Goal: Task Accomplishment & Management: Complete application form

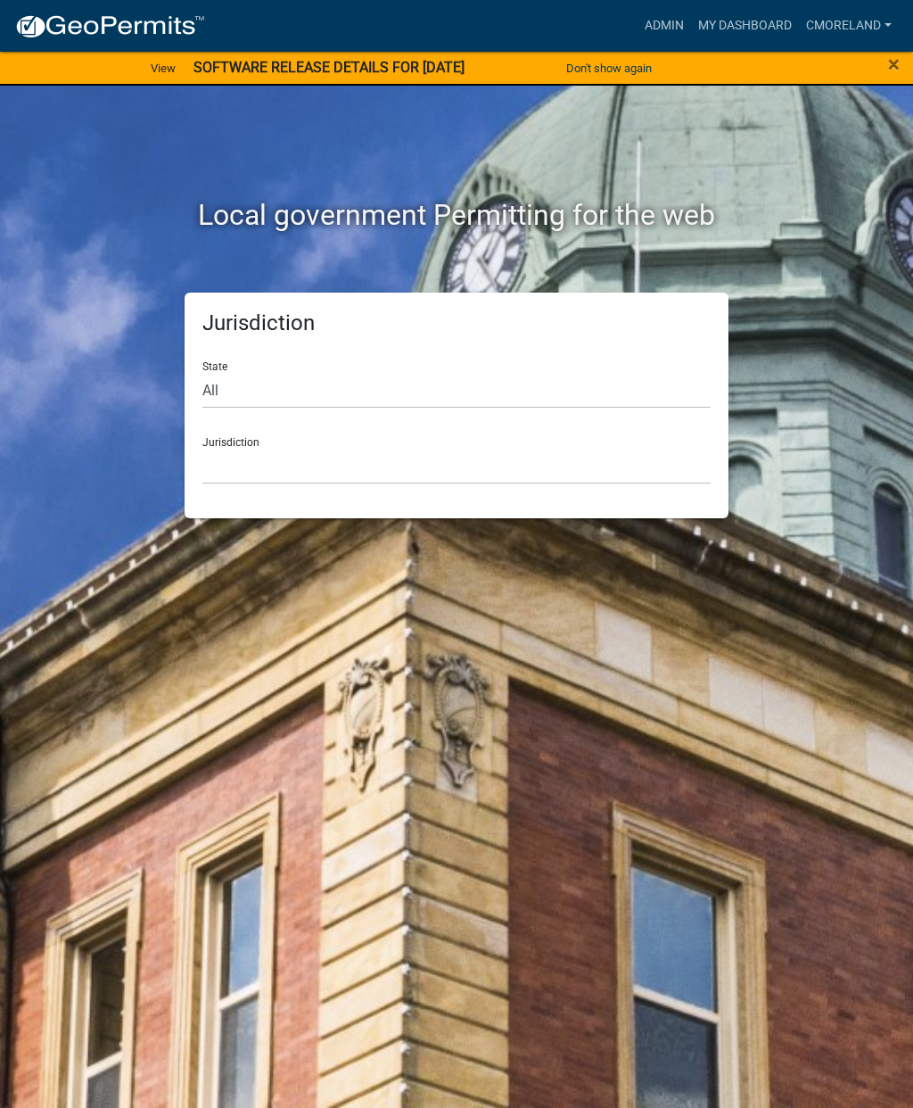
click at [669, 31] on link "Admin" at bounding box center [665, 26] width 54 height 34
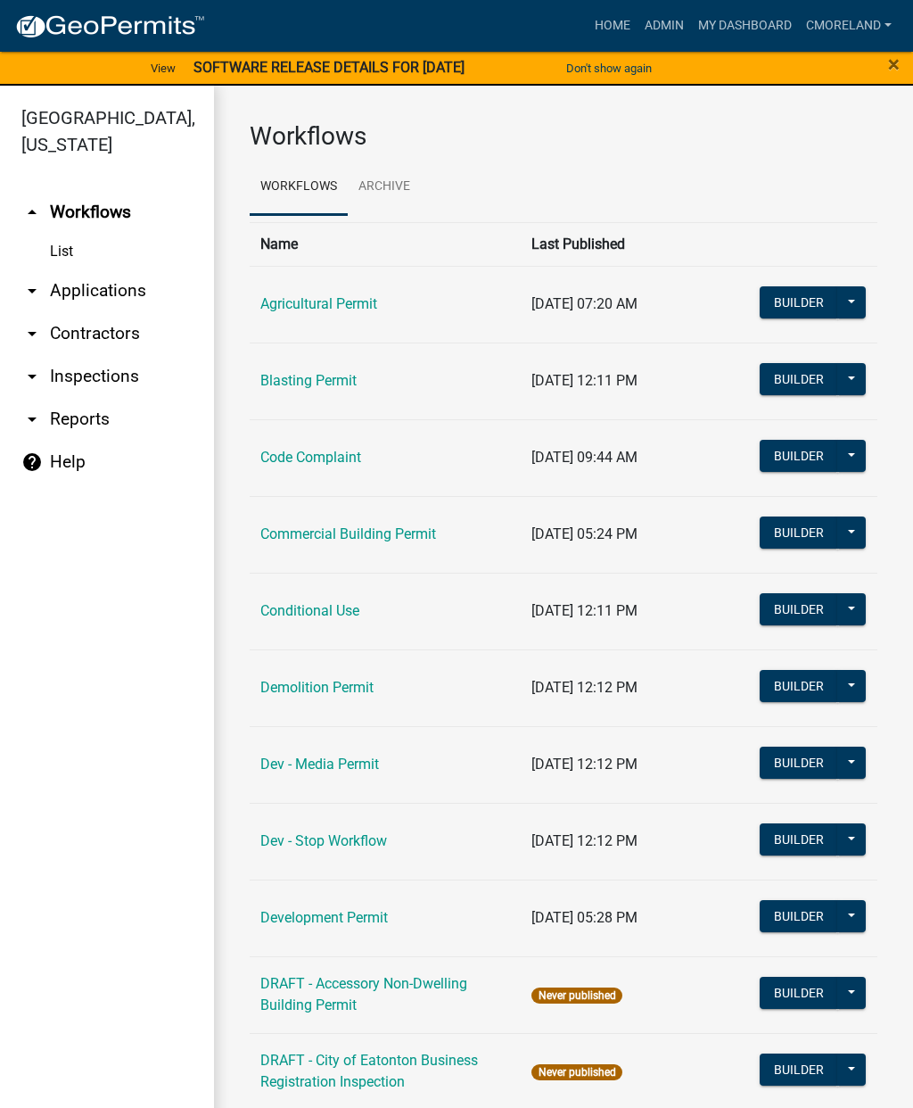
click at [354, 455] on link "Code Complaint" at bounding box center [310, 457] width 101 height 17
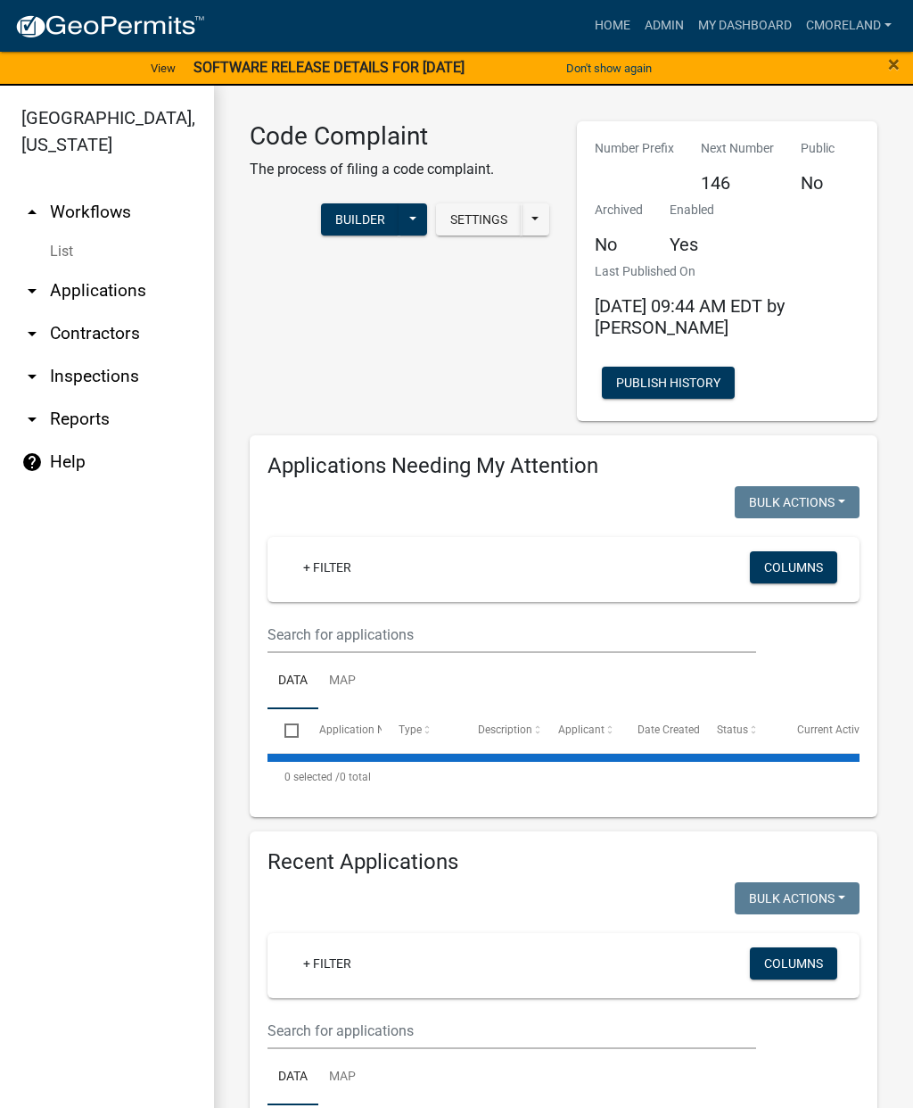
select select "2: 50"
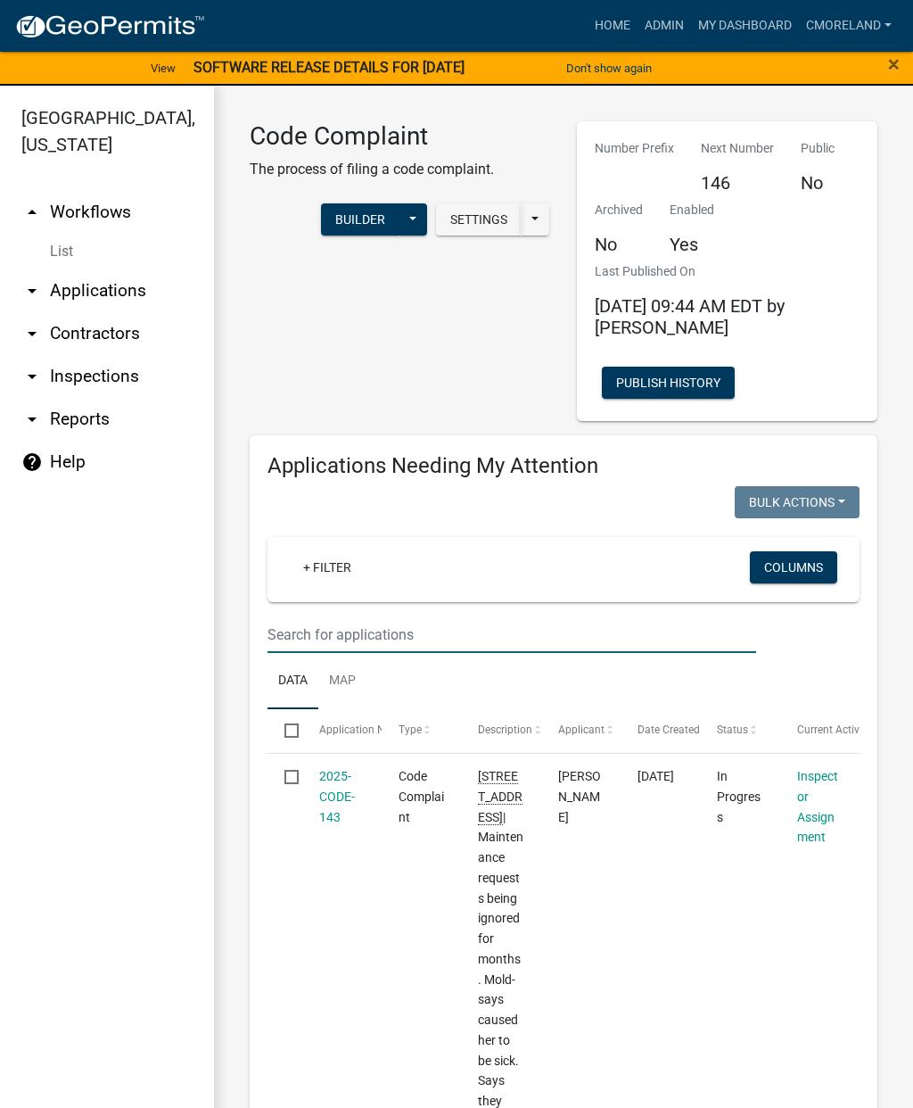
click at [378, 623] on input "text" at bounding box center [512, 634] width 489 height 37
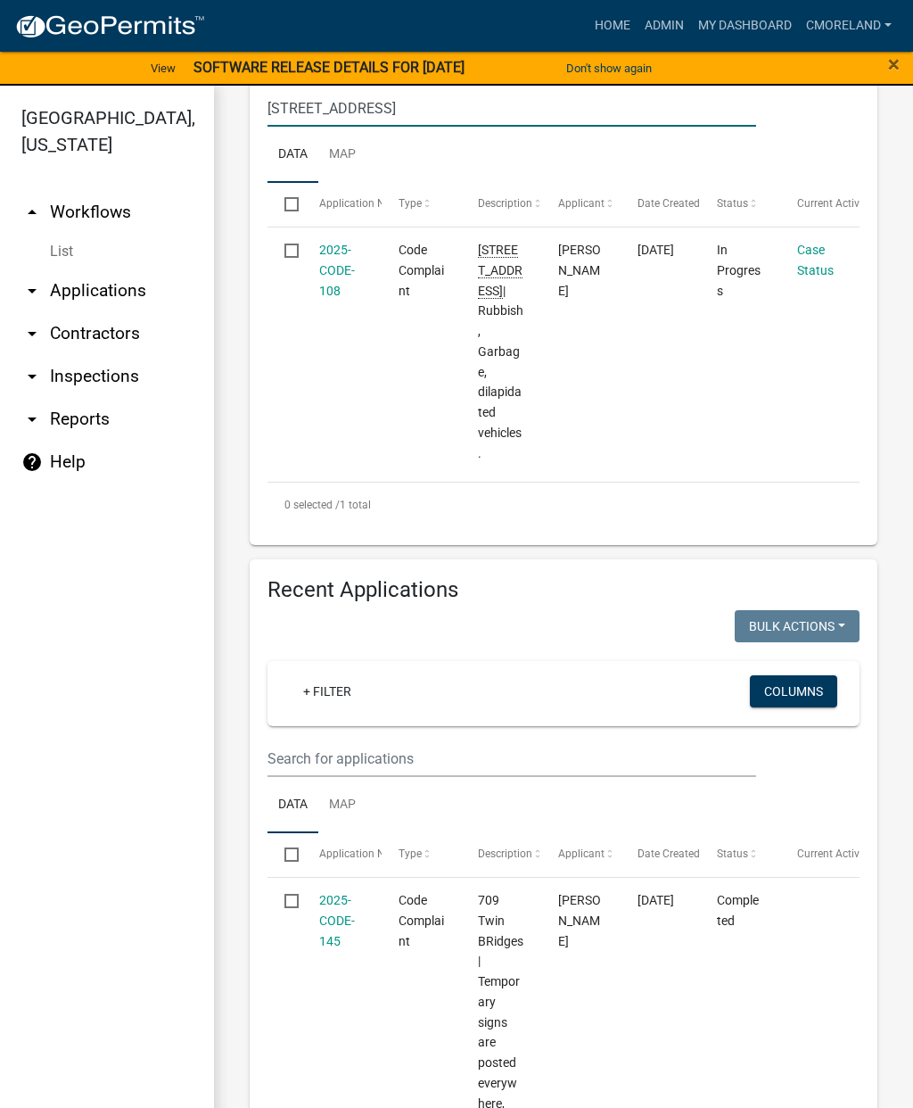
scroll to position [524, 0]
type input "[STREET_ADDRESS]"
click at [344, 268] on link "2025-CODE-108" at bounding box center [337, 271] width 36 height 55
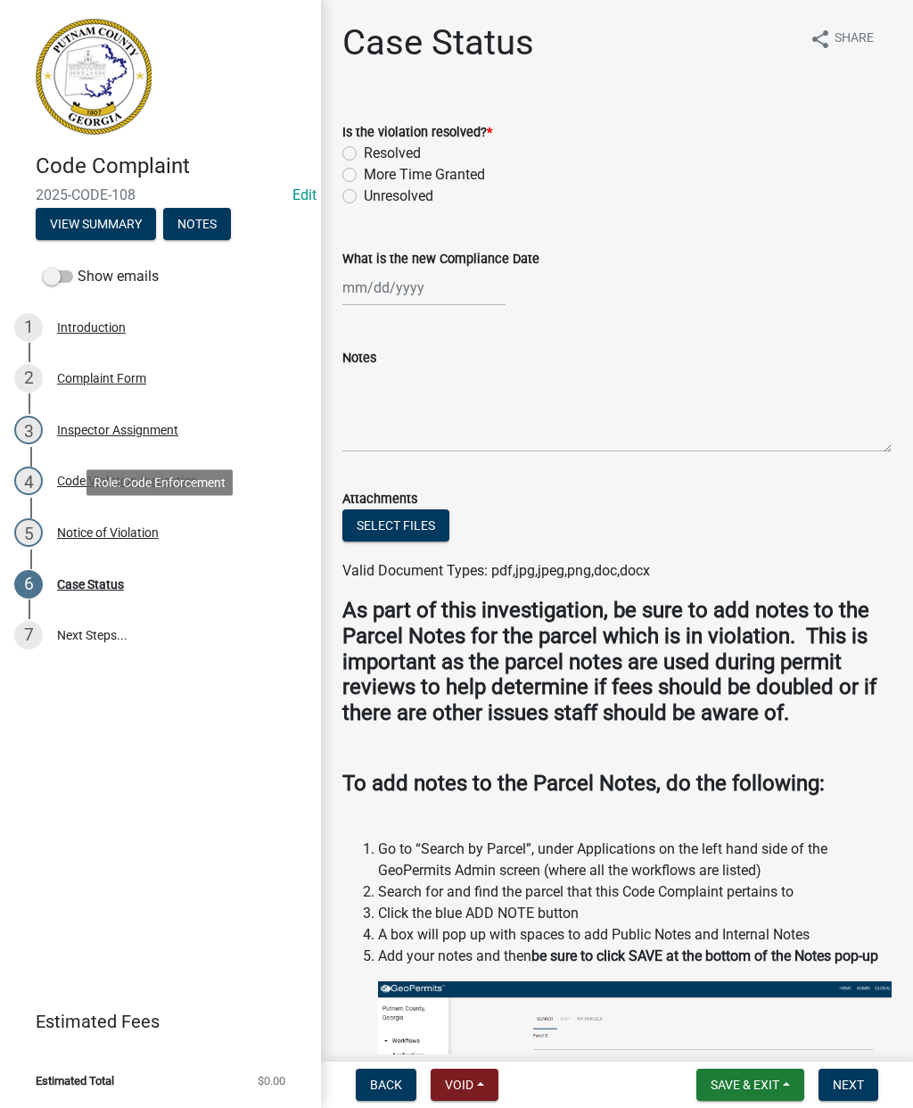
click at [130, 542] on div "5 Notice of Violation" at bounding box center [153, 532] width 278 height 29
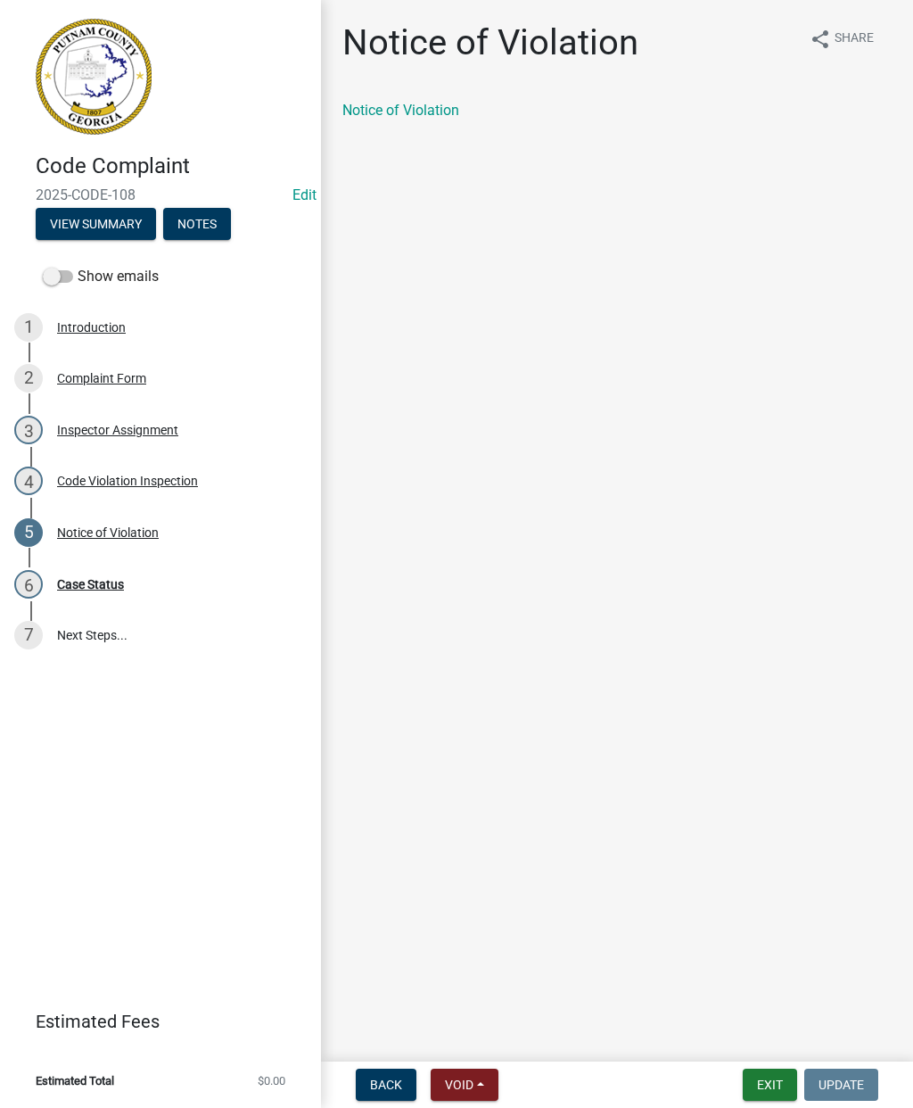
click at [436, 110] on link "Notice of Violation" at bounding box center [400, 110] width 117 height 17
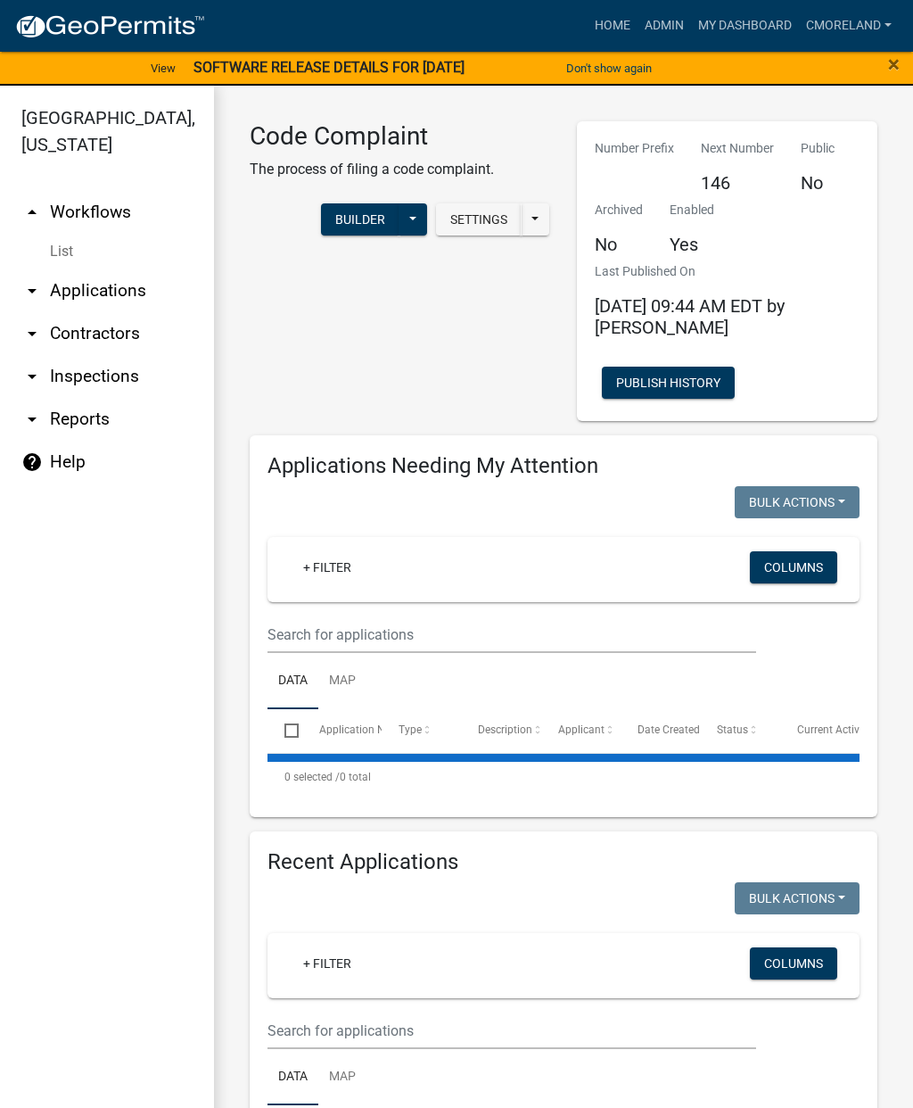
select select "2: 50"
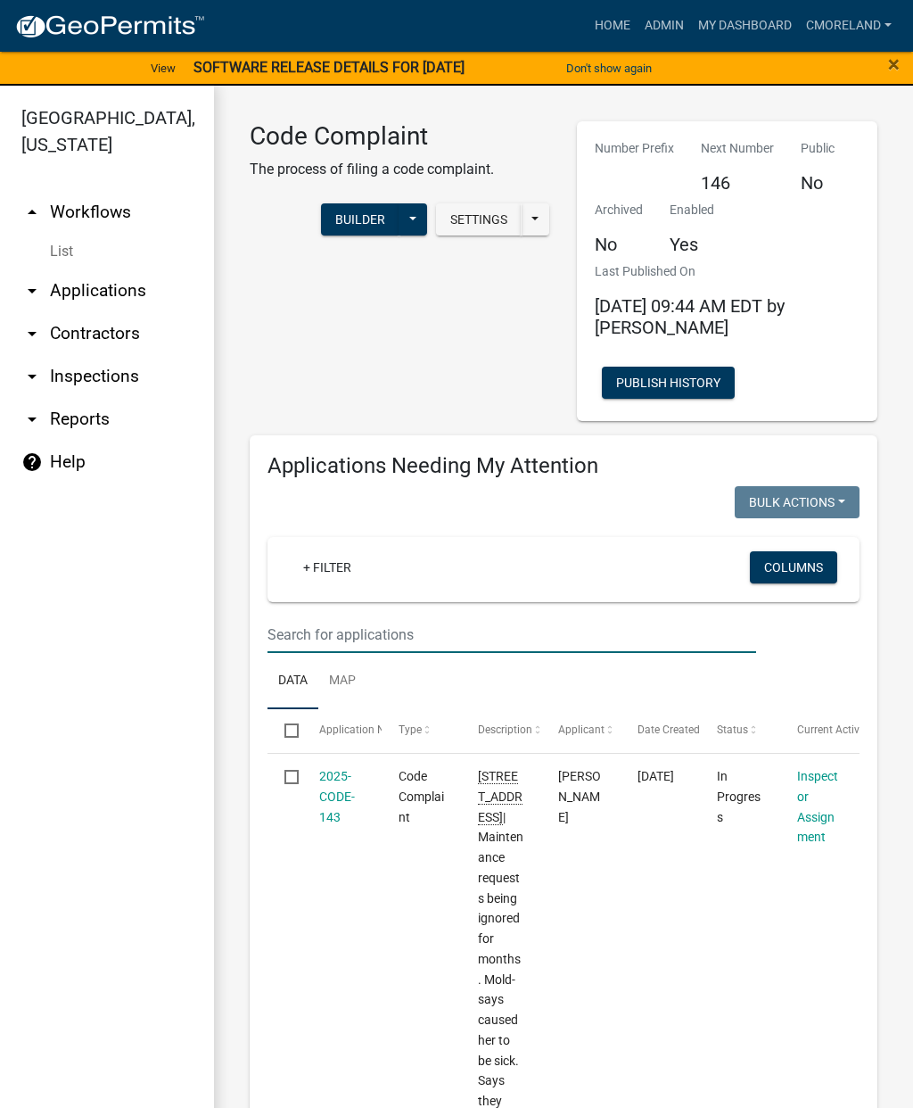
click at [408, 620] on input "text" at bounding box center [512, 634] width 489 height 37
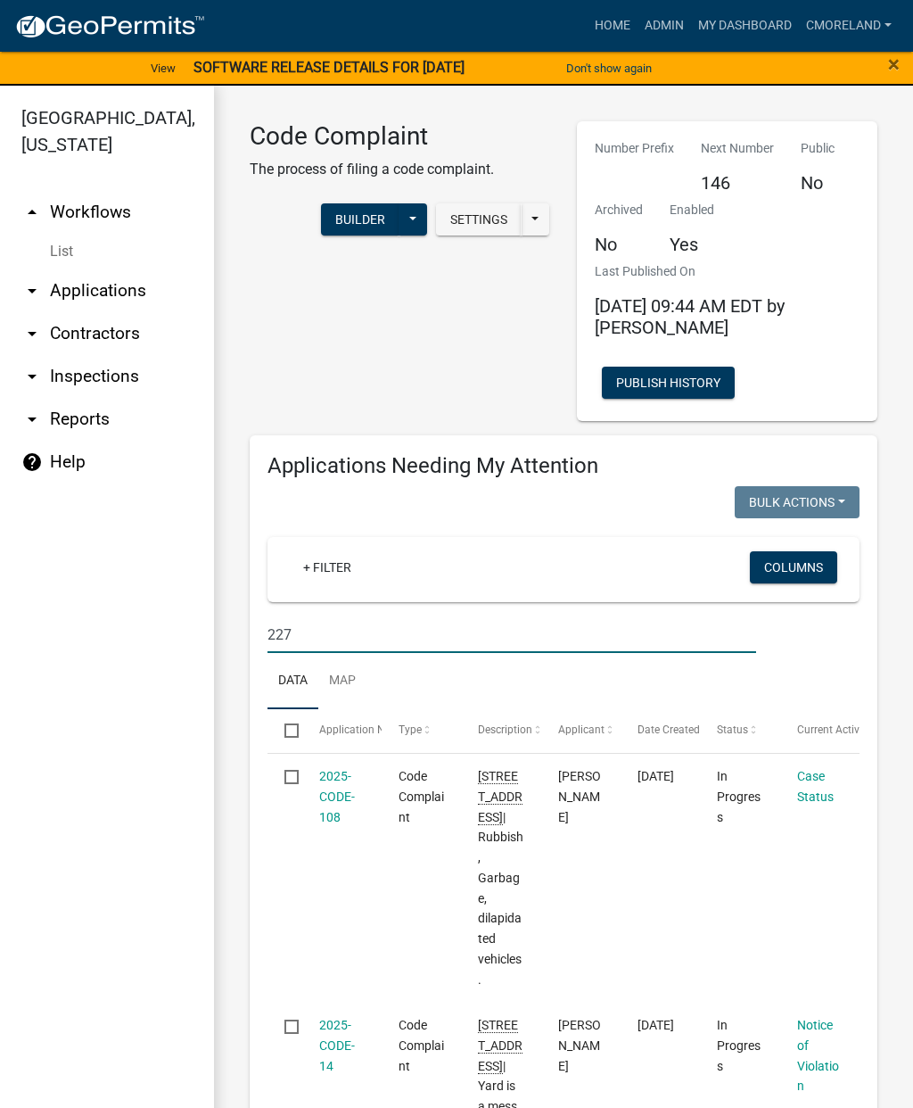
type input "[STREET_ADDRESS]"
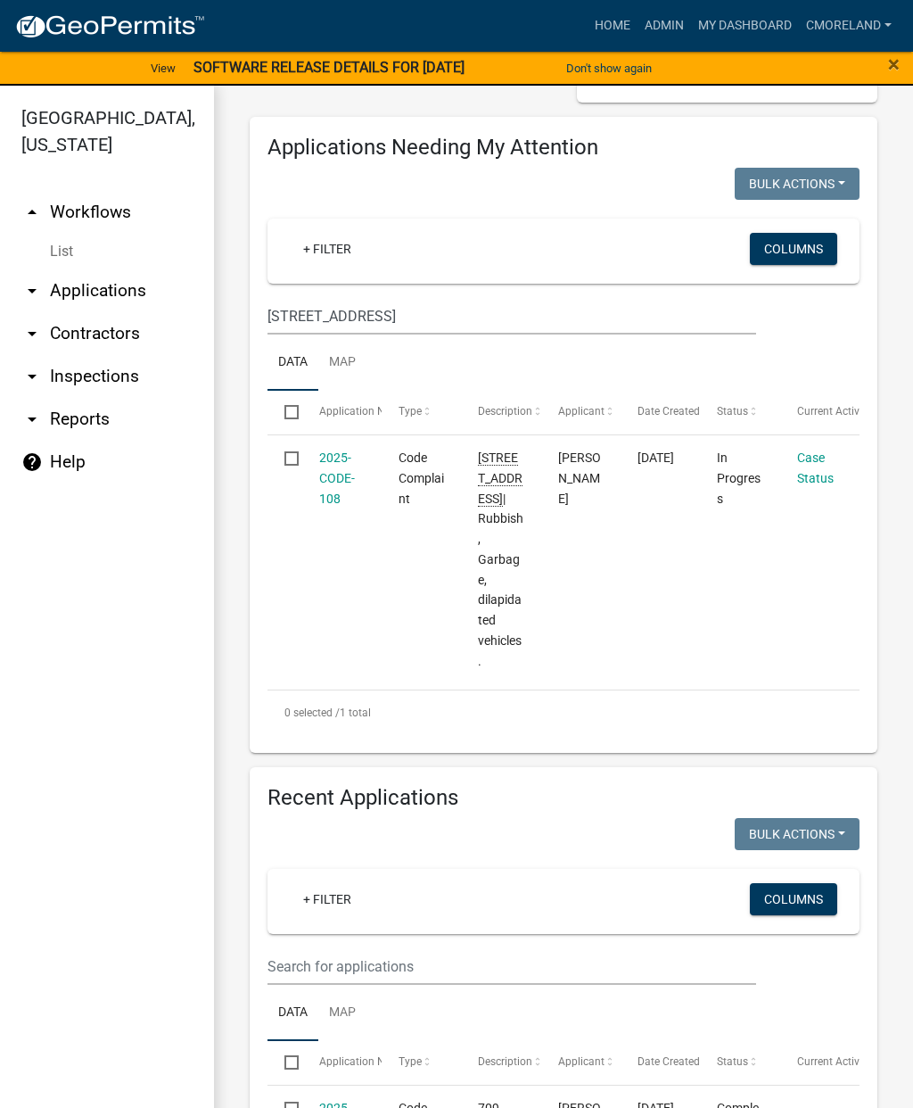
scroll to position [320, 0]
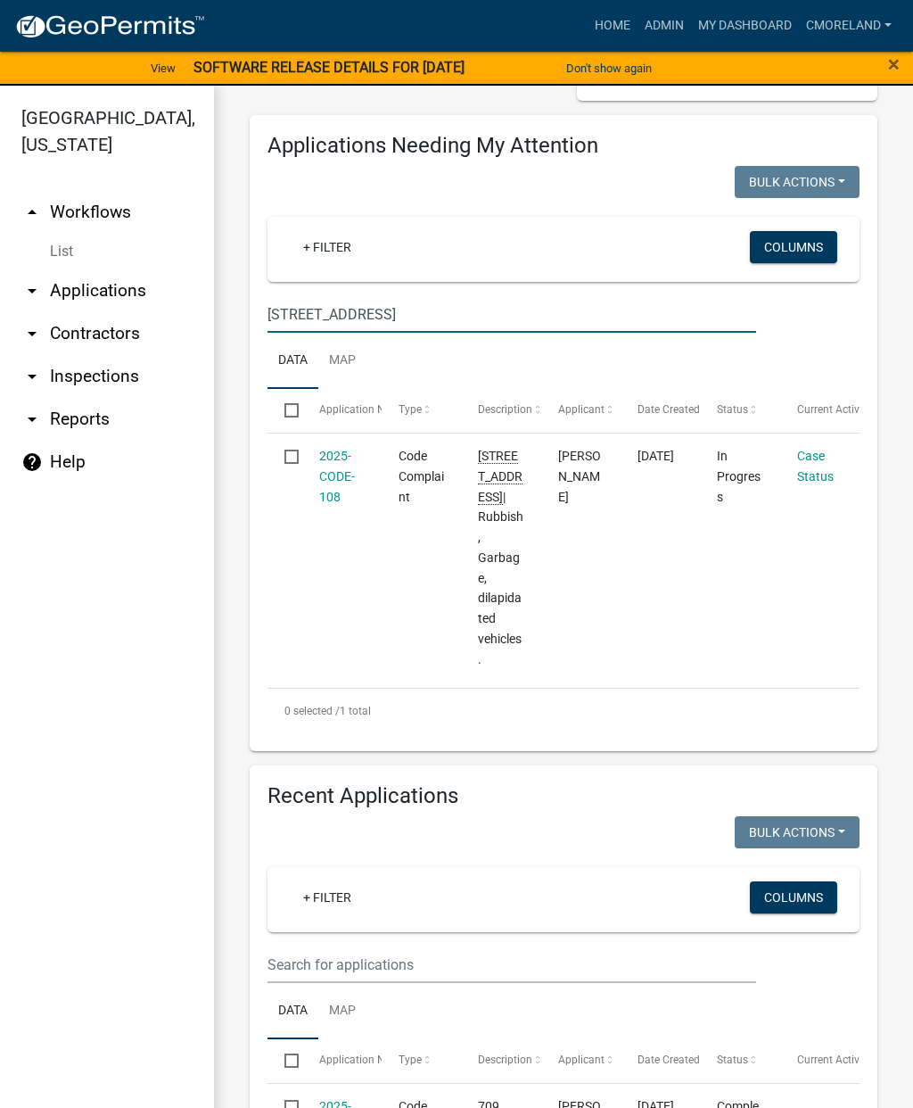
click at [333, 487] on link "2025-CODE-108" at bounding box center [337, 476] width 36 height 55
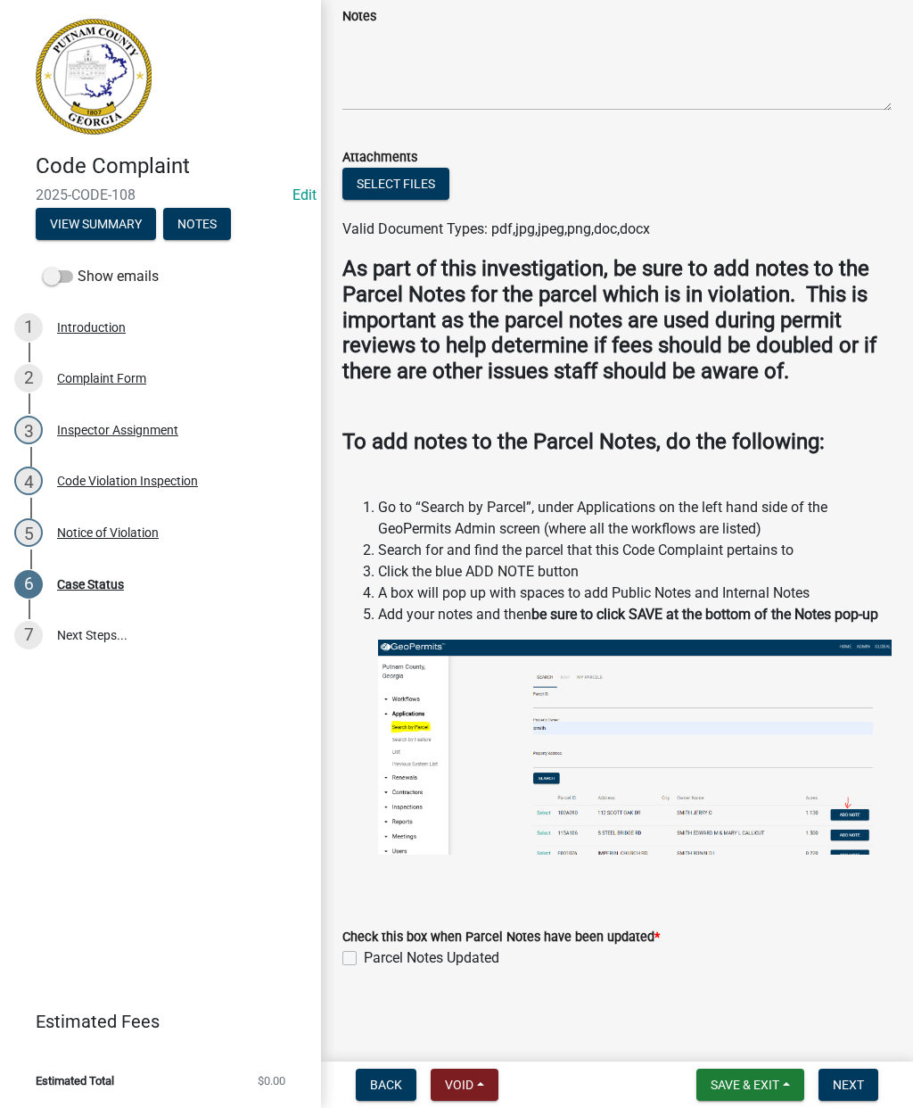
scroll to position [383, 0]
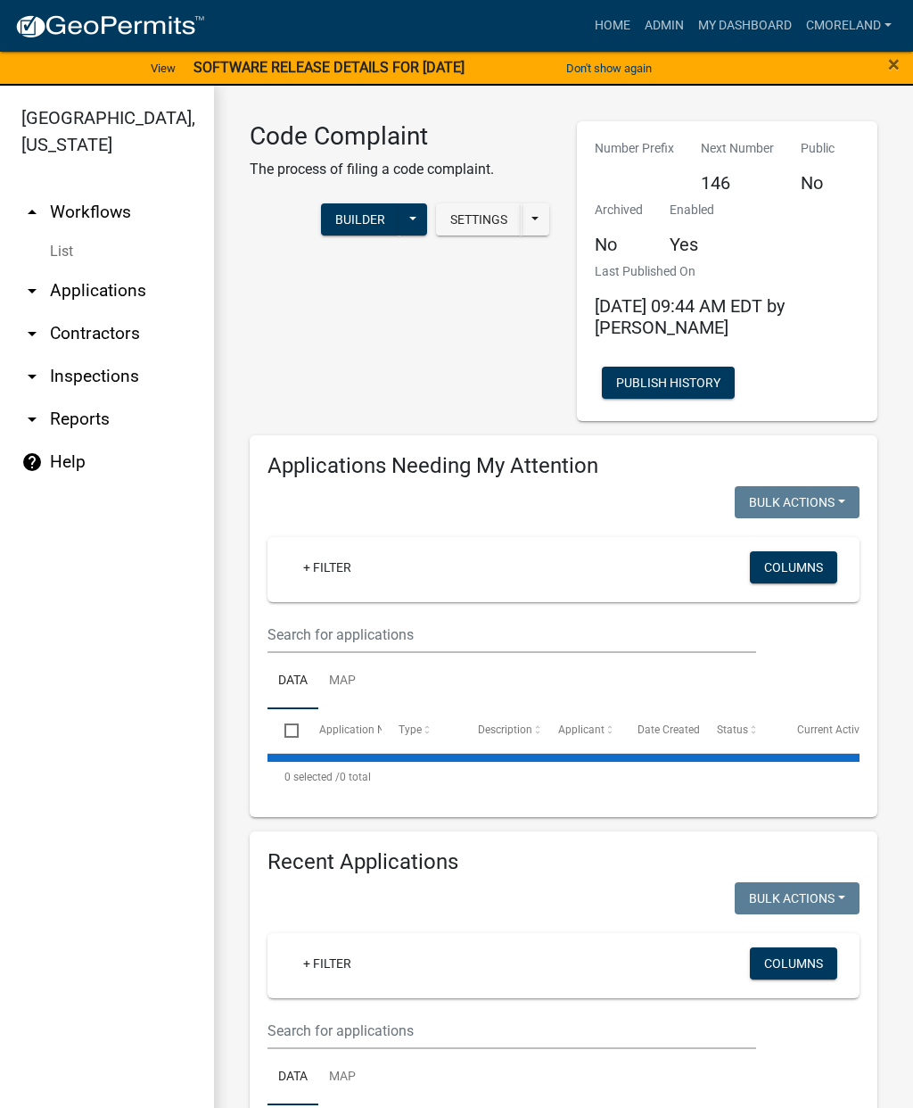
select select "2: 50"
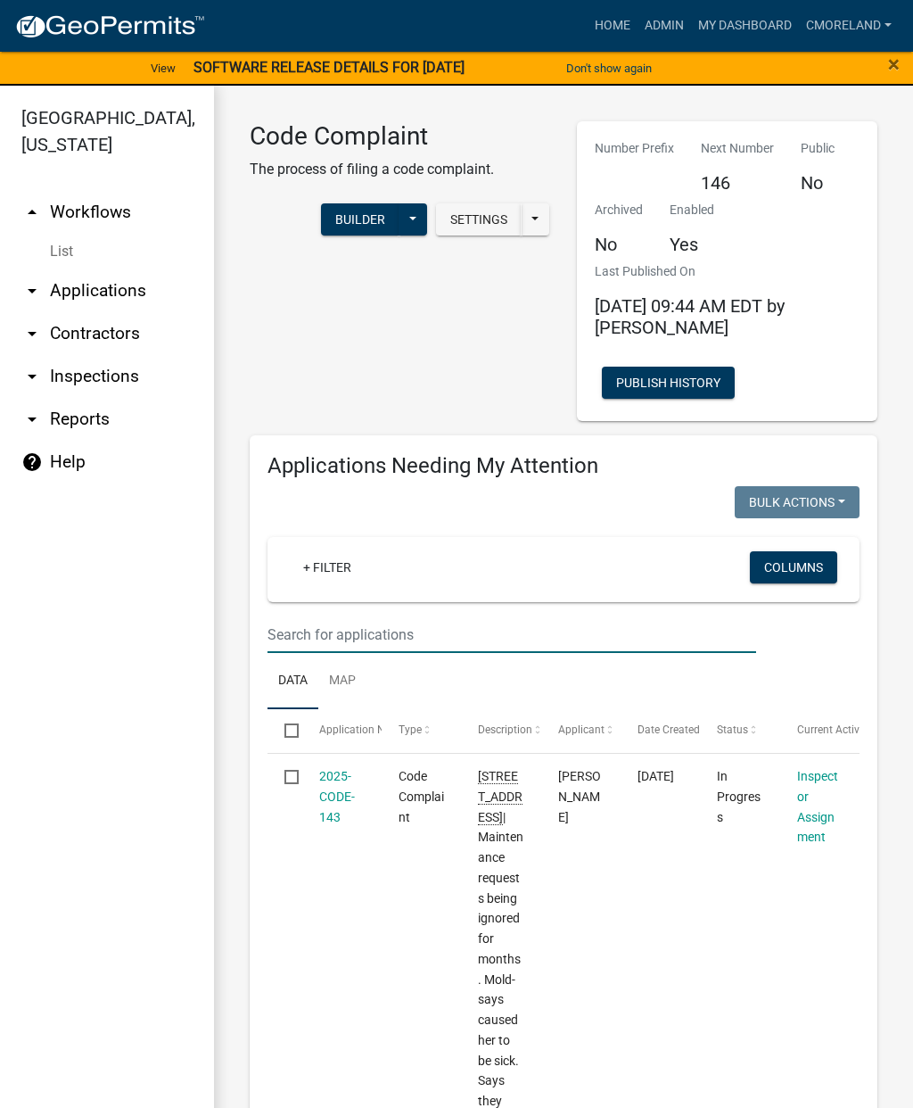
click at [410, 637] on input "text" at bounding box center [512, 634] width 489 height 37
type input "2025-co"
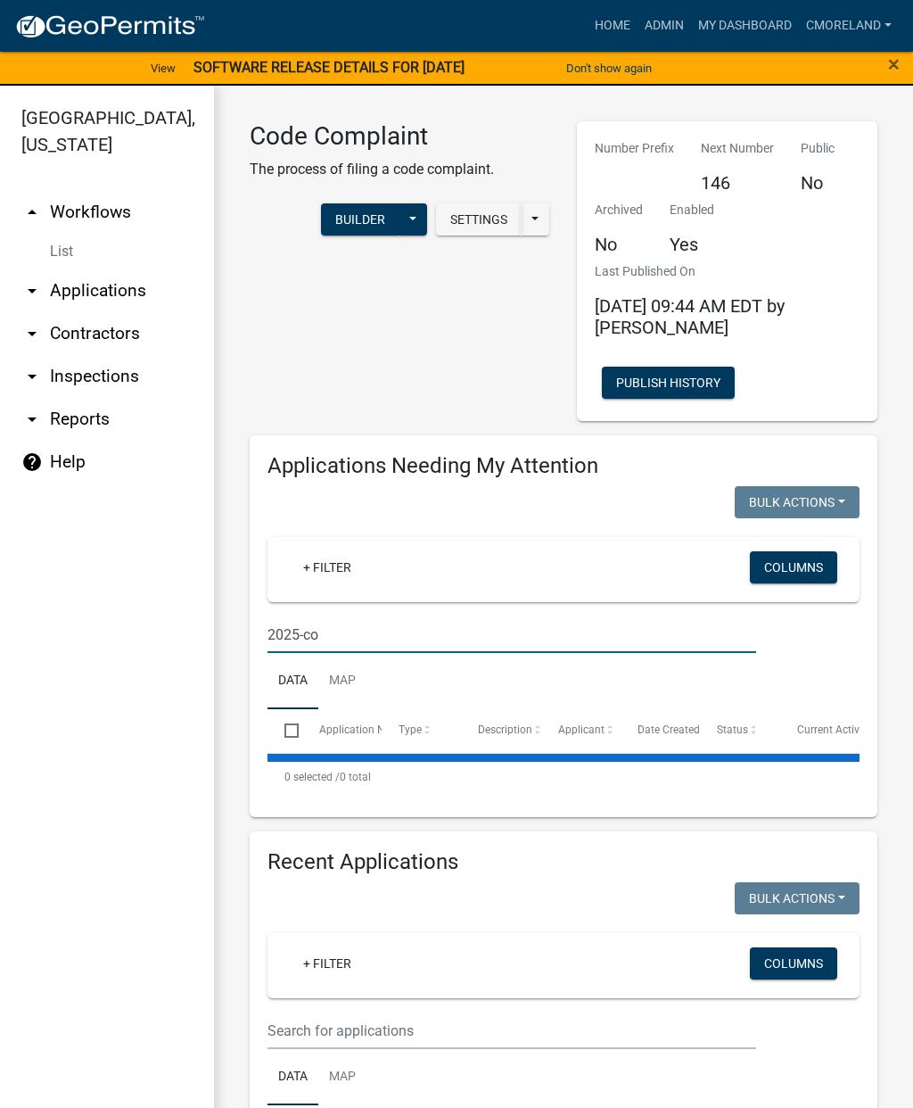
select select "2: 50"
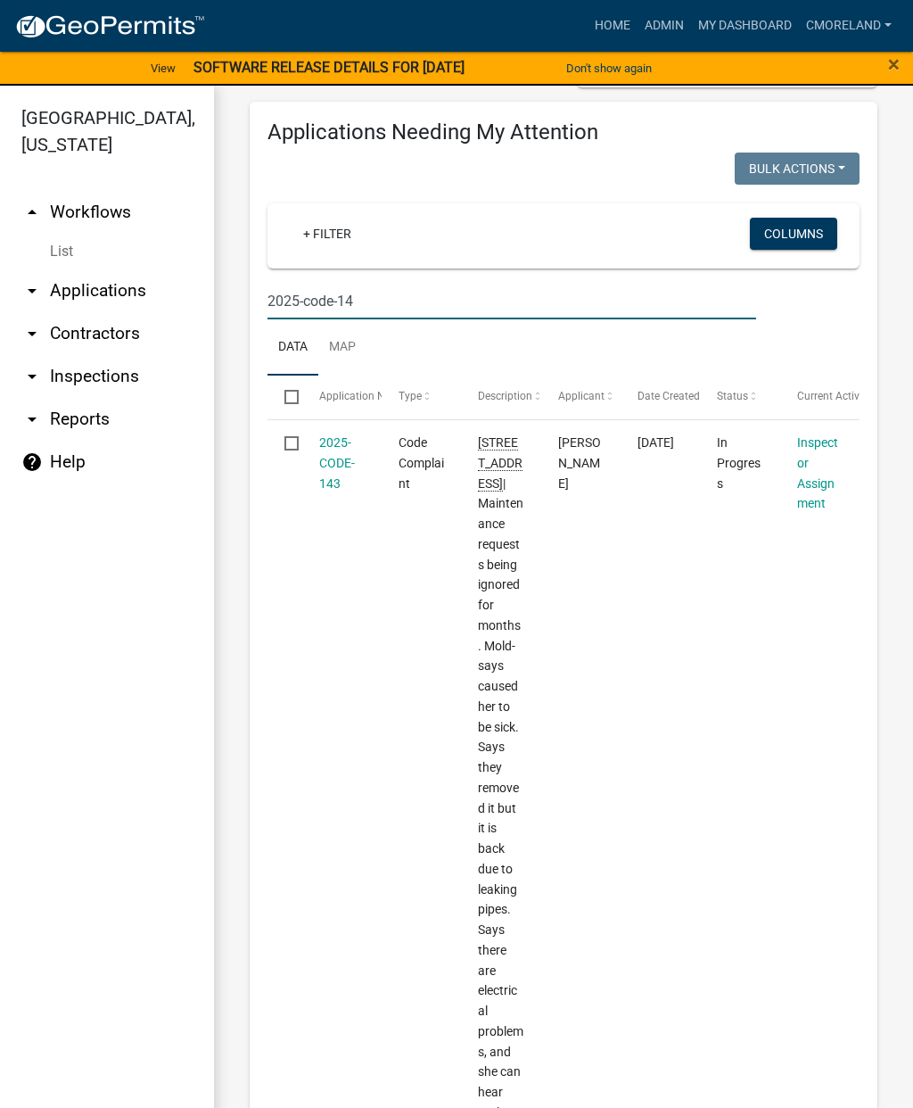
scroll to position [333, 0]
click at [447, 300] on input "2025-code-14" at bounding box center [512, 302] width 489 height 37
type input "2"
select select "2: 50"
click at [121, 392] on link "arrow_drop_down Inspections" at bounding box center [107, 376] width 214 height 43
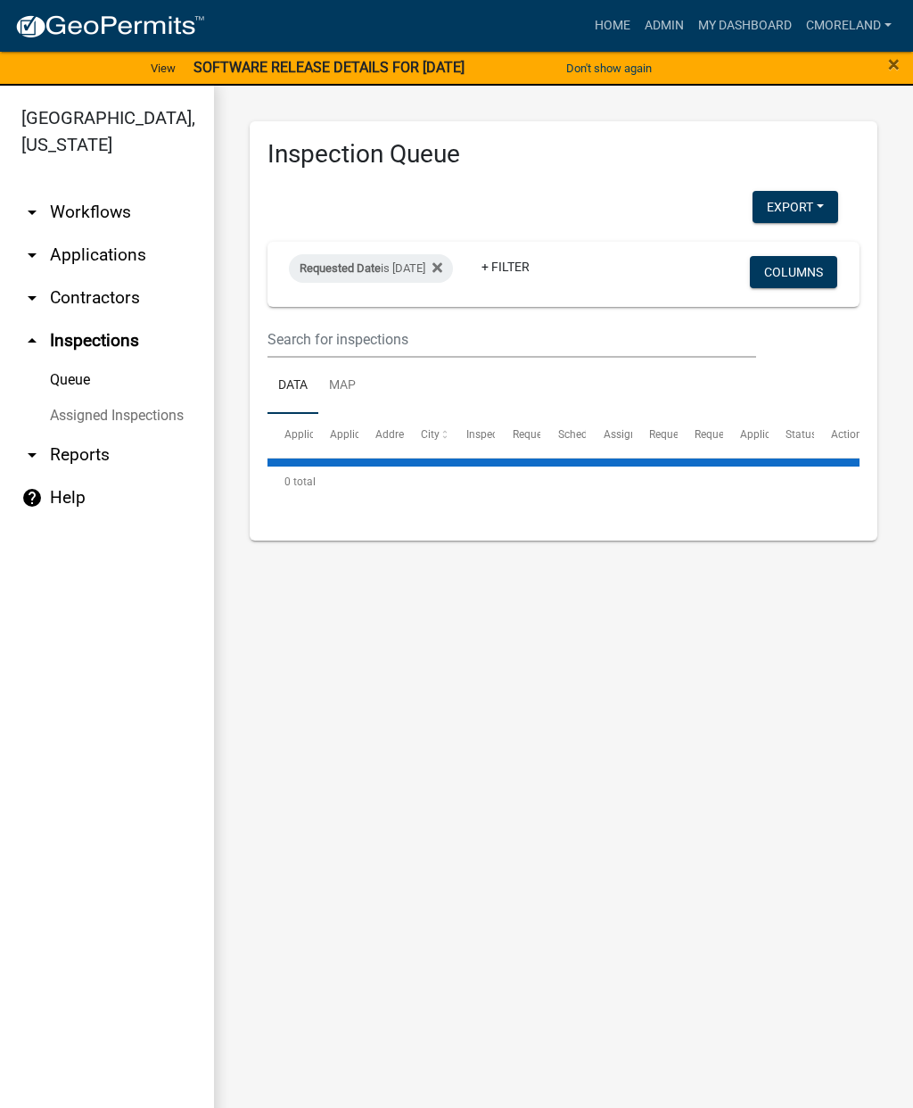
select select "2: 50"
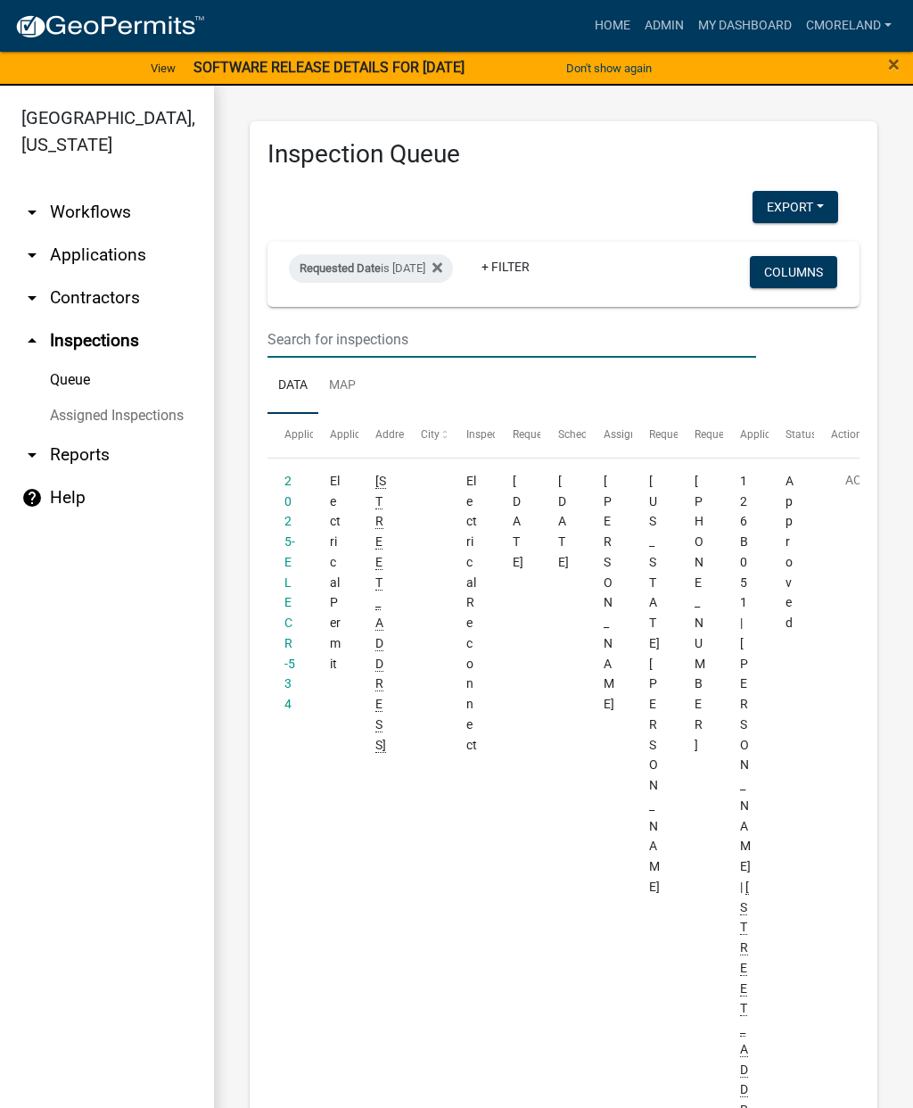
click at [421, 336] on input "text" at bounding box center [512, 339] width 489 height 37
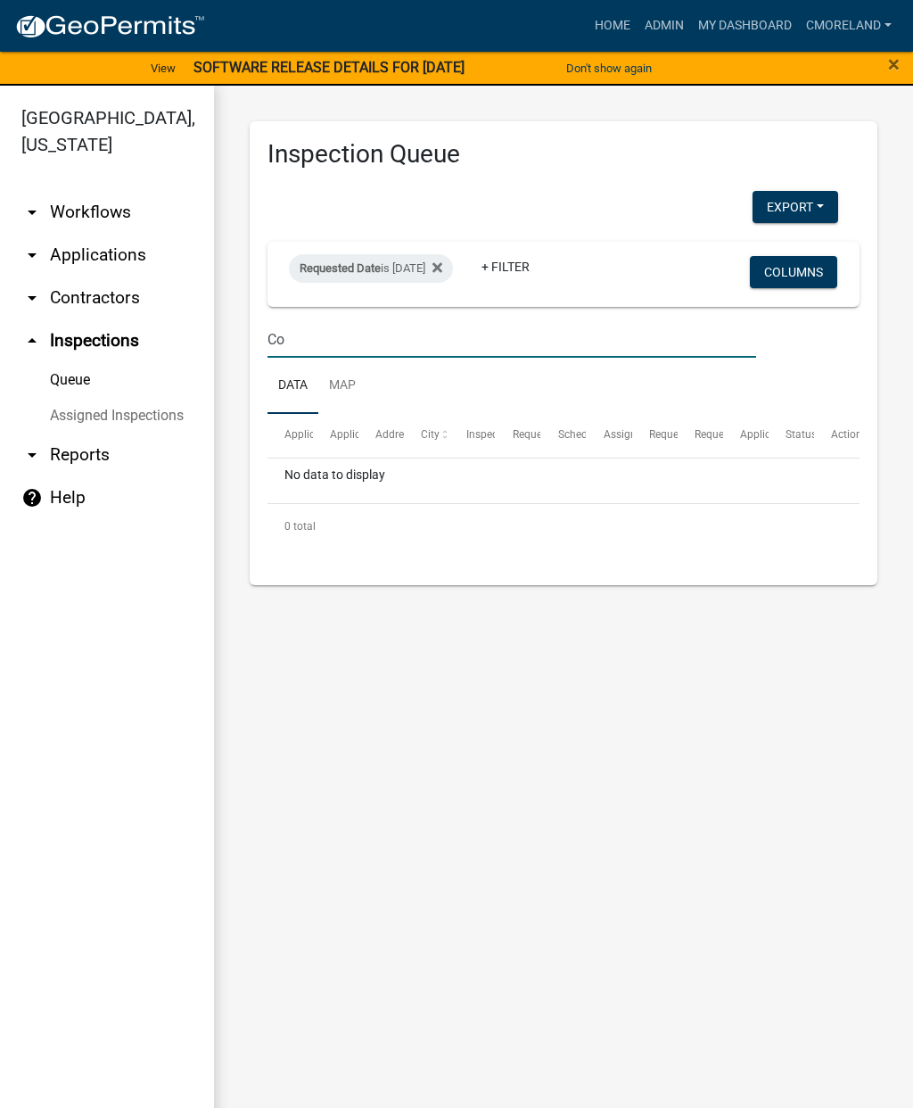
type input "C"
select select "2: 50"
type input "2"
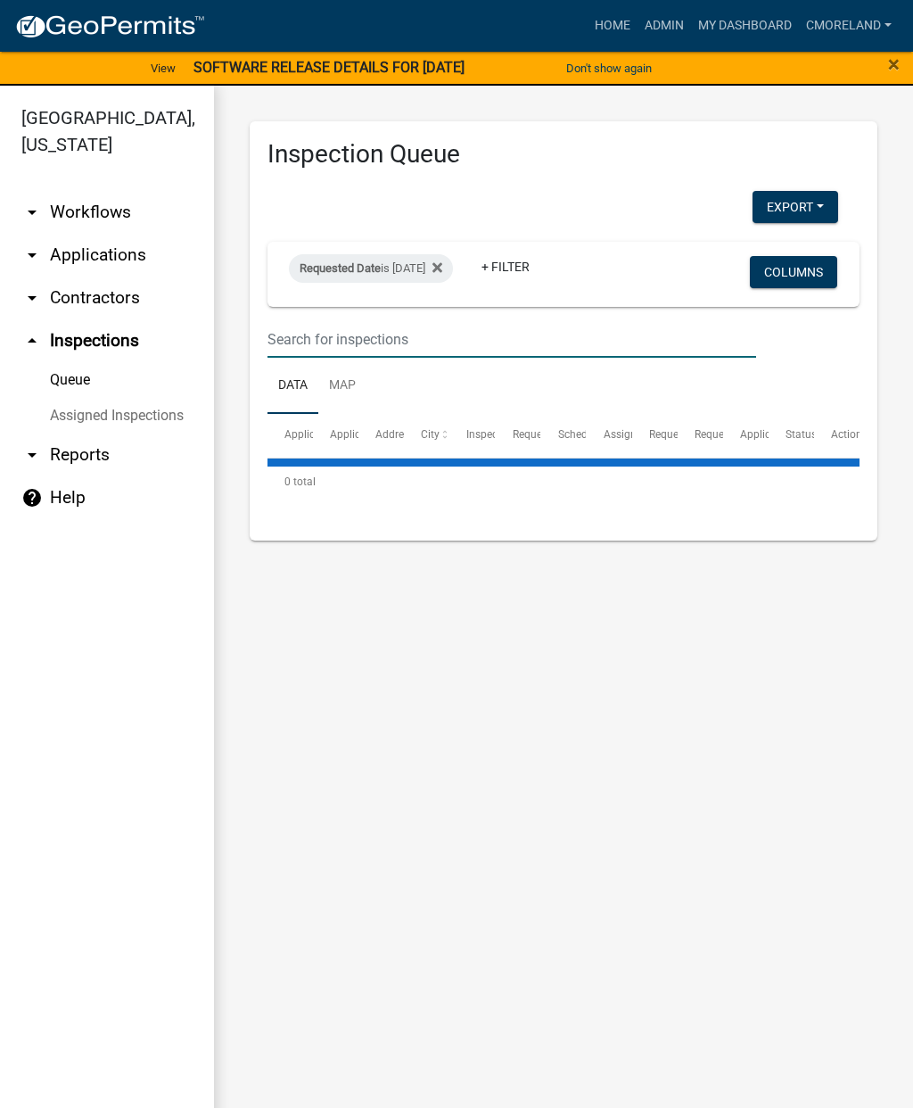
select select "2: 50"
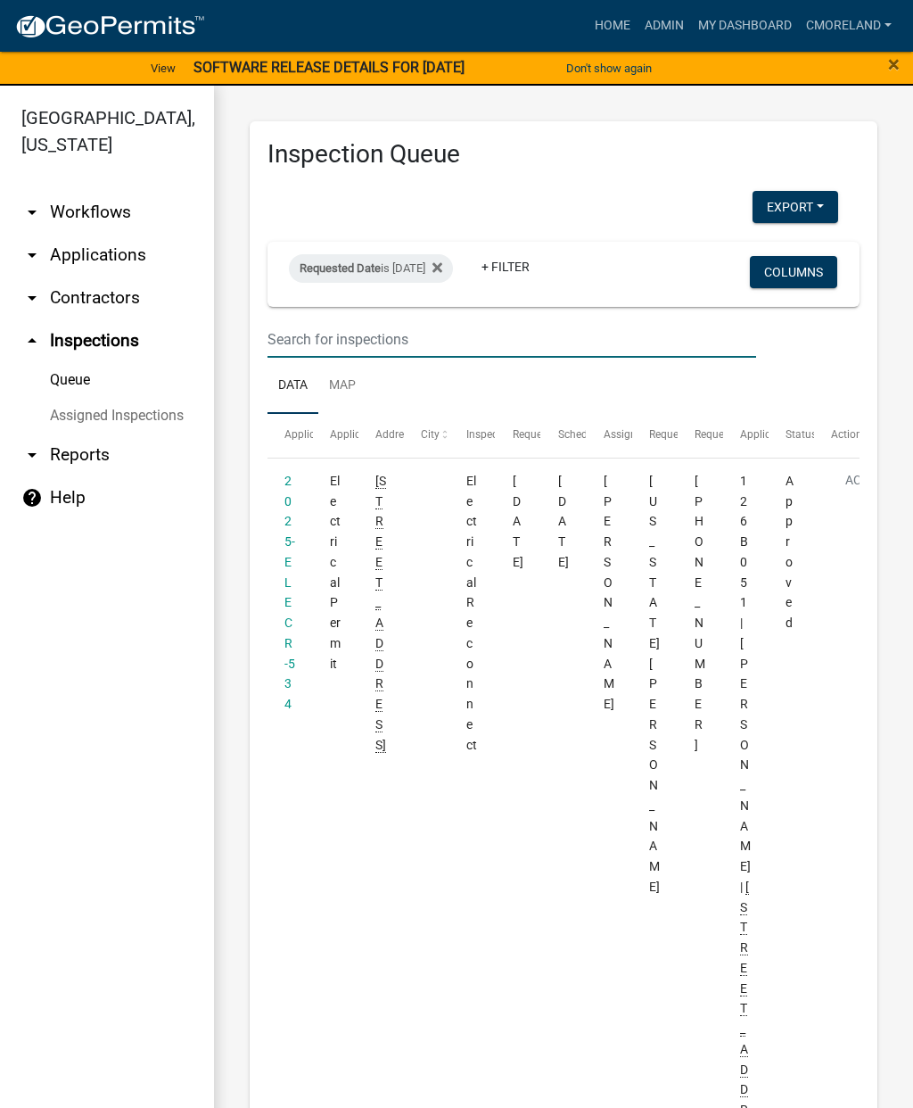
click at [602, 30] on link "Home" at bounding box center [613, 26] width 50 height 34
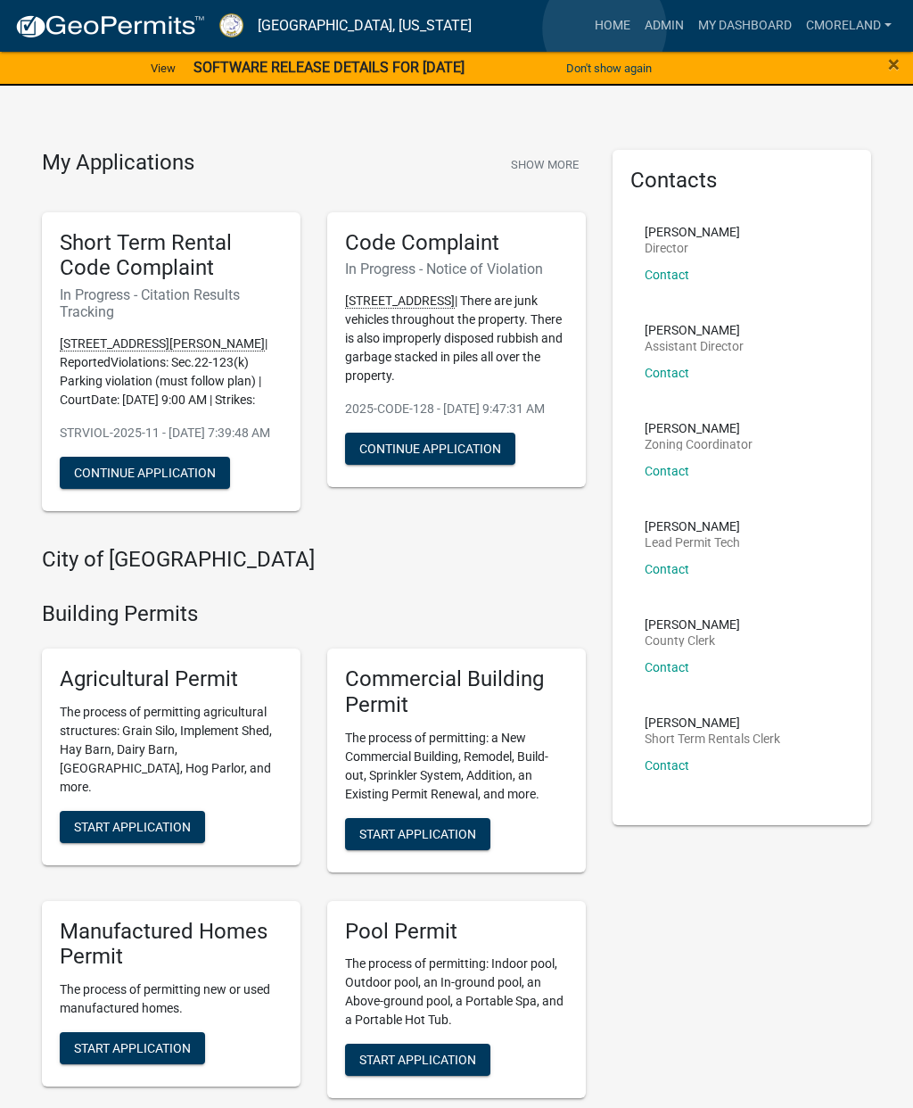
click at [605, 29] on link "Home" at bounding box center [613, 26] width 50 height 34
click at [676, 21] on link "Admin" at bounding box center [665, 26] width 54 height 34
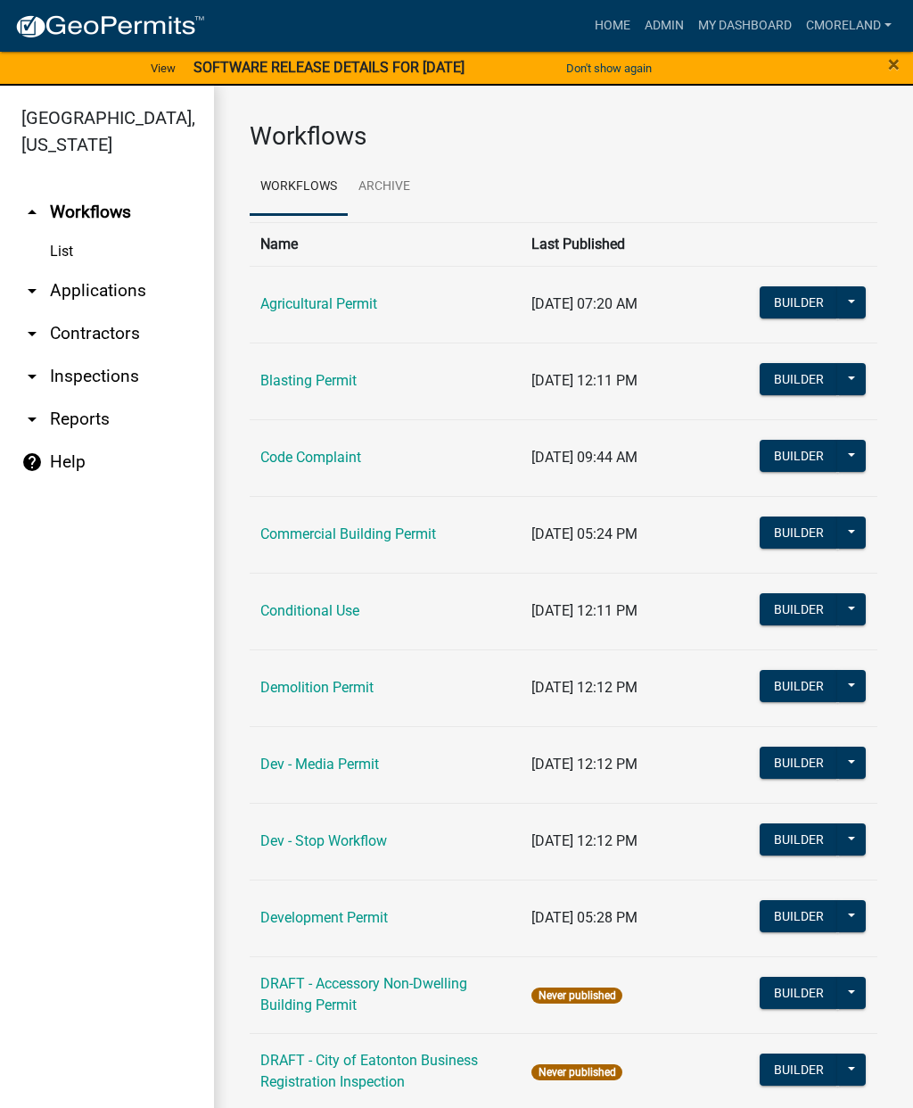
click at [298, 457] on link "Code Complaint" at bounding box center [310, 457] width 101 height 17
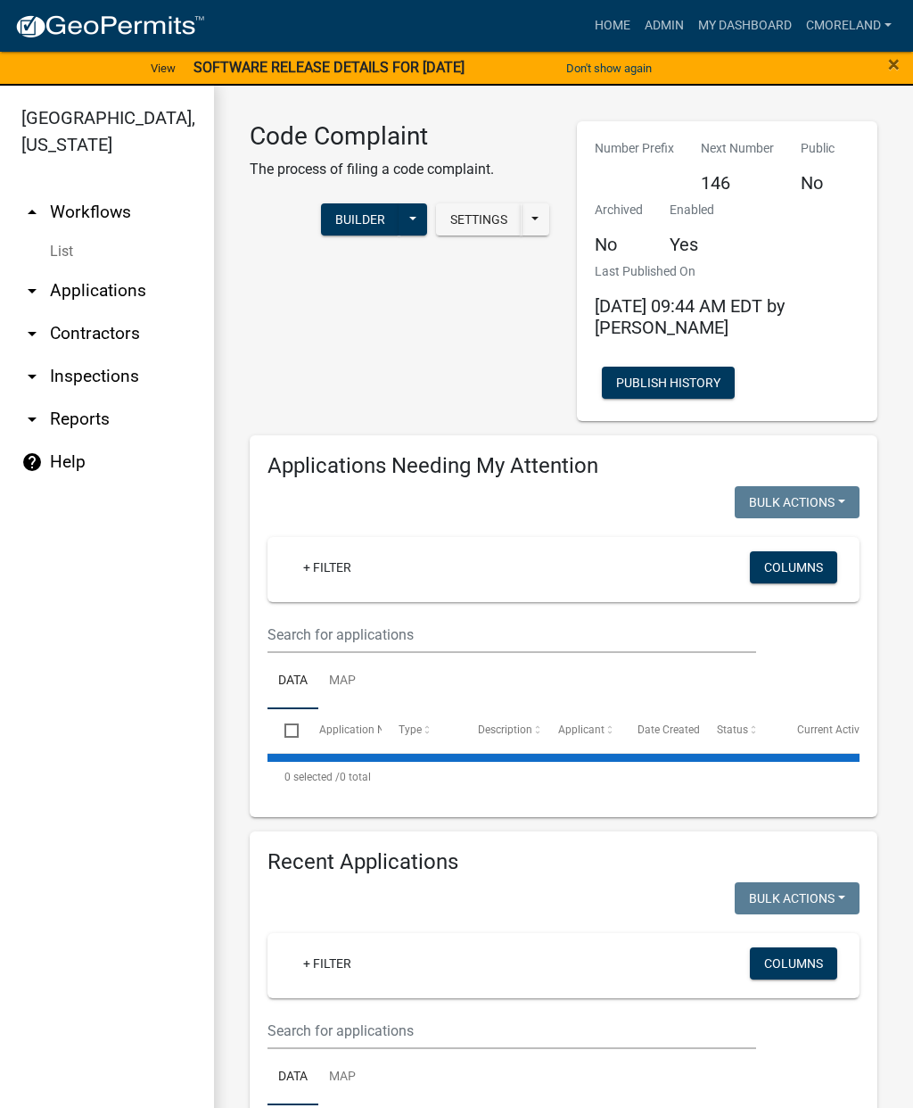
select select "2: 50"
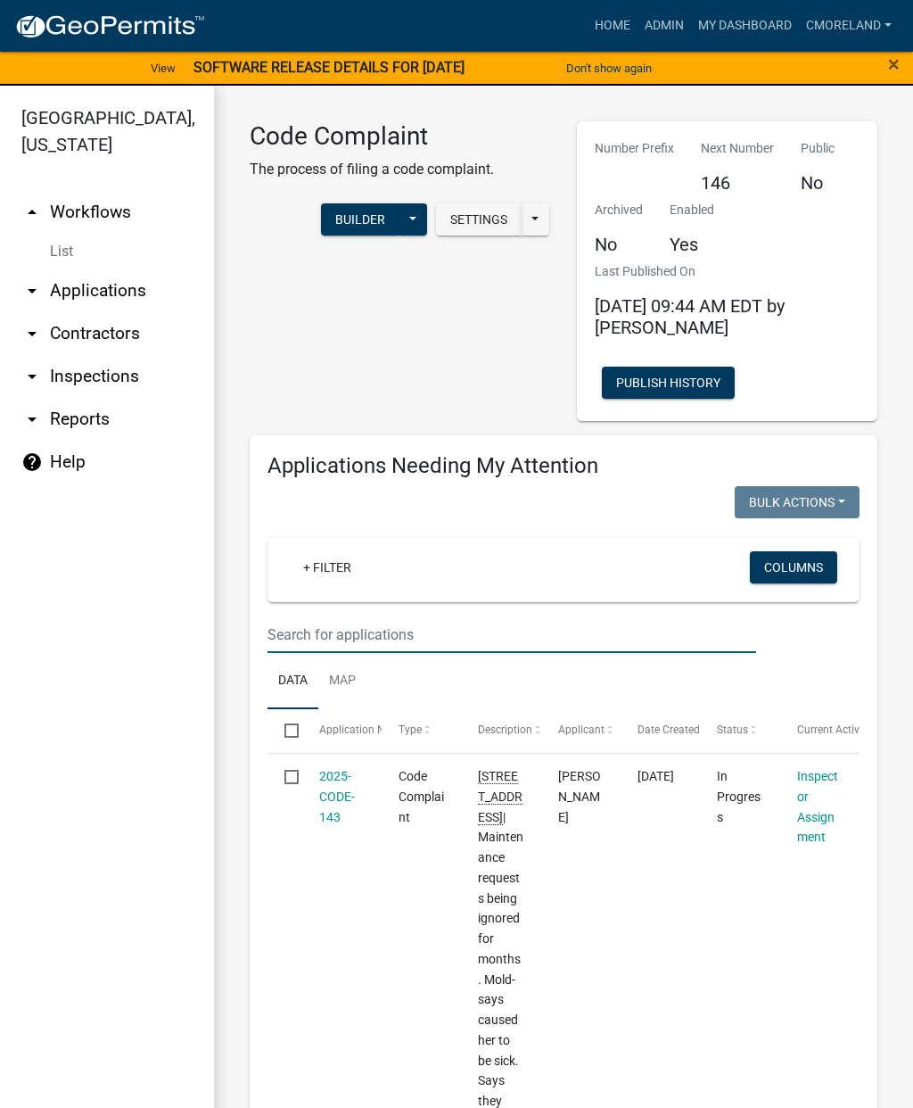
click at [363, 620] on input "text" at bounding box center [512, 634] width 489 height 37
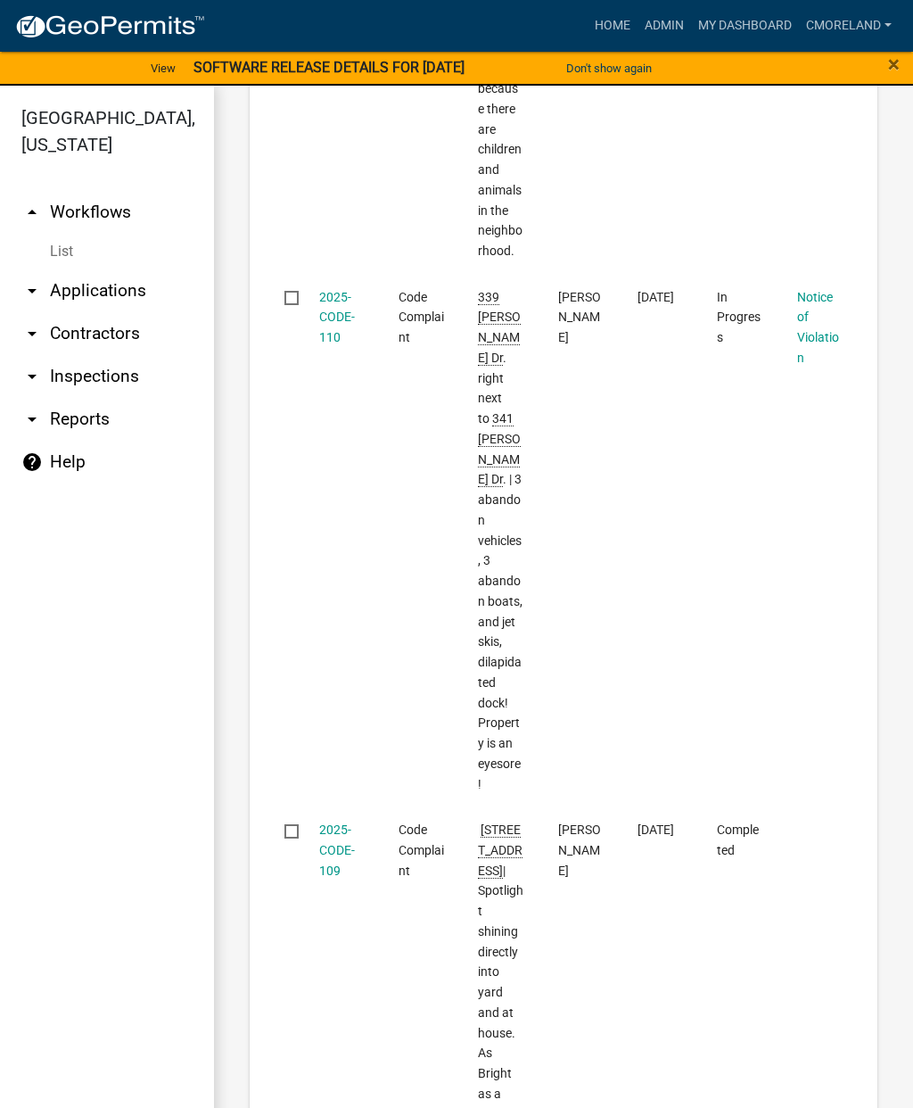
scroll to position [23291, 0]
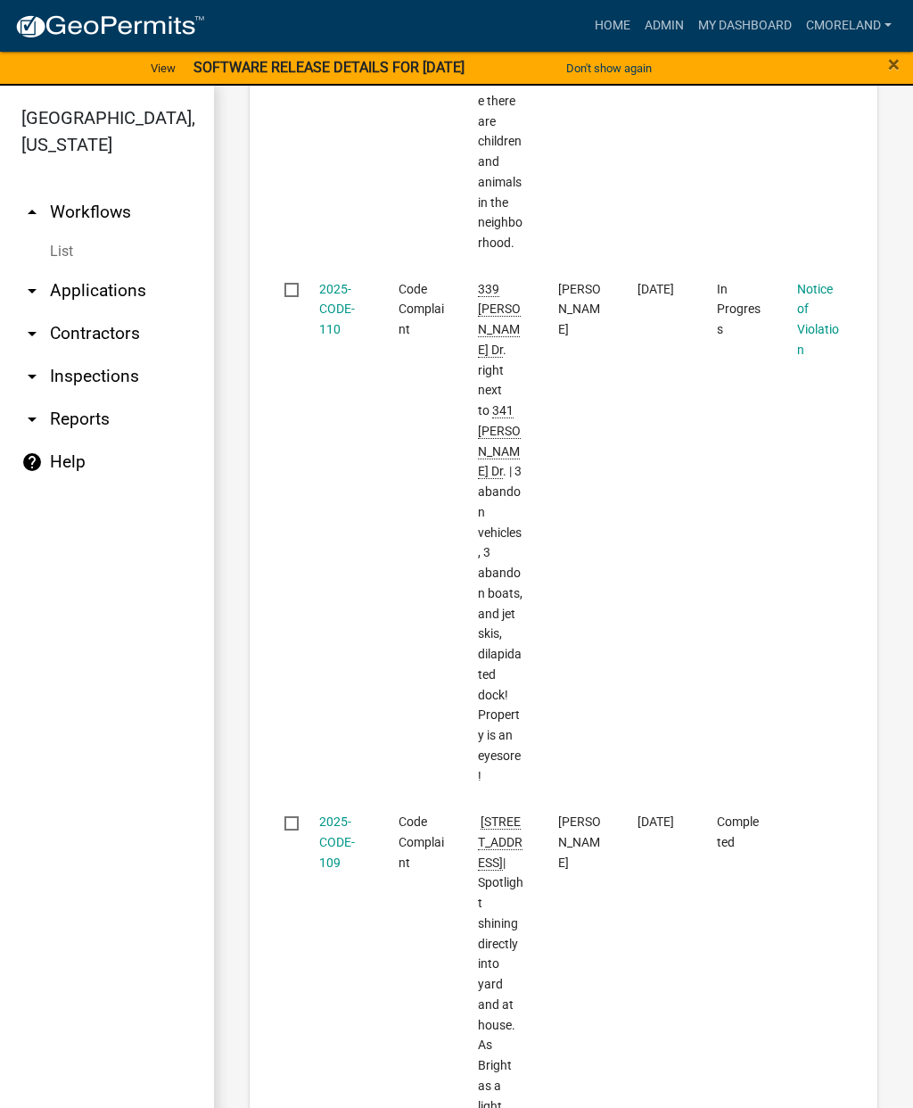
type input "[STREET_ADDRESS]"
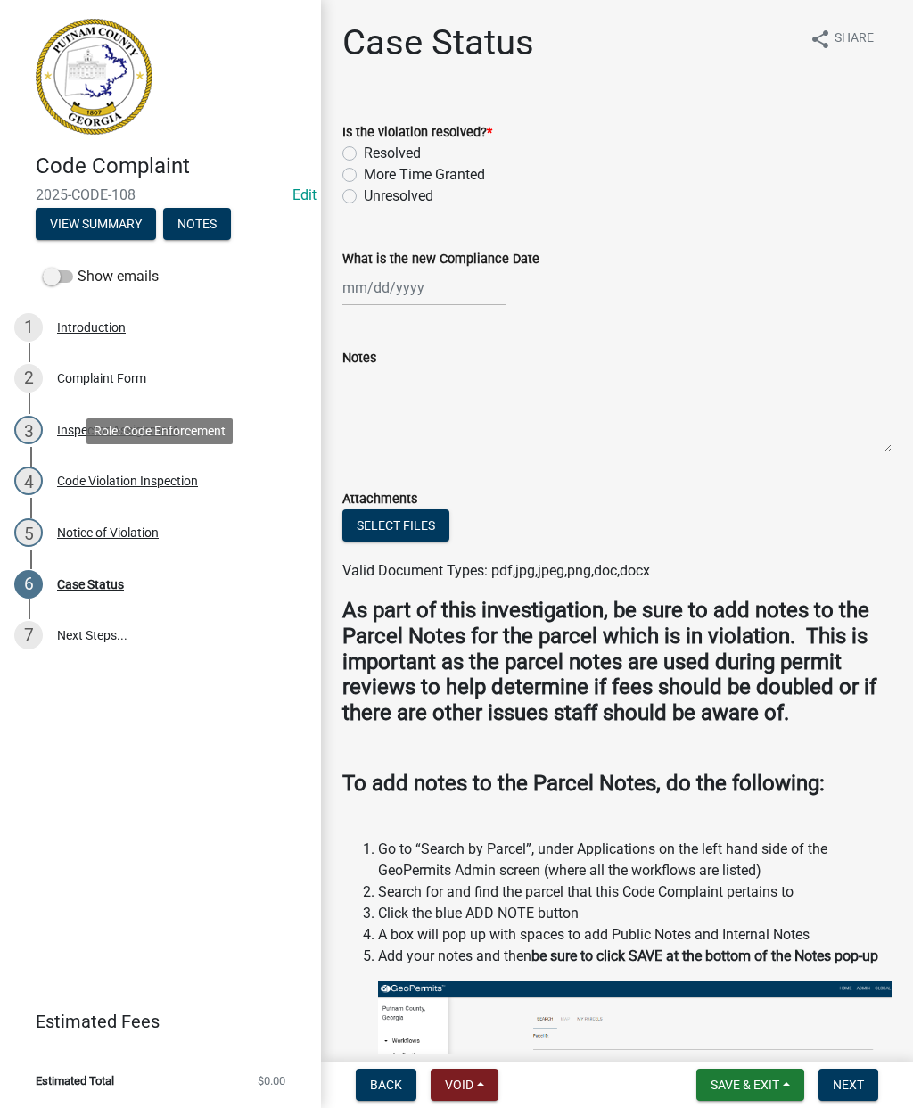
click at [150, 479] on div "Code Violation Inspection" at bounding box center [127, 480] width 141 height 12
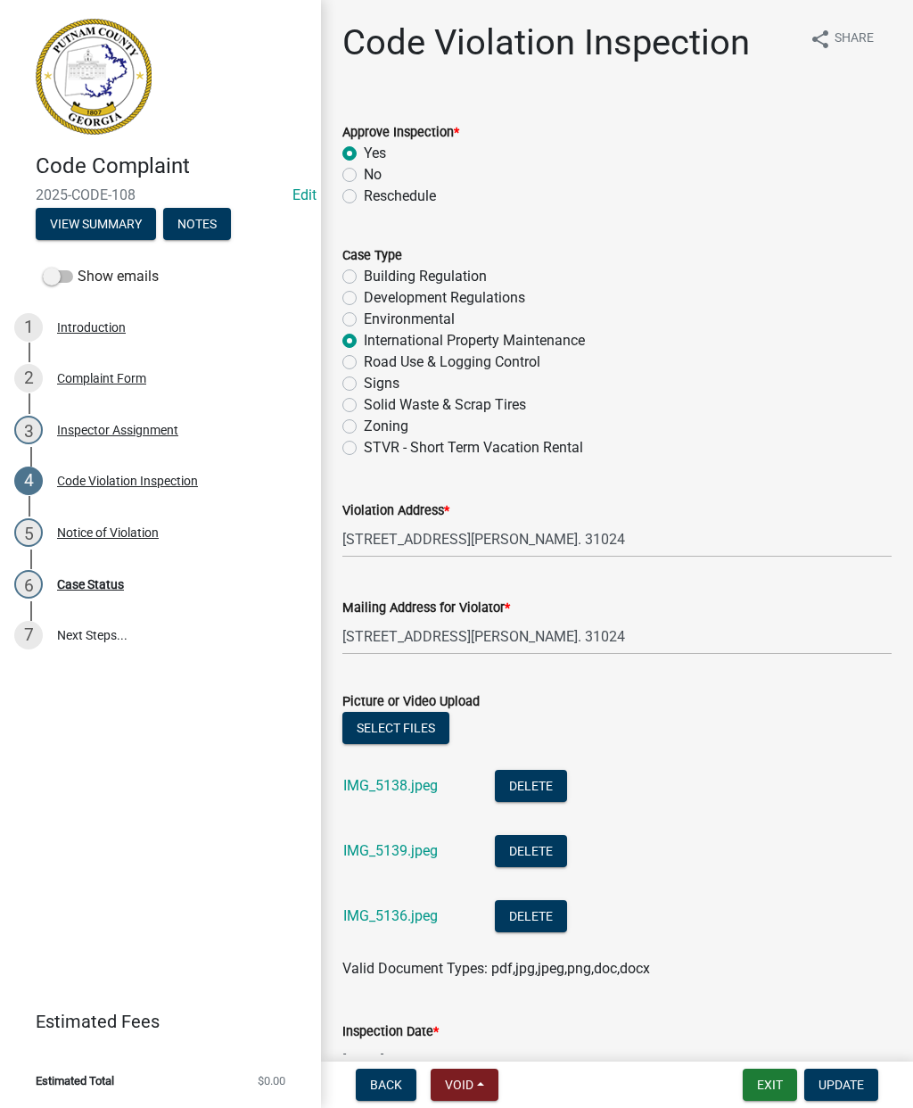
click at [411, 793] on link "IMG_5138.jpeg" at bounding box center [390, 785] width 95 height 17
click at [419, 851] on link "IMG_5139.jpeg" at bounding box center [390, 850] width 95 height 17
click at [407, 909] on link "IMG_5136.jpeg" at bounding box center [390, 915] width 95 height 17
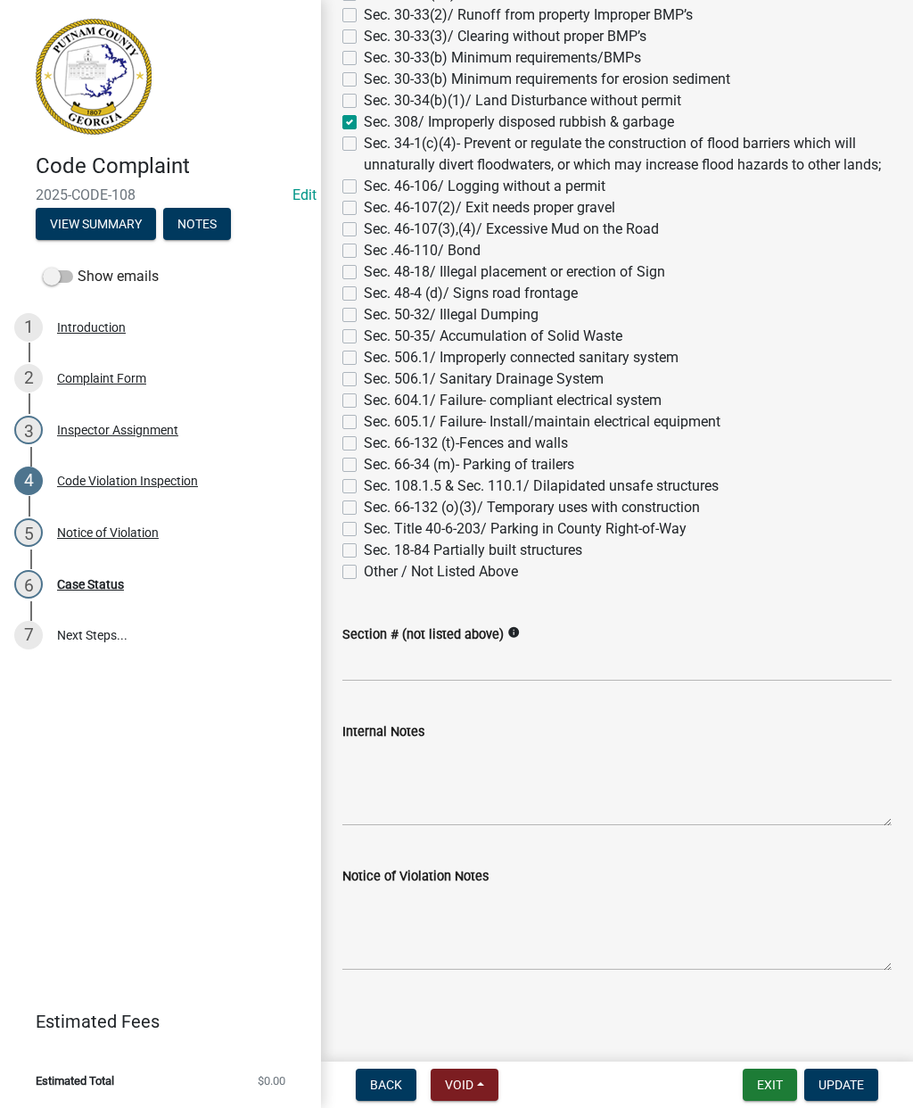
scroll to position [1608, 0]
click at [111, 533] on div "Notice of Violation" at bounding box center [108, 532] width 102 height 12
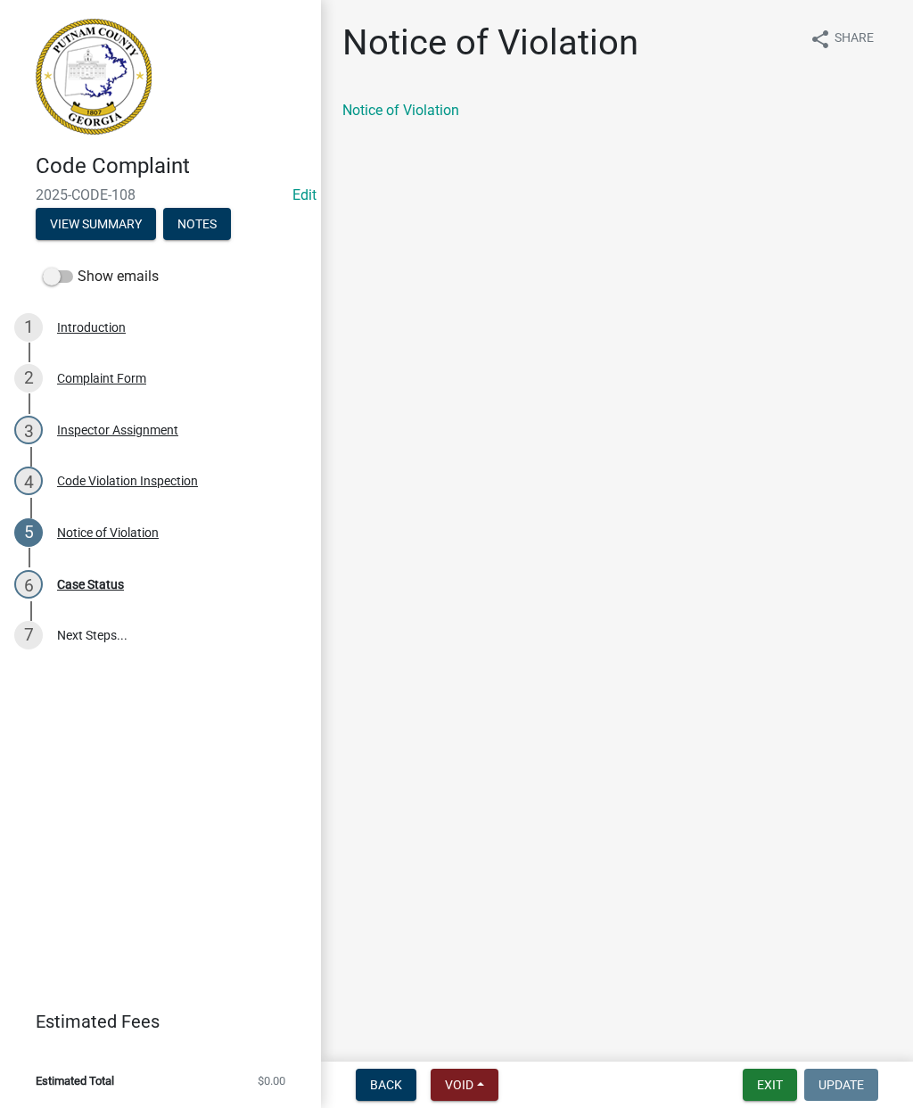
click at [435, 110] on link "Notice of Violation" at bounding box center [400, 110] width 117 height 17
click at [160, 493] on div "4 Code Violation Inspection" at bounding box center [153, 480] width 278 height 29
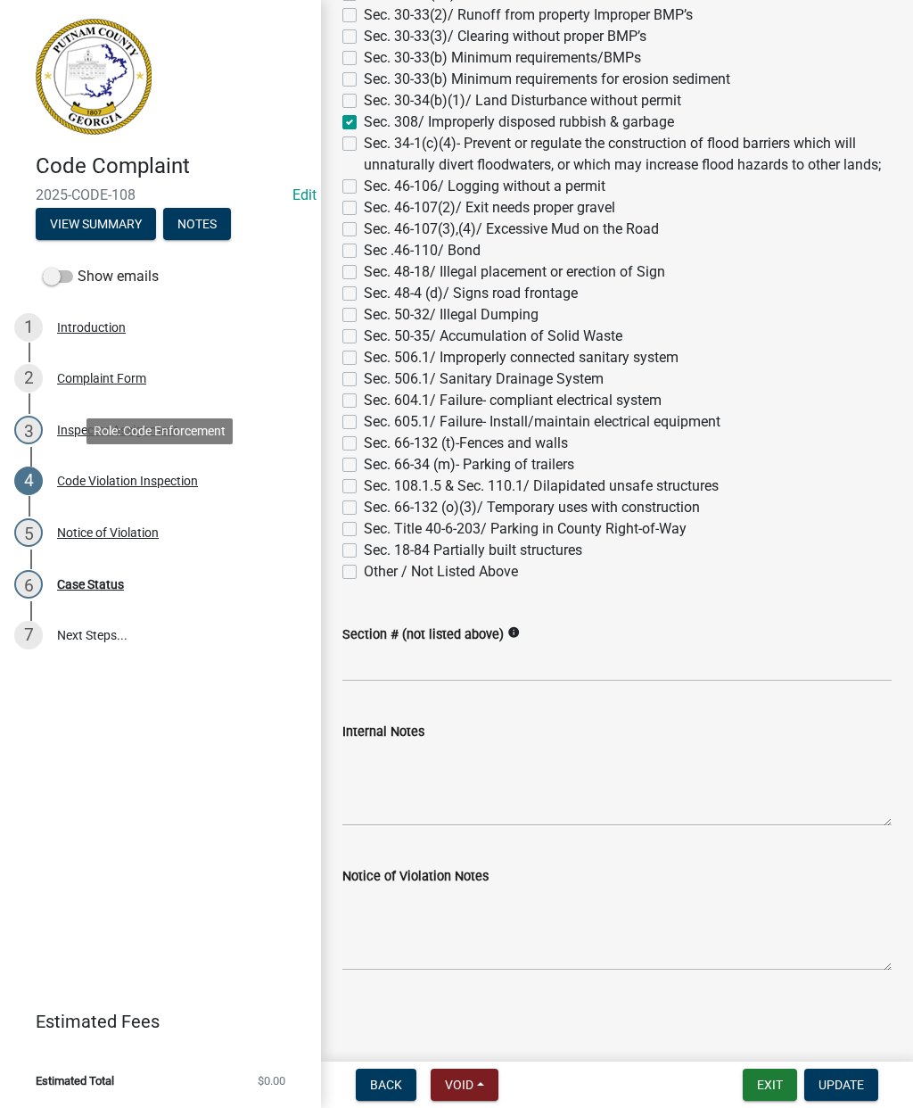
scroll to position [1608, 0]
click at [397, 928] on textarea "Notice of Violation Notes" at bounding box center [616, 929] width 549 height 84
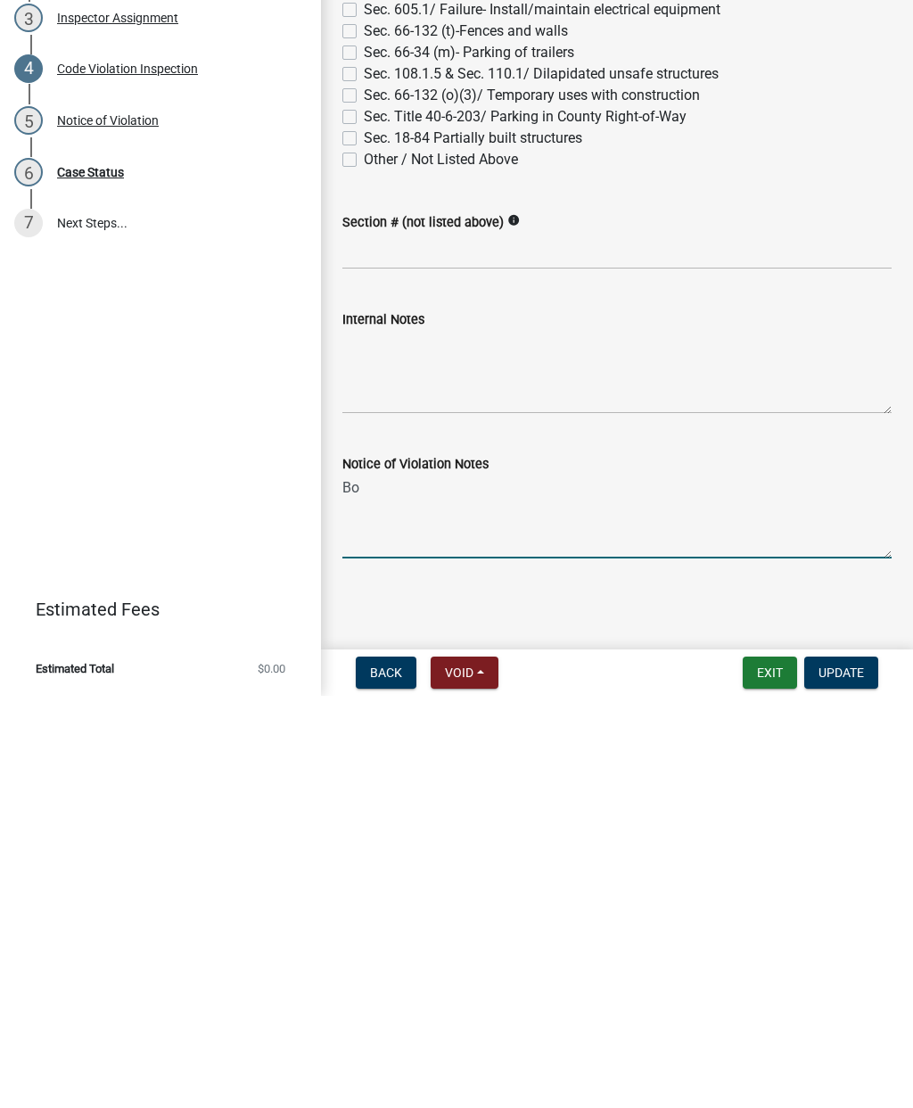
type textarea "B"
click at [333, 840] on div "Notice of Violation Notes Sec. 66-132 (2)b Animal care" at bounding box center [617, 905] width 576 height 130
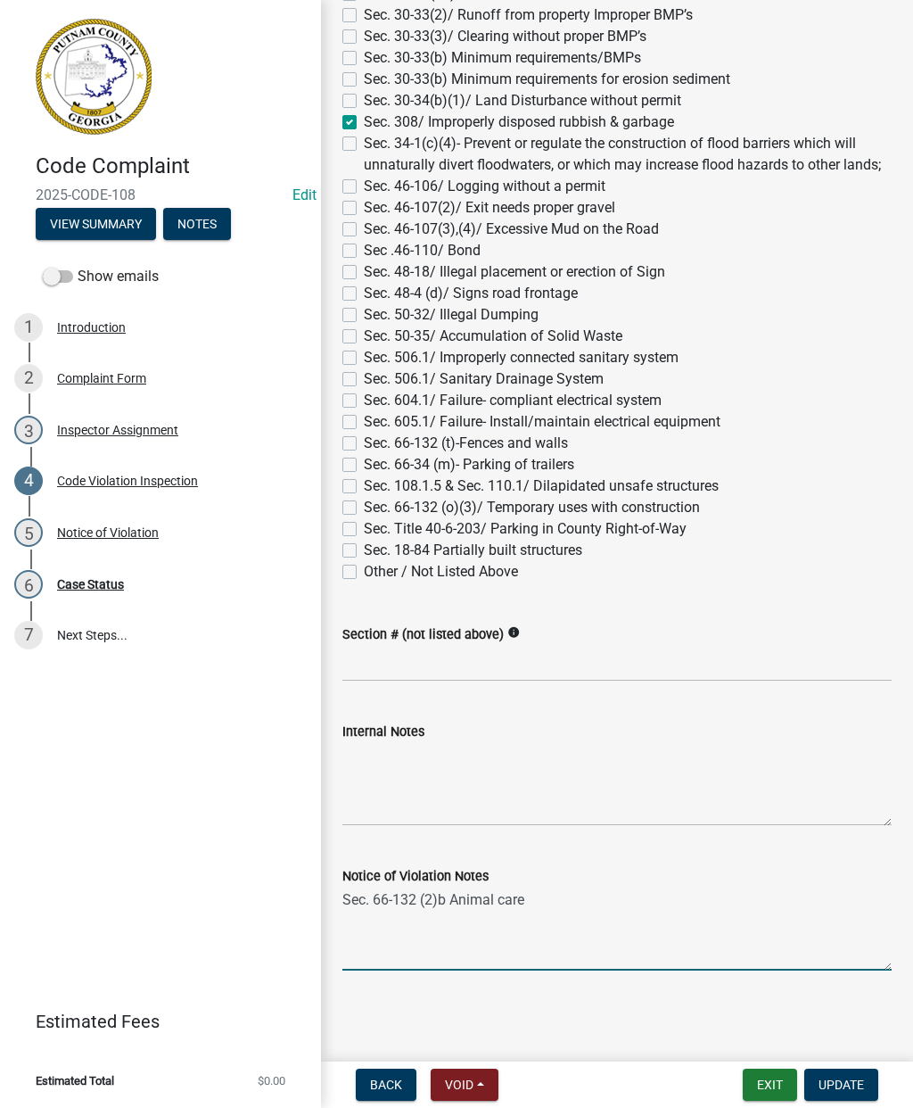
click at [344, 901] on textarea "Sec. 66-132 (2)b Animal care" at bounding box center [616, 929] width 549 height 84
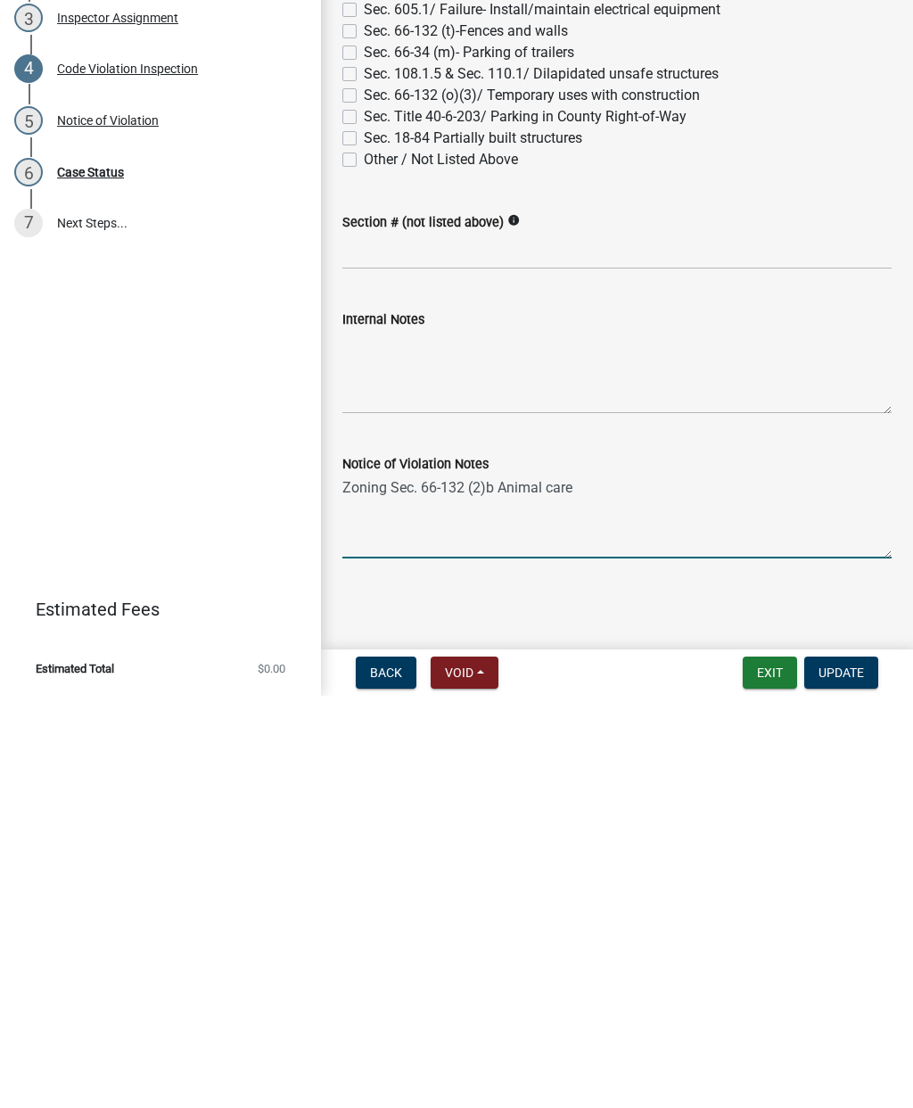
click at [582, 887] on textarea "Zoning Sec. 66-132 (2)b Animal care" at bounding box center [616, 929] width 549 height 84
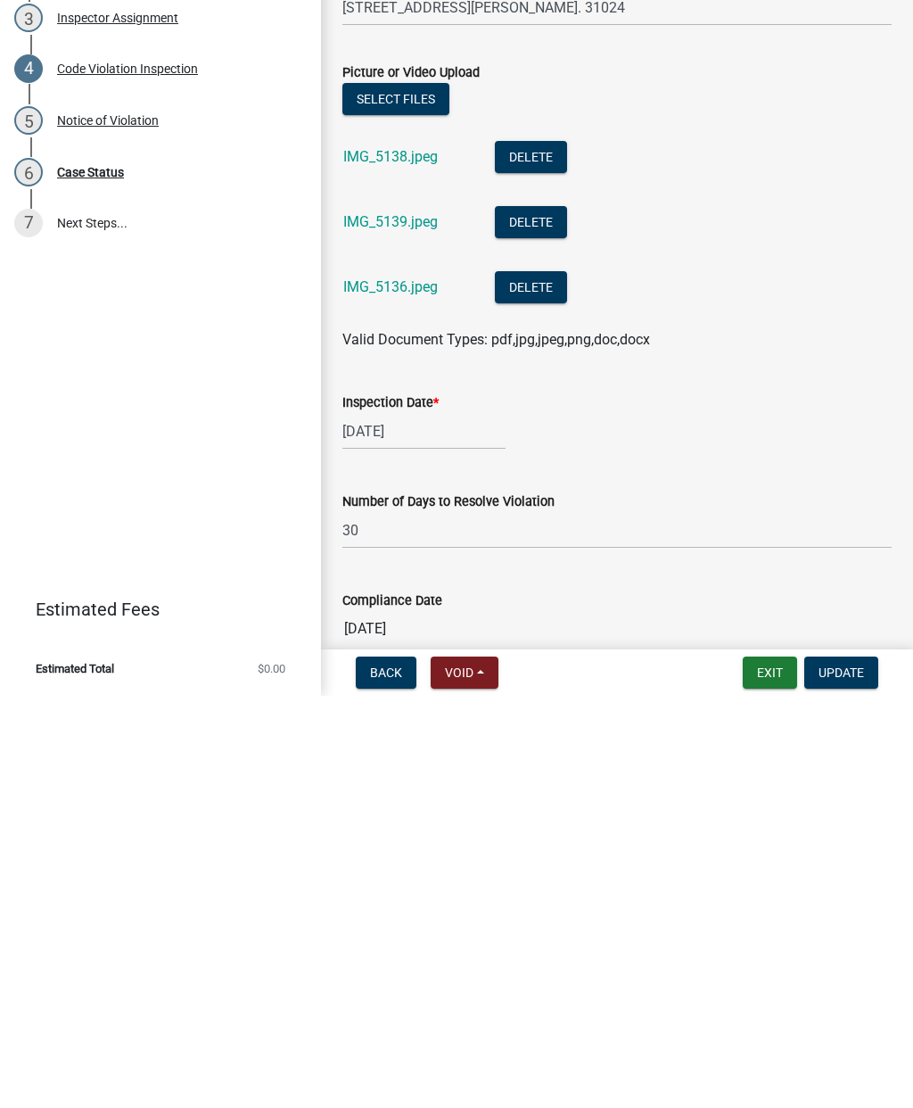
scroll to position [225, 0]
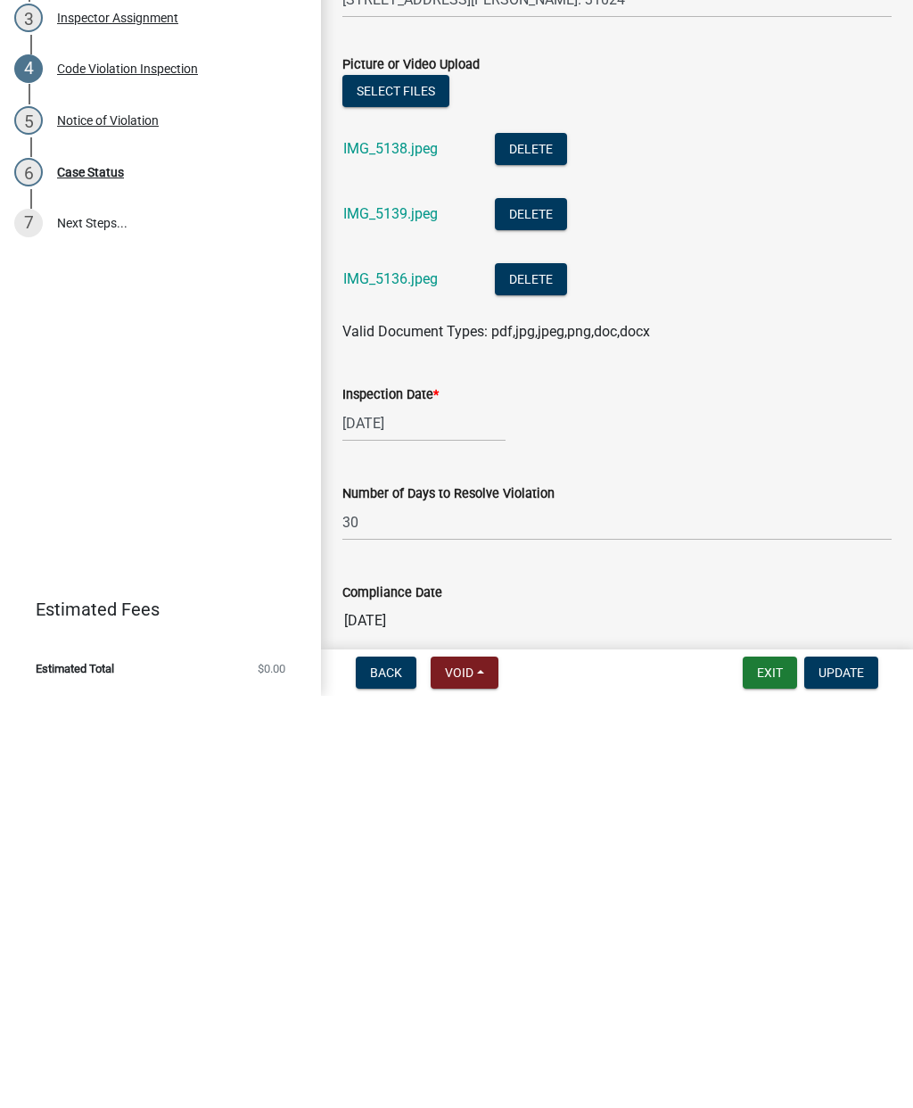
type textarea "Zoning Sec. 66-132 (2)b Animal care, limited or general"
click at [458, 817] on div "07/24/2025" at bounding box center [423, 835] width 163 height 37
select select "7"
select select "2025"
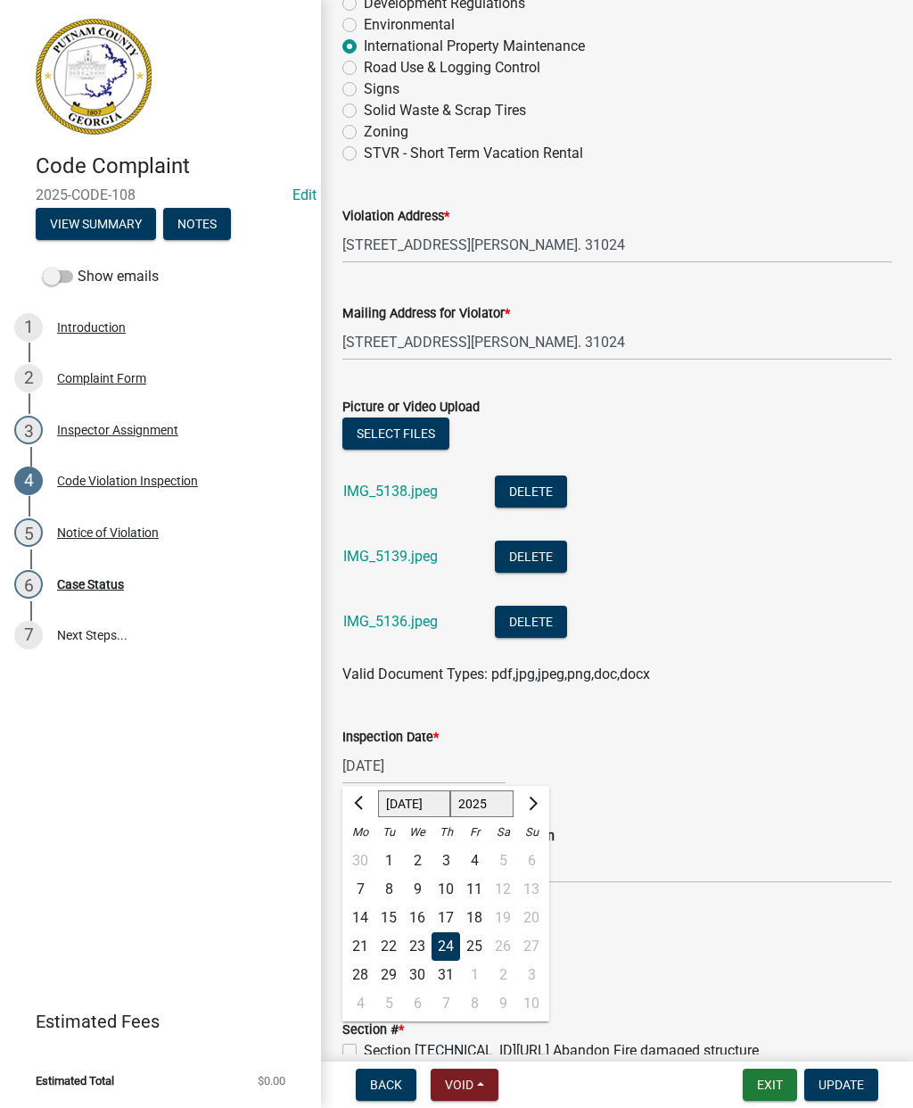
scroll to position [319, 0]
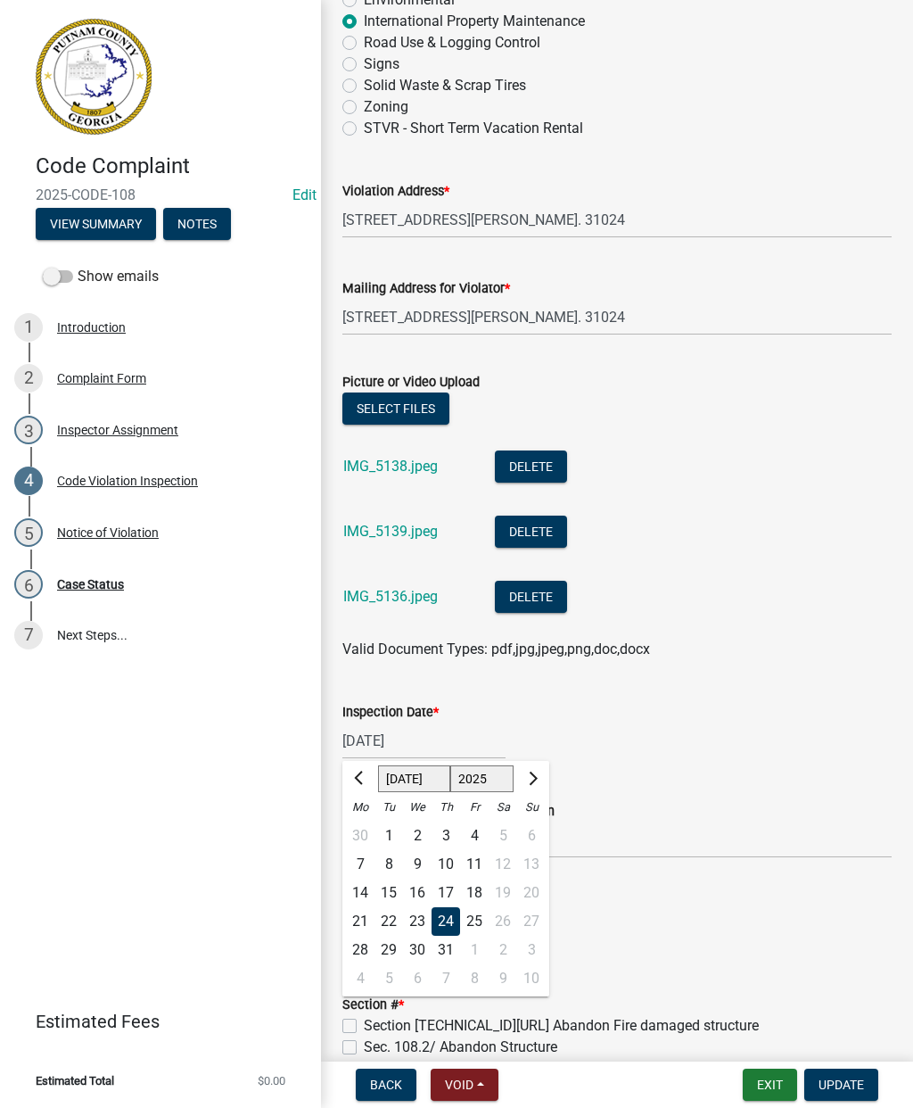
click at [540, 780] on button "Next month" at bounding box center [531, 778] width 21 height 29
click at [540, 767] on button "Next month" at bounding box center [531, 778] width 21 height 29
select select "9"
click at [396, 887] on div "16" at bounding box center [389, 893] width 29 height 29
type input "[DATE]"
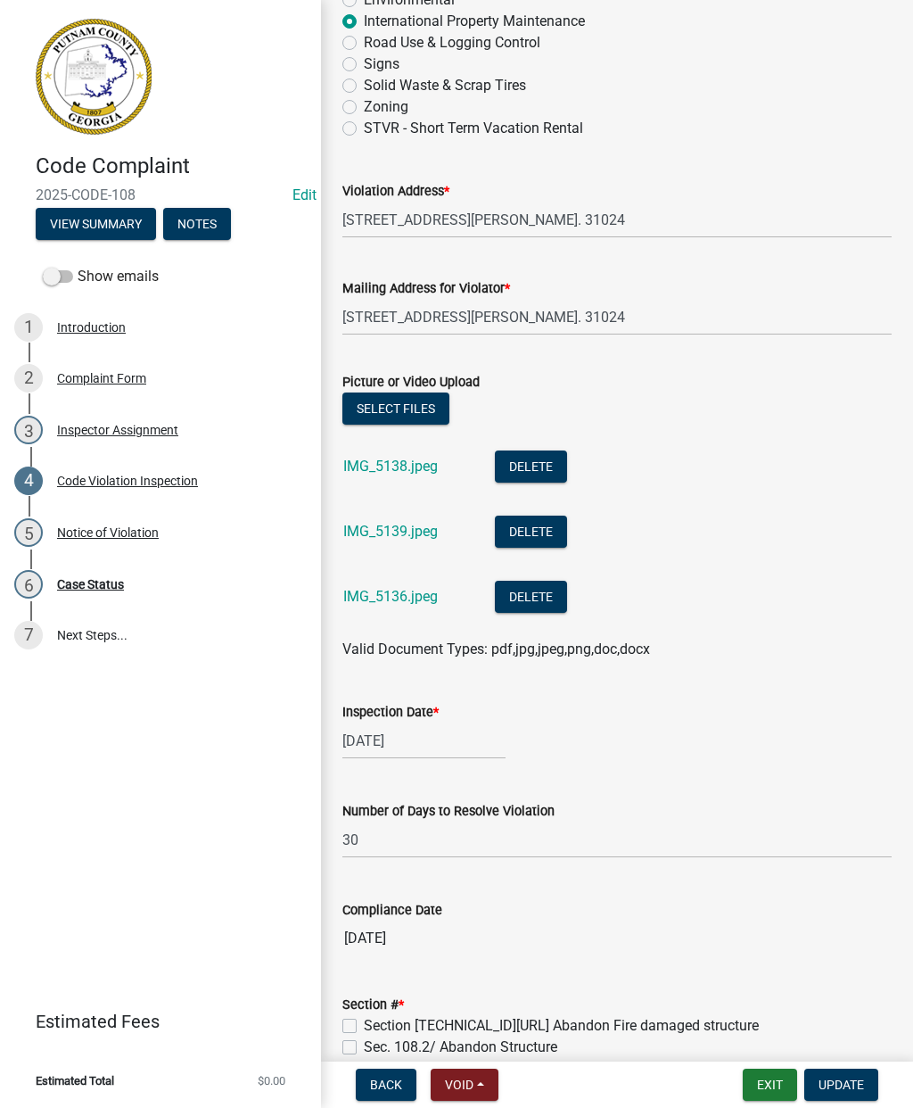
type input "10/16/2025"
click at [435, 846] on input "30" at bounding box center [616, 839] width 549 height 37
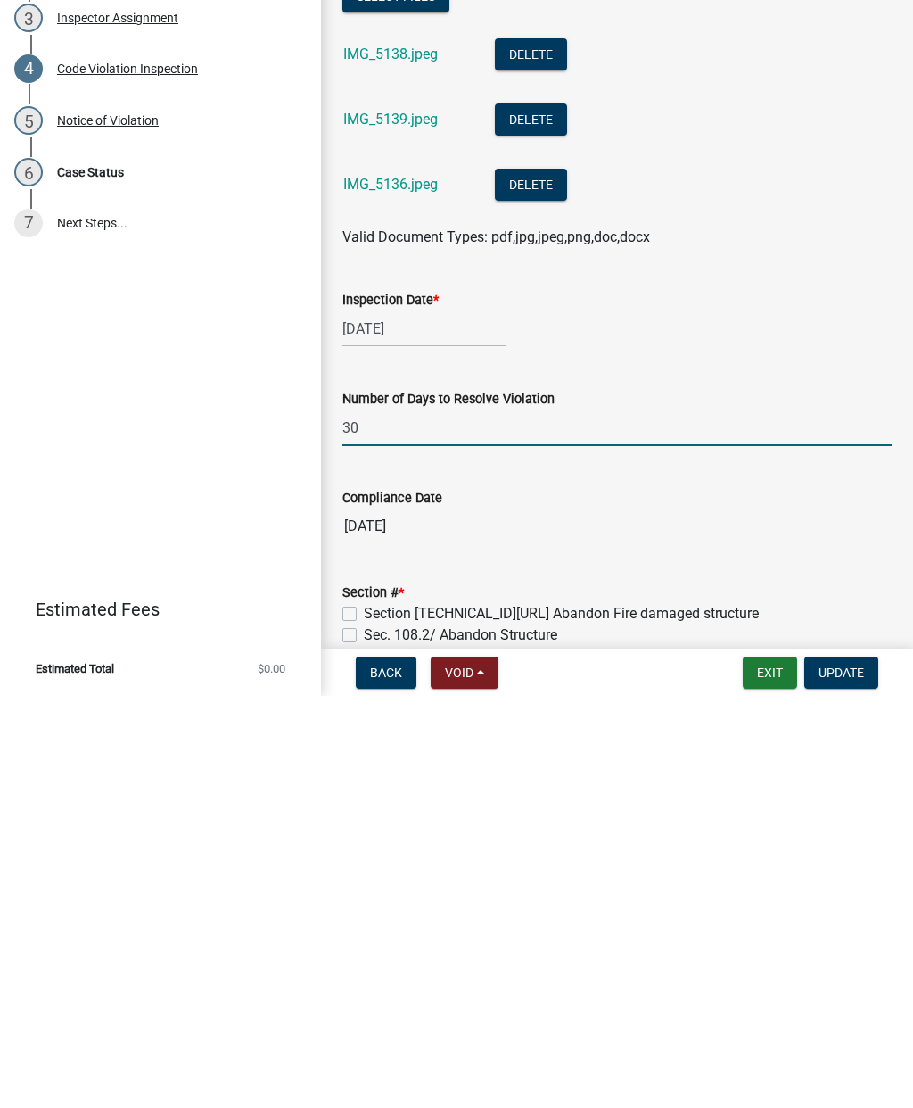
type input "3"
click at [631, 821] on input "45" at bounding box center [616, 839] width 549 height 37
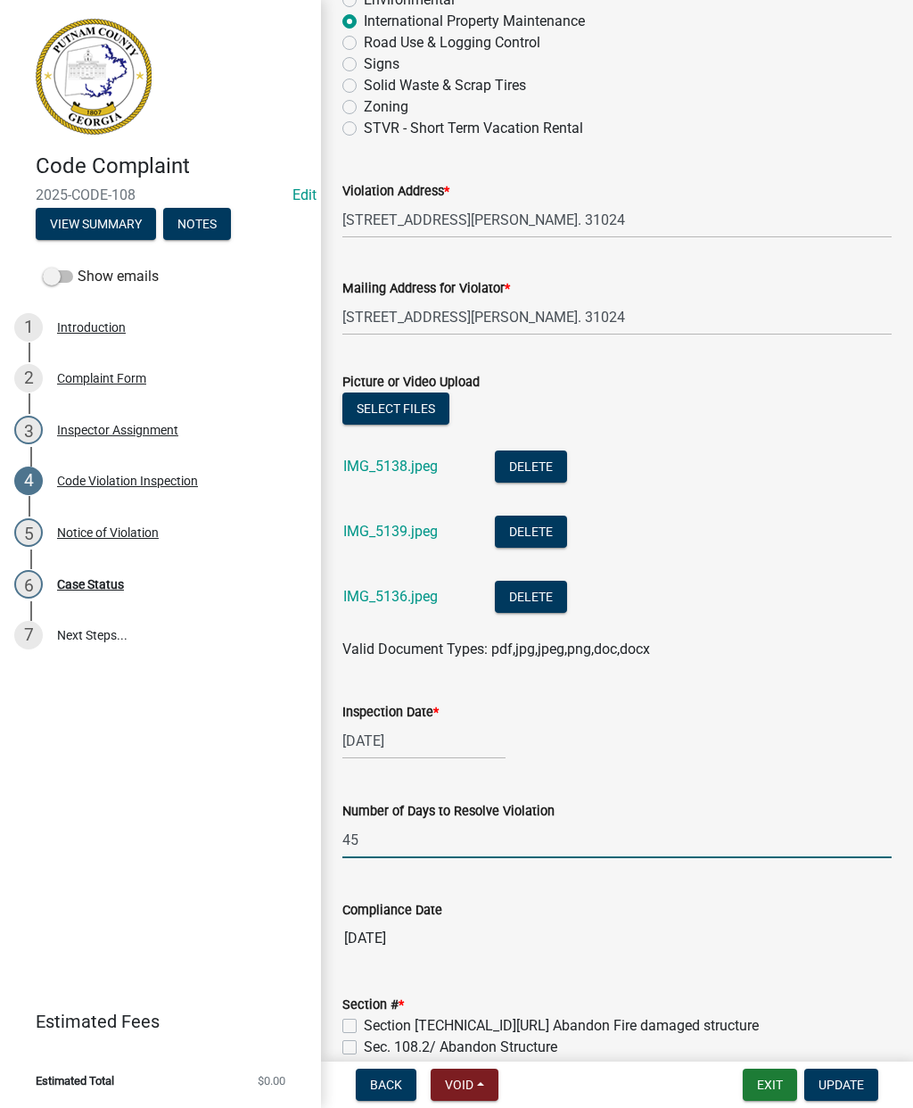
click at [458, 838] on input "45" at bounding box center [616, 839] width 549 height 37
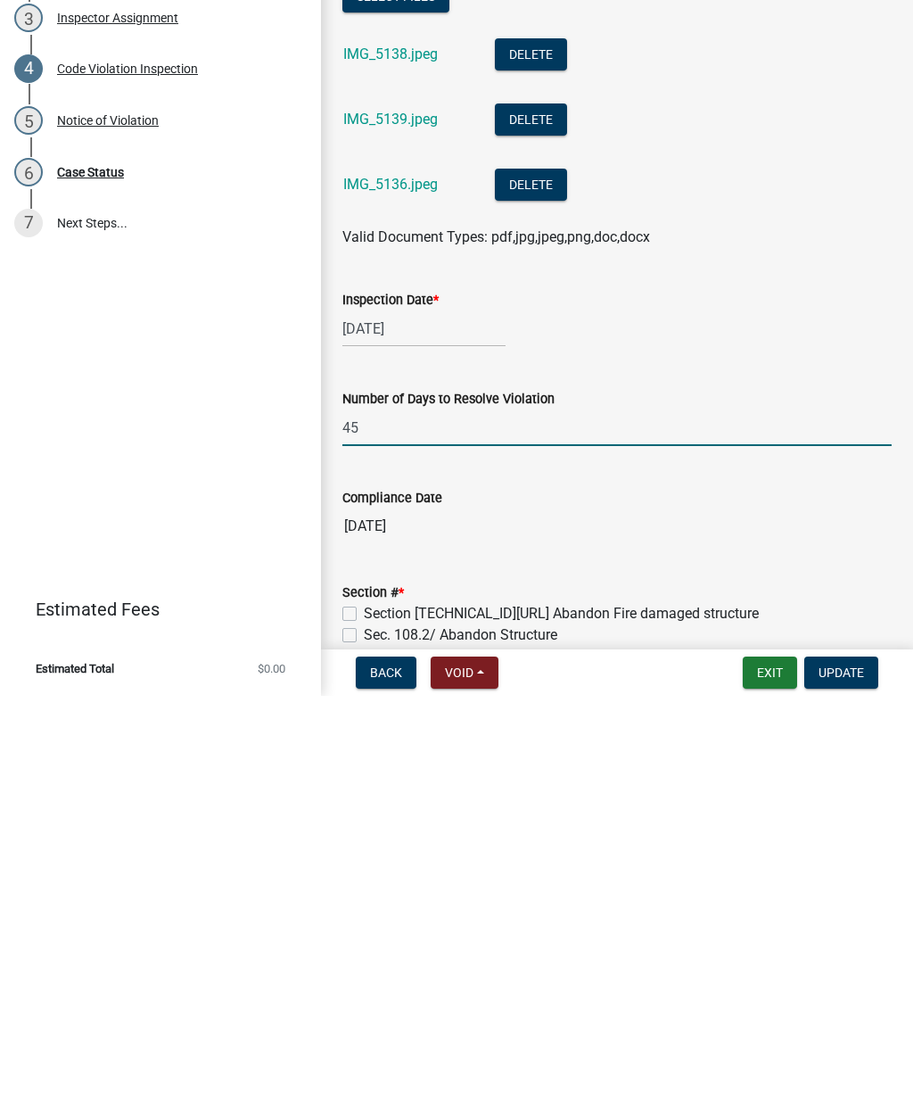
type input "4"
type input "5"
click at [580, 496] on wm-data-entity-input-list "Approve Inspection * Yes No Reschedule Case Type Building Regulation Developmen…" at bounding box center [616, 1027] width 549 height 2493
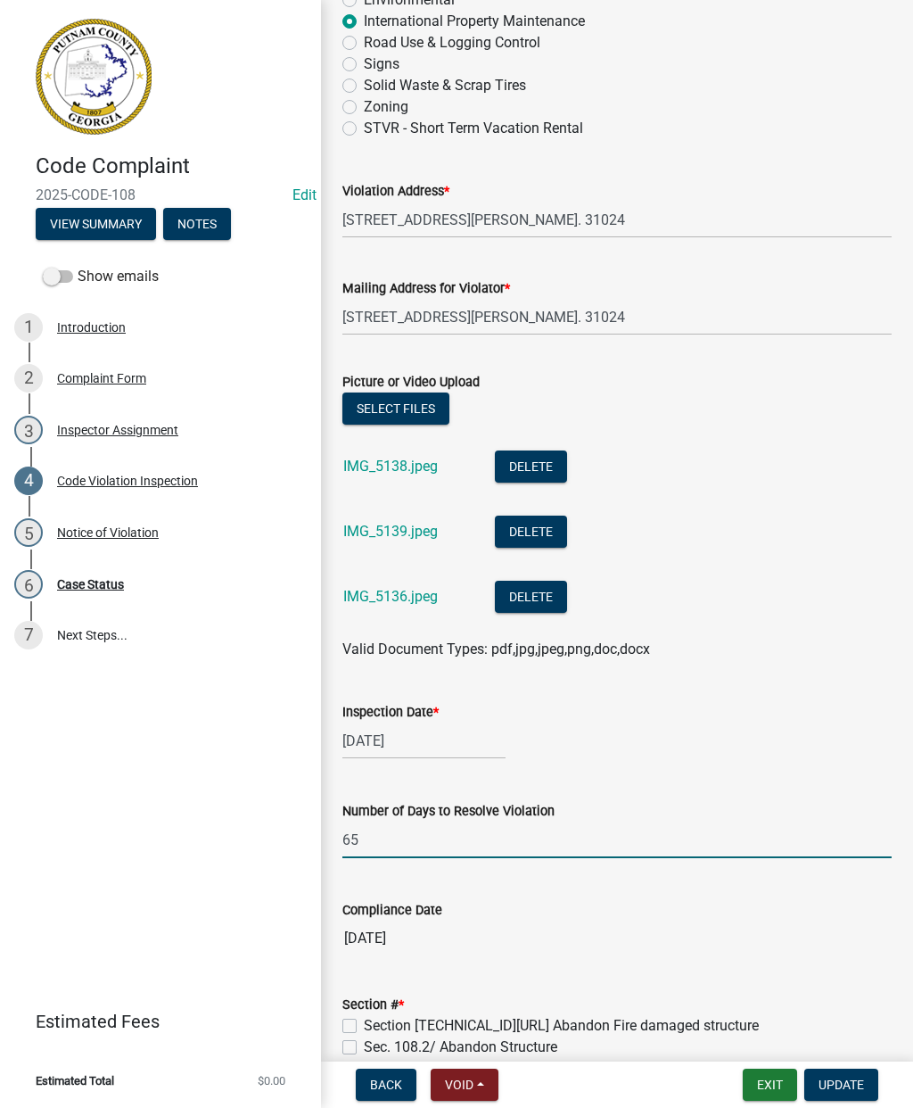
click at [427, 828] on input "65" at bounding box center [616, 839] width 549 height 37
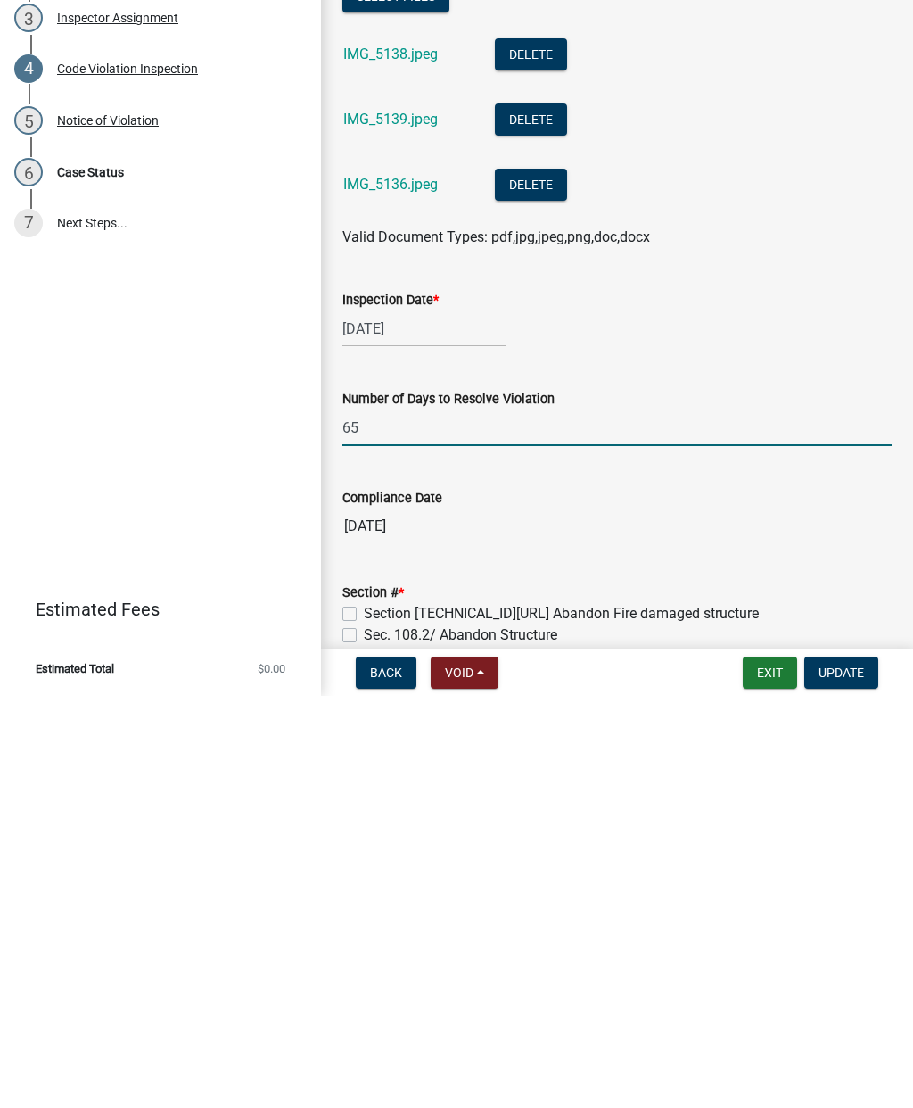
click at [456, 821] on input "65" at bounding box center [616, 839] width 549 height 37
click at [579, 874] on wm-data-entity-input "Compliance Date 11/20/2025" at bounding box center [616, 923] width 549 height 98
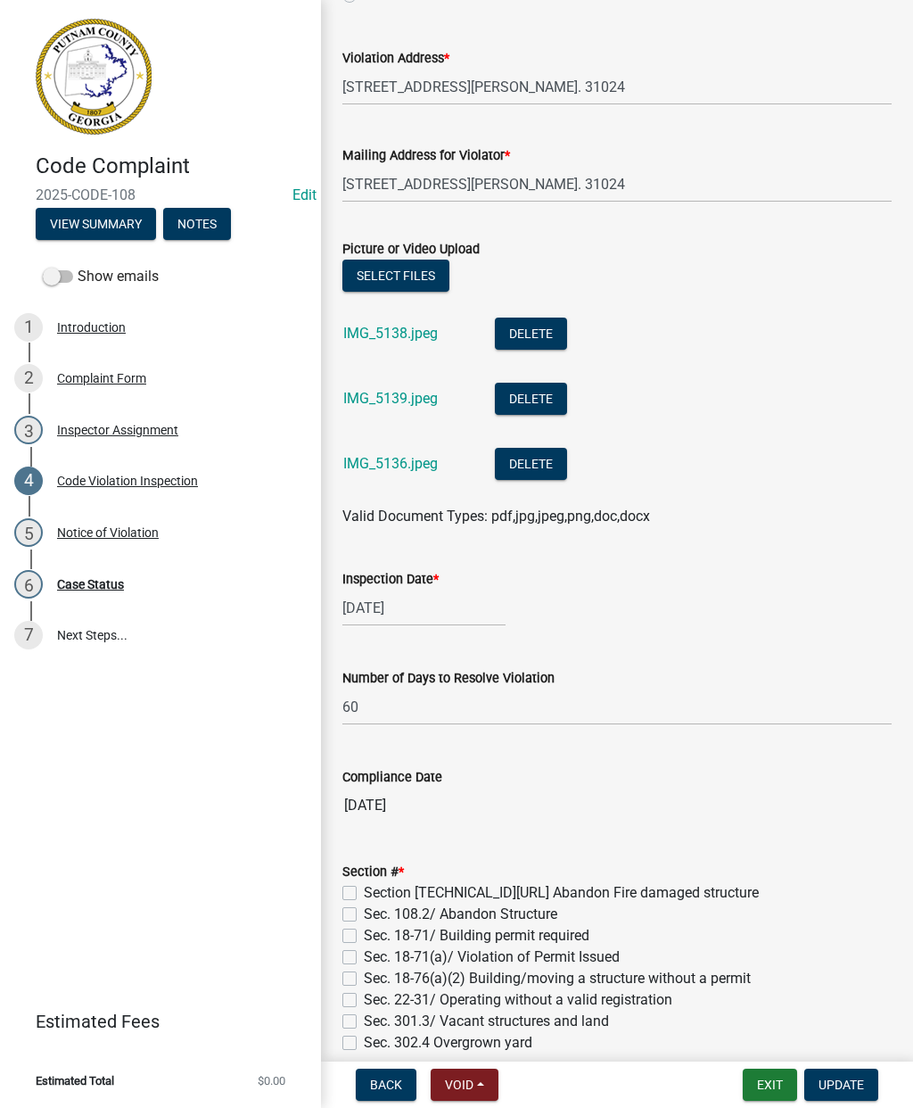
scroll to position [481, 0]
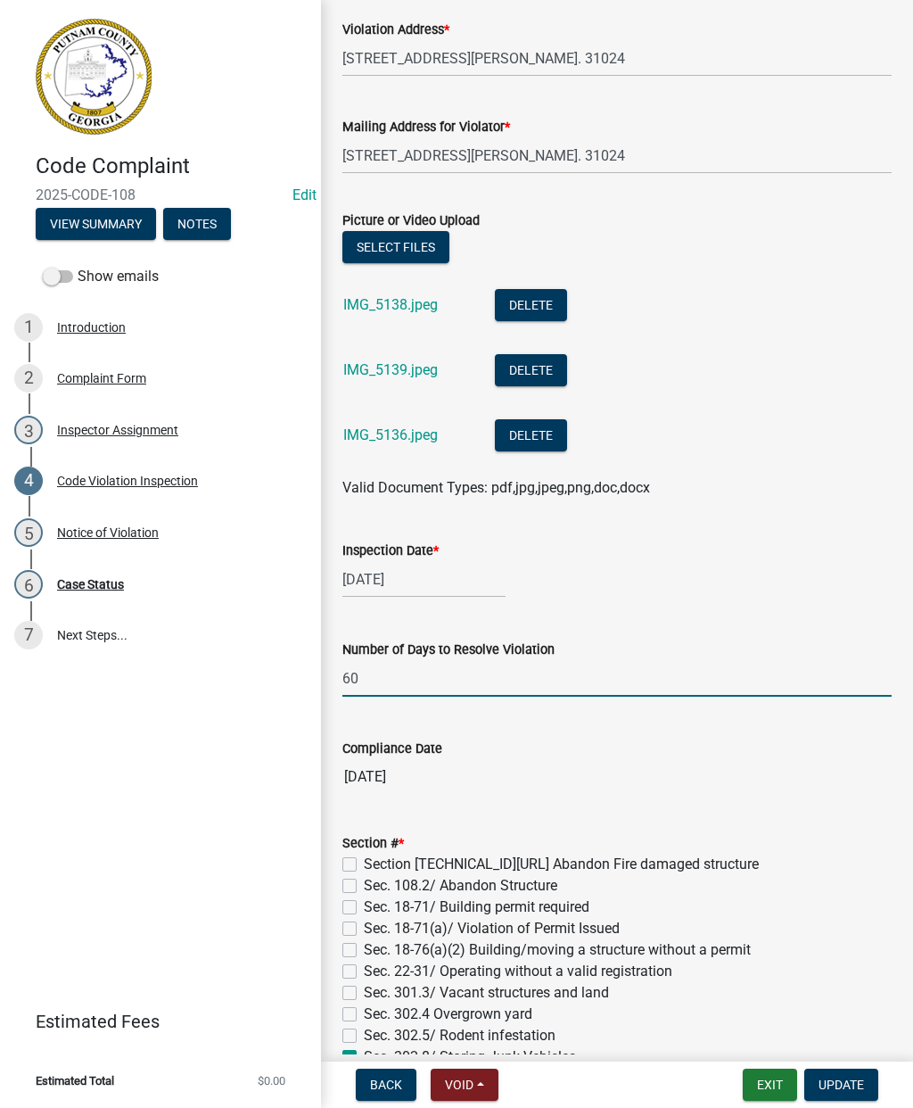
click at [433, 672] on input "60" at bounding box center [616, 678] width 549 height 37
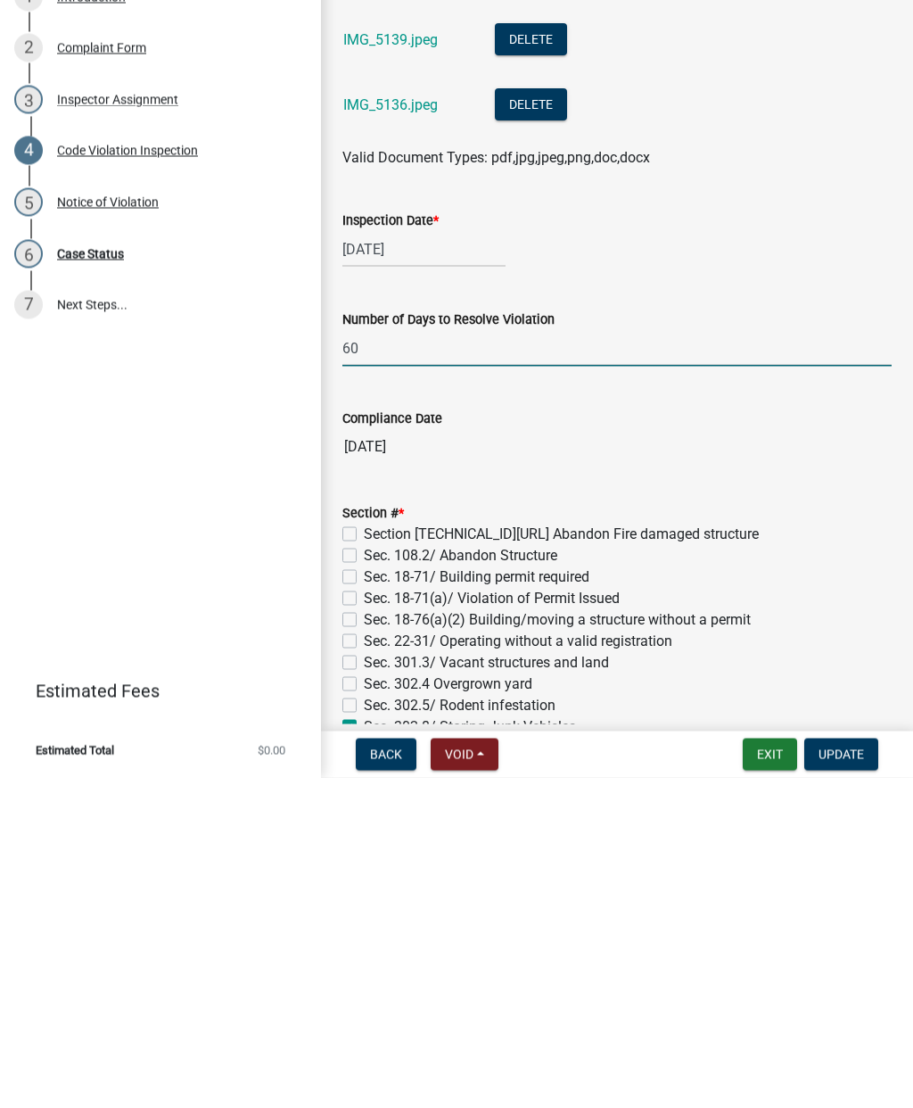
type input "6"
type input "51"
click at [613, 639] on div "Number of Days to Resolve Violation" at bounding box center [616, 649] width 549 height 21
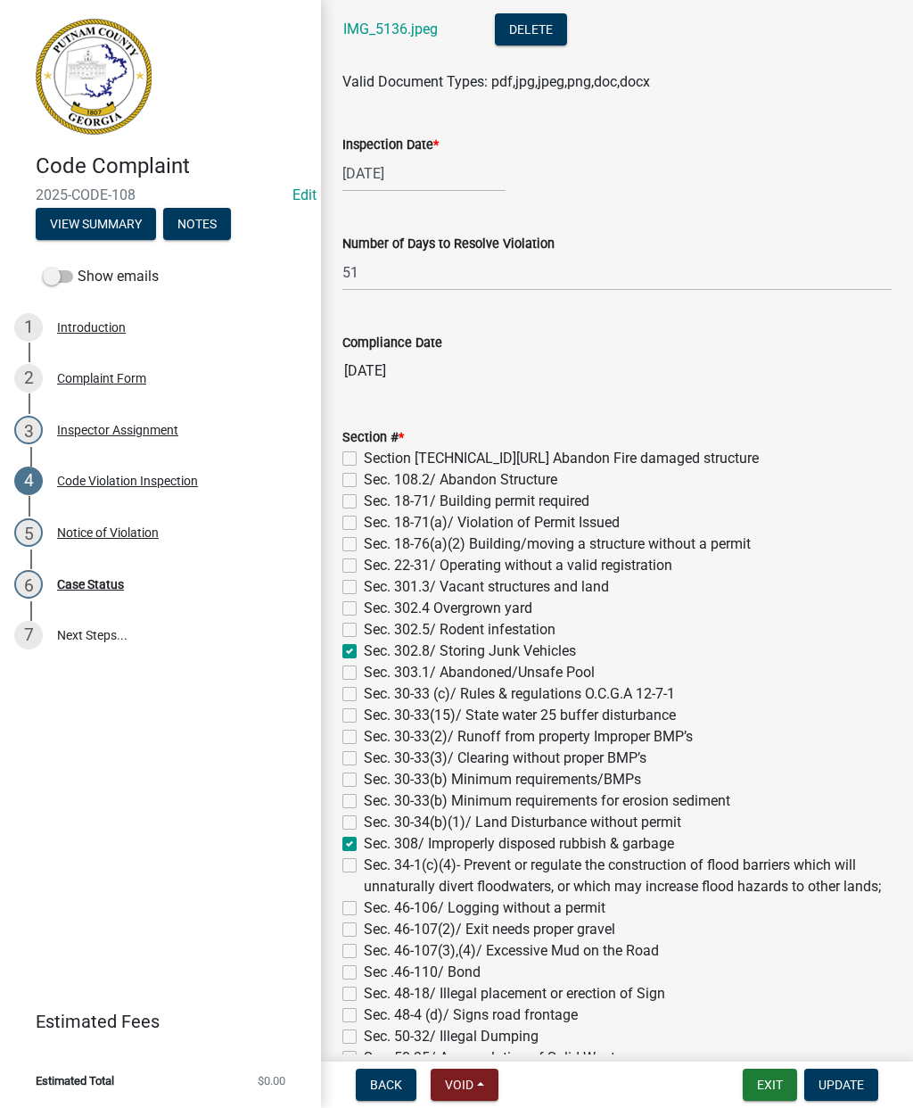
scroll to position [887, 0]
click at [855, 1086] on span "Update" at bounding box center [841, 1084] width 45 height 14
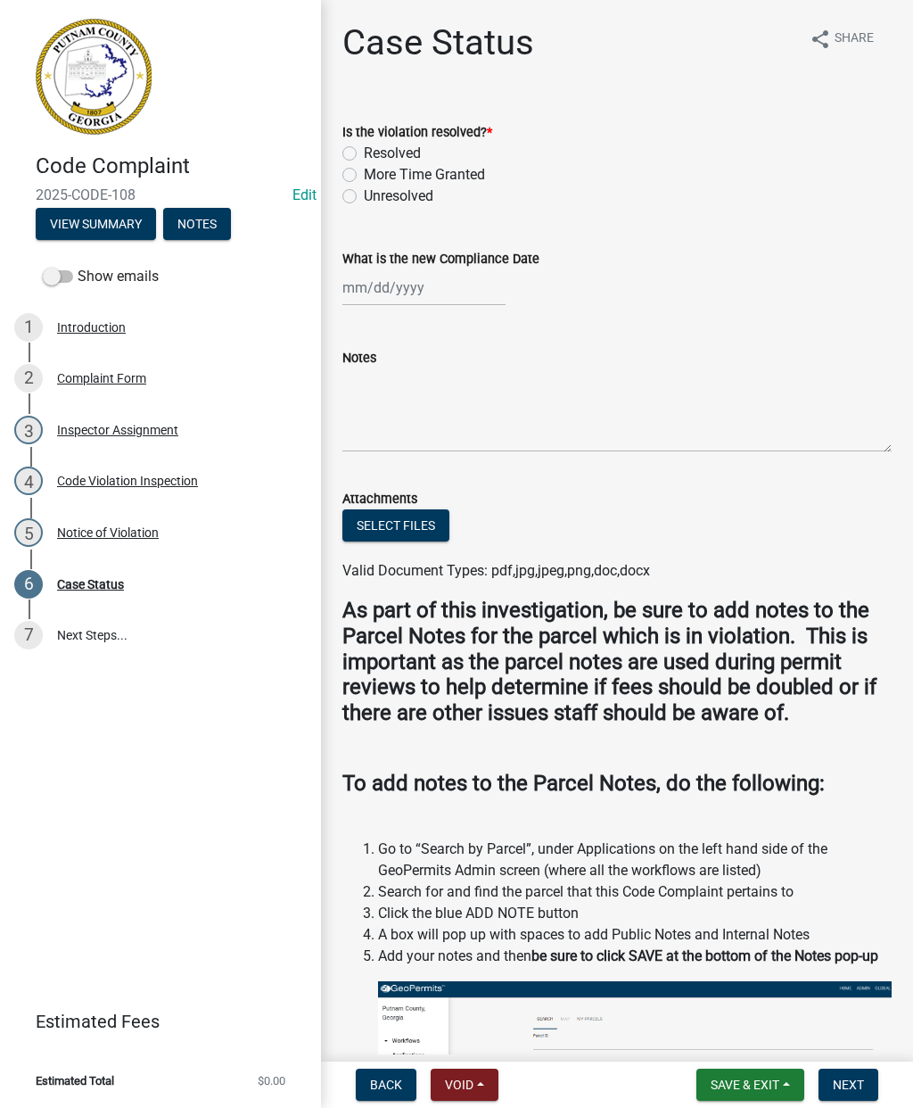
click at [145, 539] on div "Notice of Violation" at bounding box center [108, 532] width 102 height 12
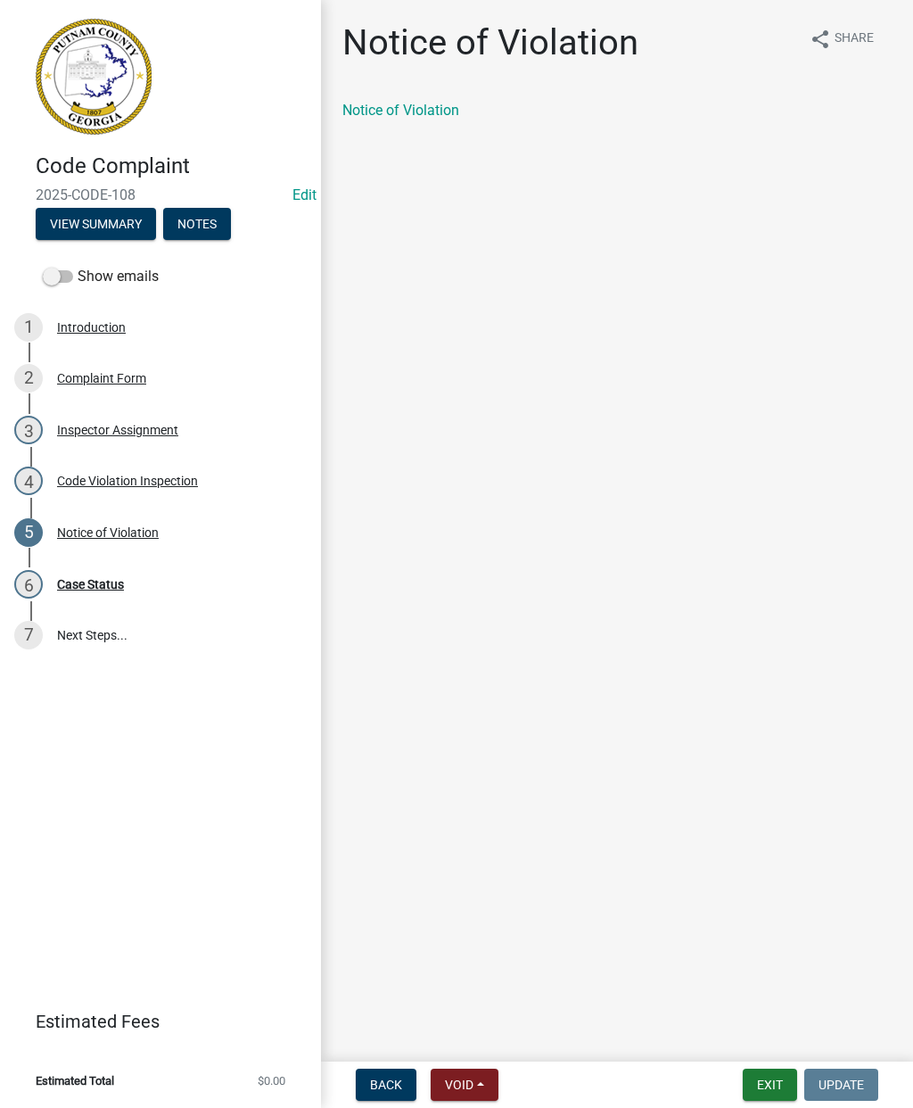
click at [432, 108] on link "Notice of Violation" at bounding box center [400, 110] width 117 height 17
click at [163, 489] on div "4 Code Violation Inspection" at bounding box center [153, 480] width 278 height 29
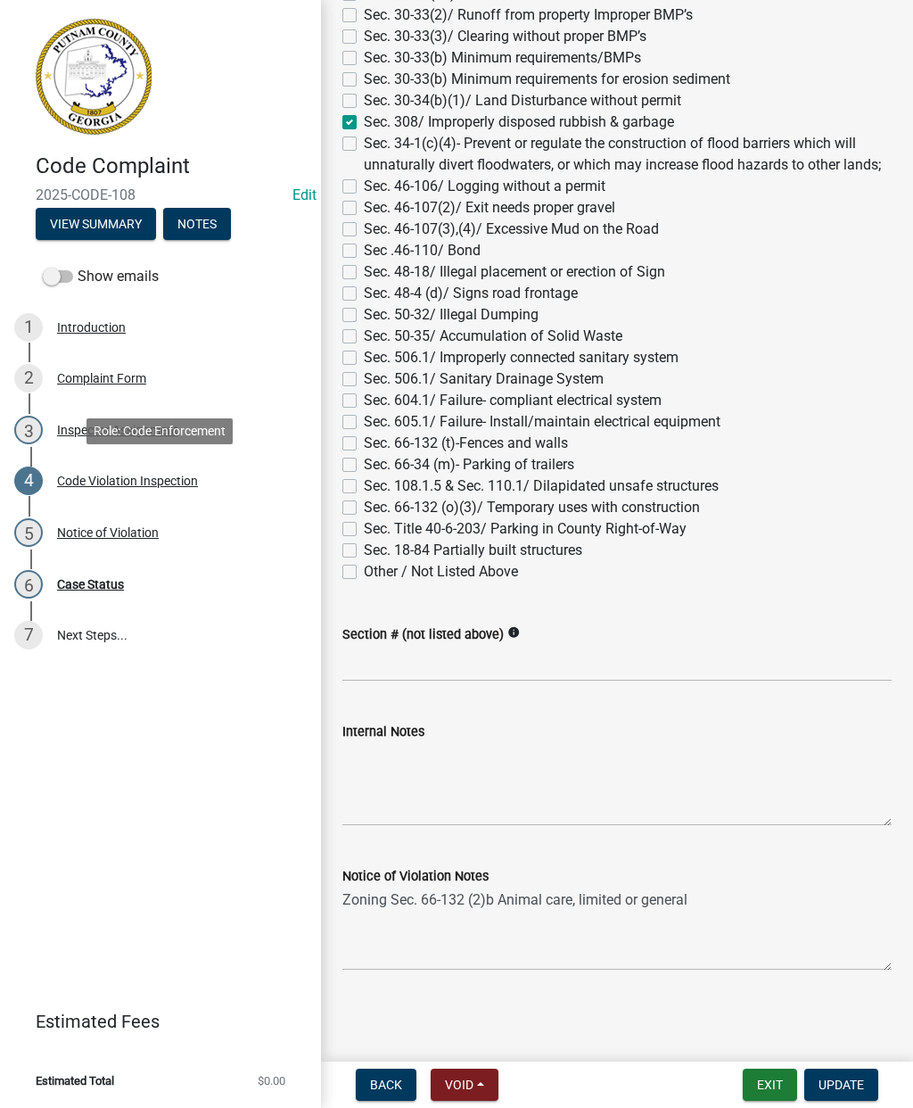
scroll to position [1608, 0]
click at [363, 930] on textarea "Zoning Sec. 66-132 (2)b Animal care, limited or general" at bounding box center [616, 929] width 549 height 84
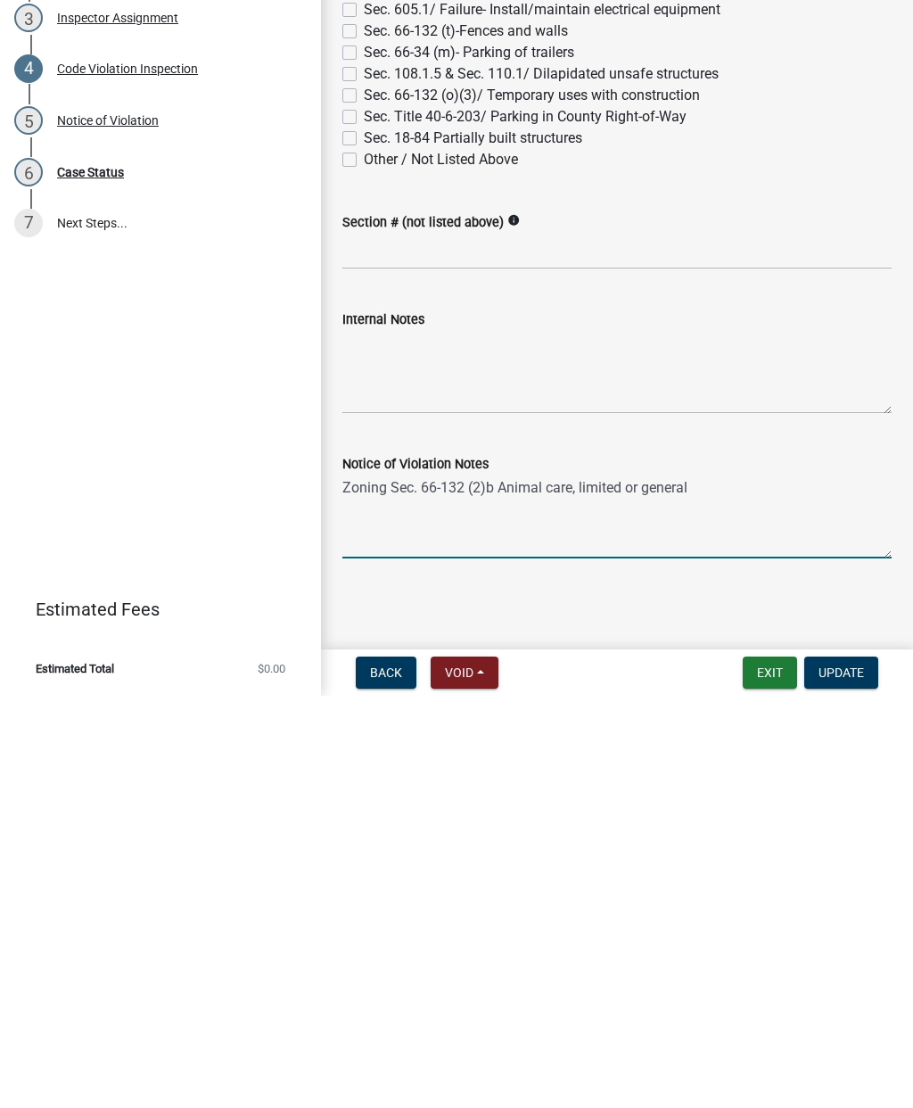
type textarea "Zoning Sec. 66-132 (2)b Animal care, limited or general"
click at [364, 561] on label "Other / Not Listed Above" at bounding box center [441, 571] width 154 height 21
click at [364, 561] on input "Other / Not Listed Above" at bounding box center [370, 567] width 12 height 12
checkbox input "true"
checkbox input "false"
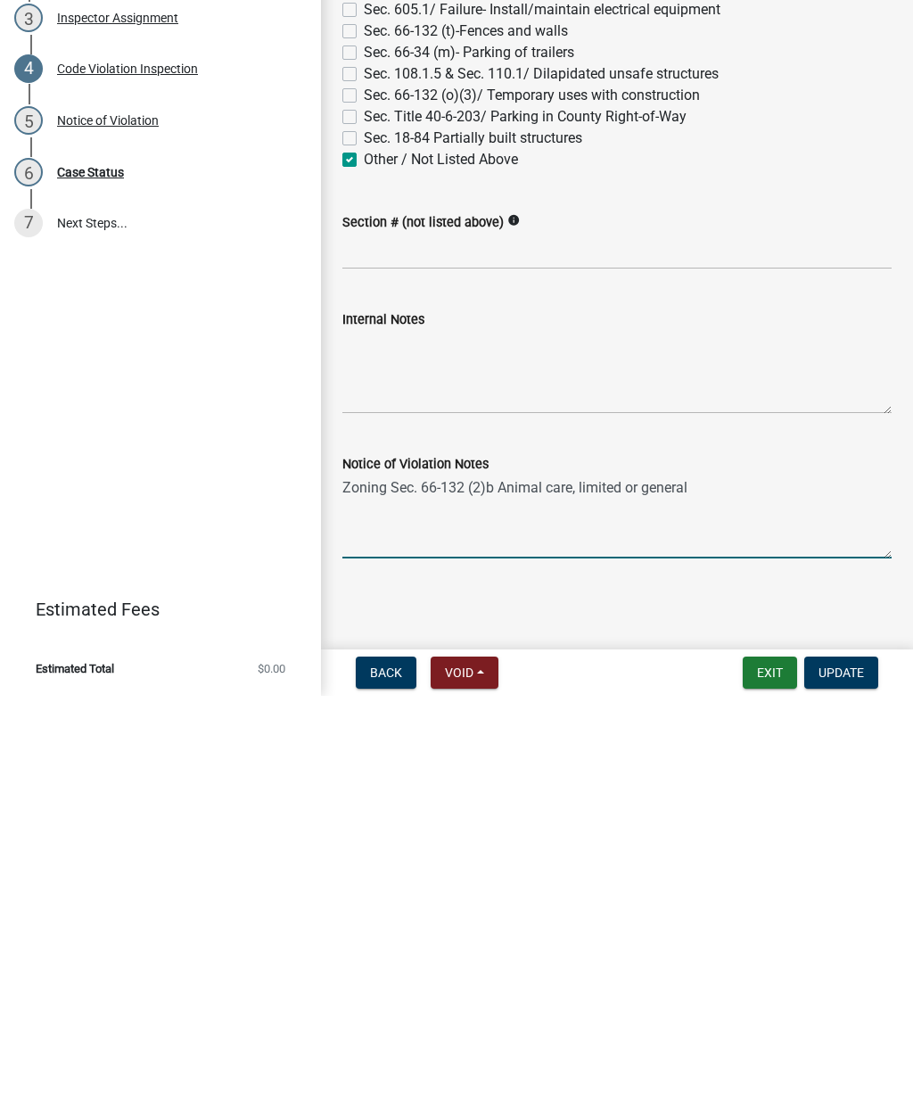
checkbox input "false"
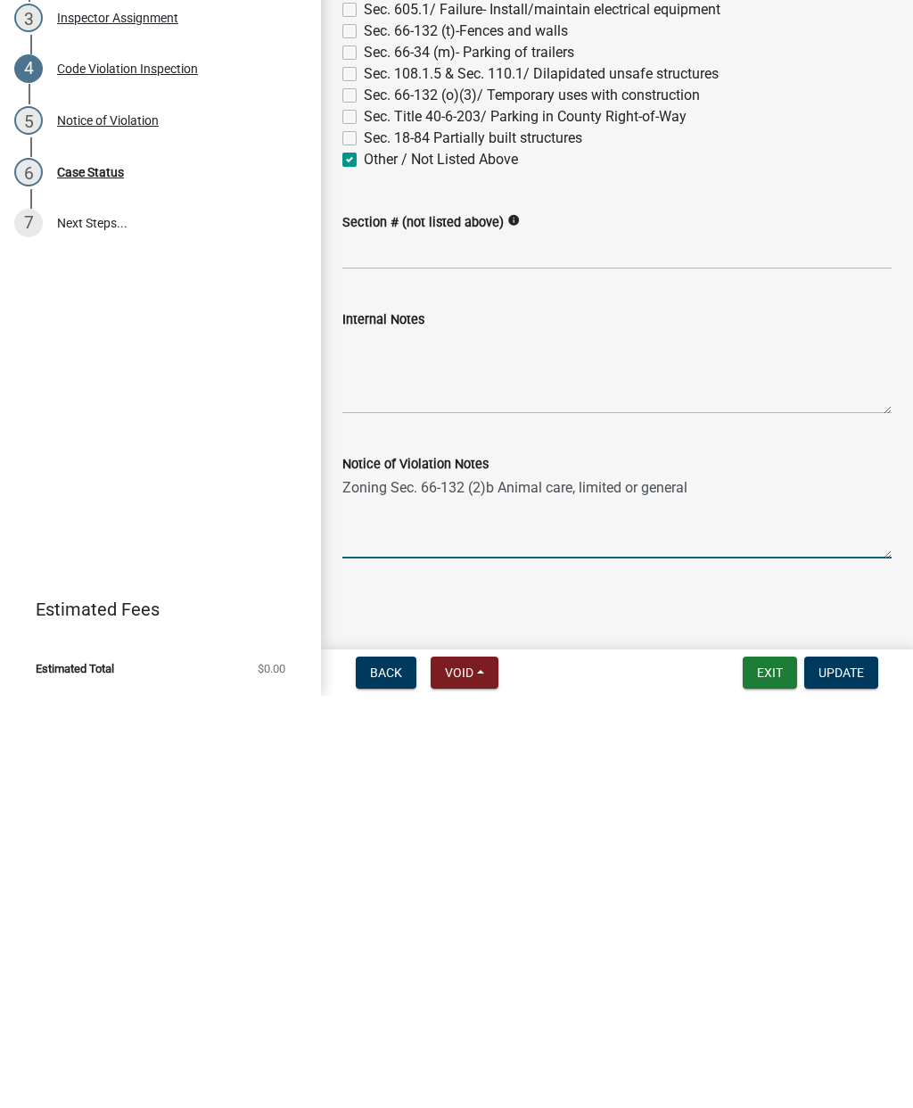
checkbox input "false"
checkbox input "true"
checkbox input "false"
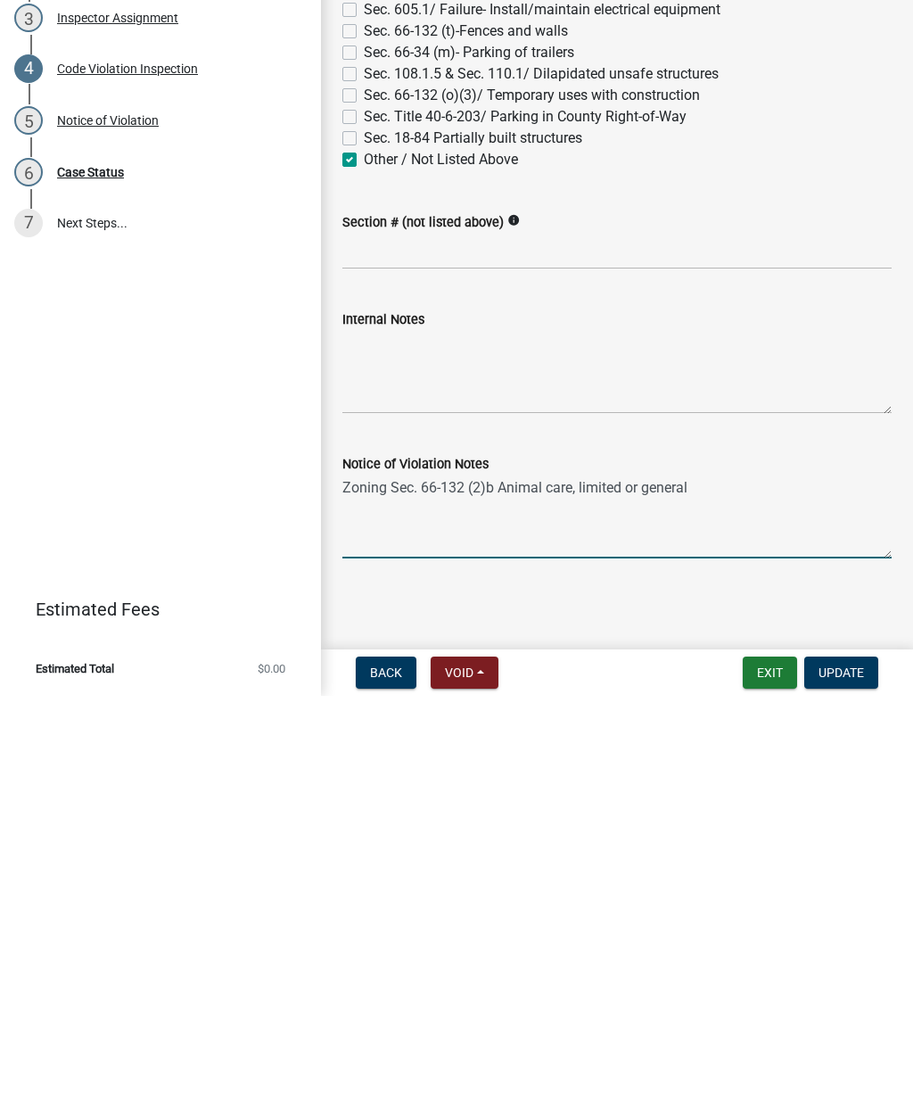
checkbox input "false"
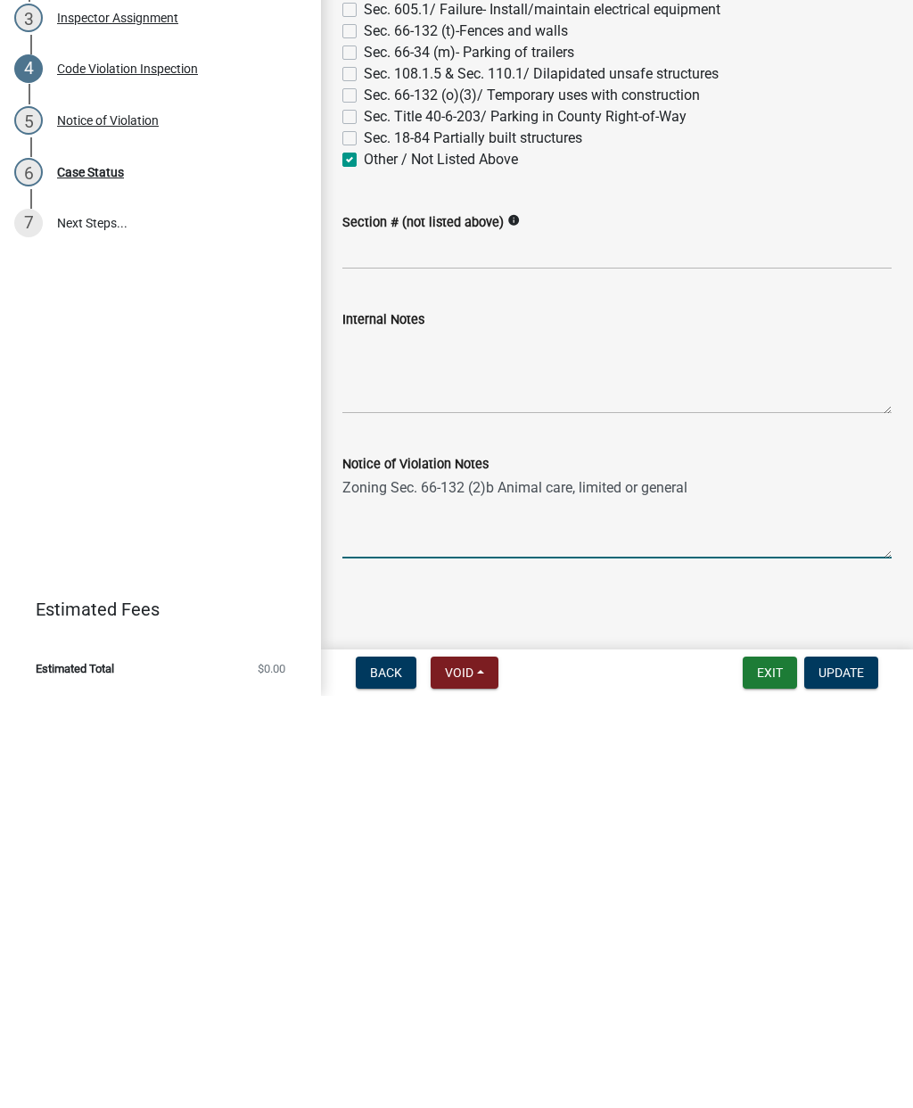
checkbox input "false"
checkbox input "true"
checkbox input "false"
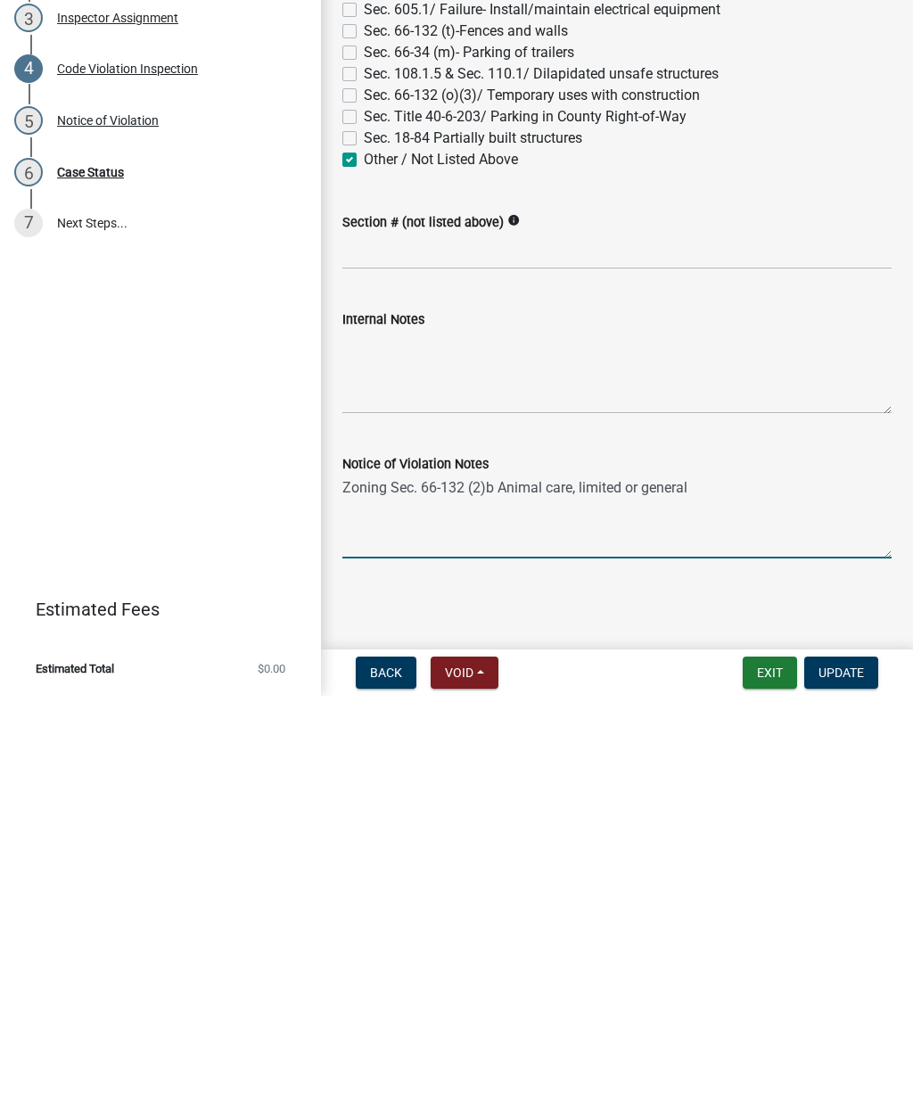
checkbox input "false"
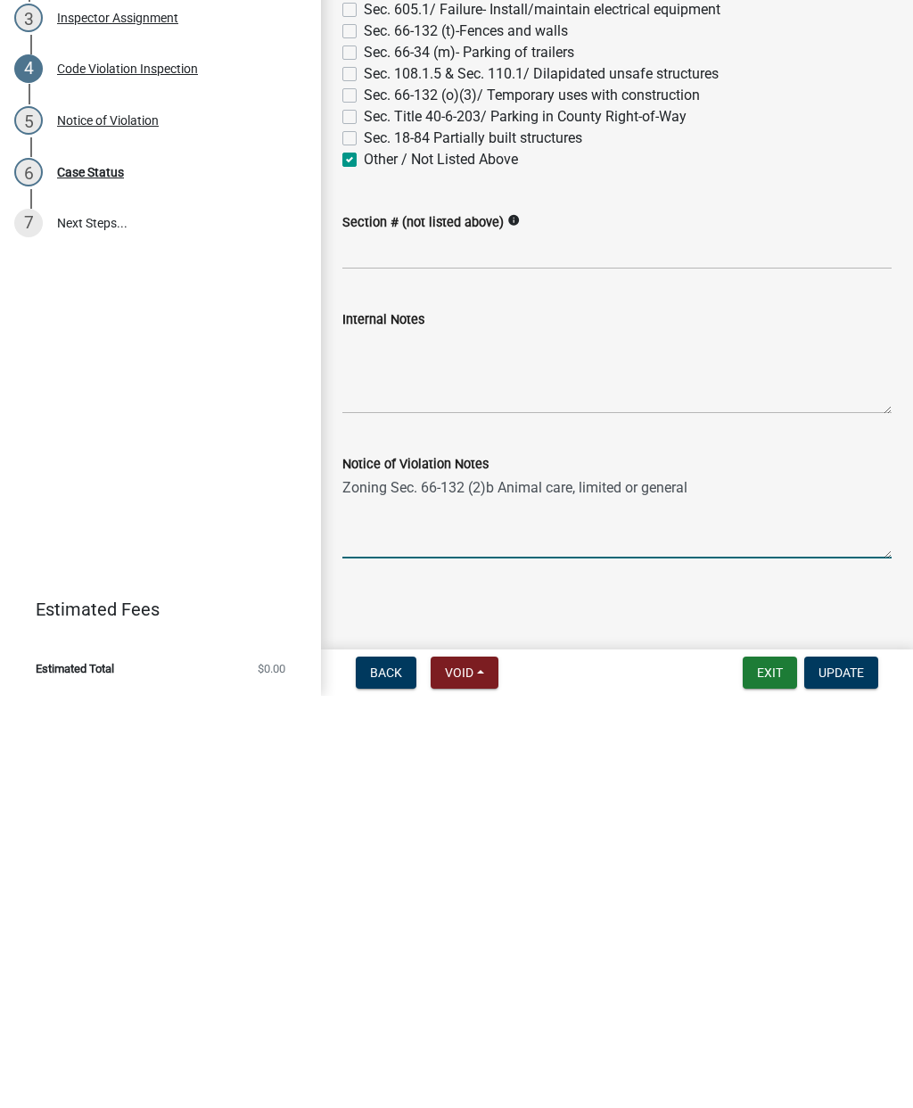
checkbox input "false"
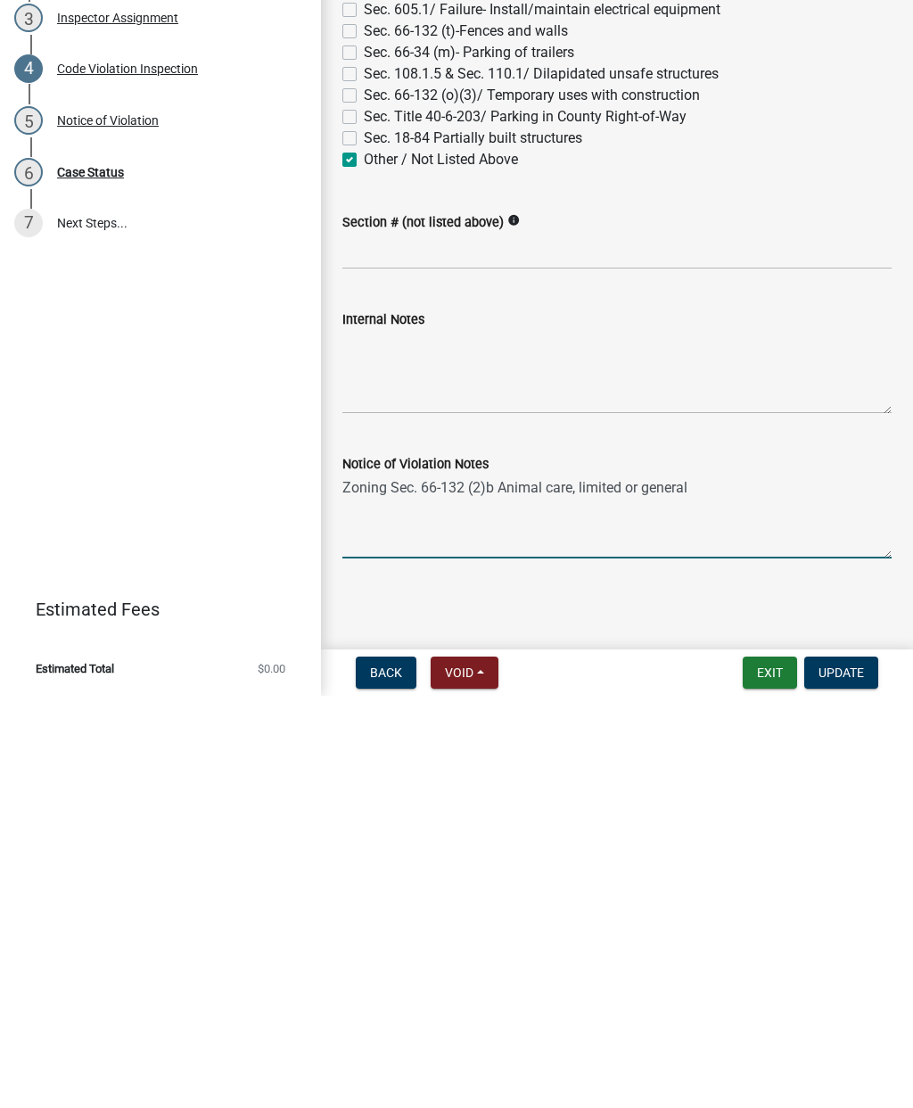
checkbox input "false"
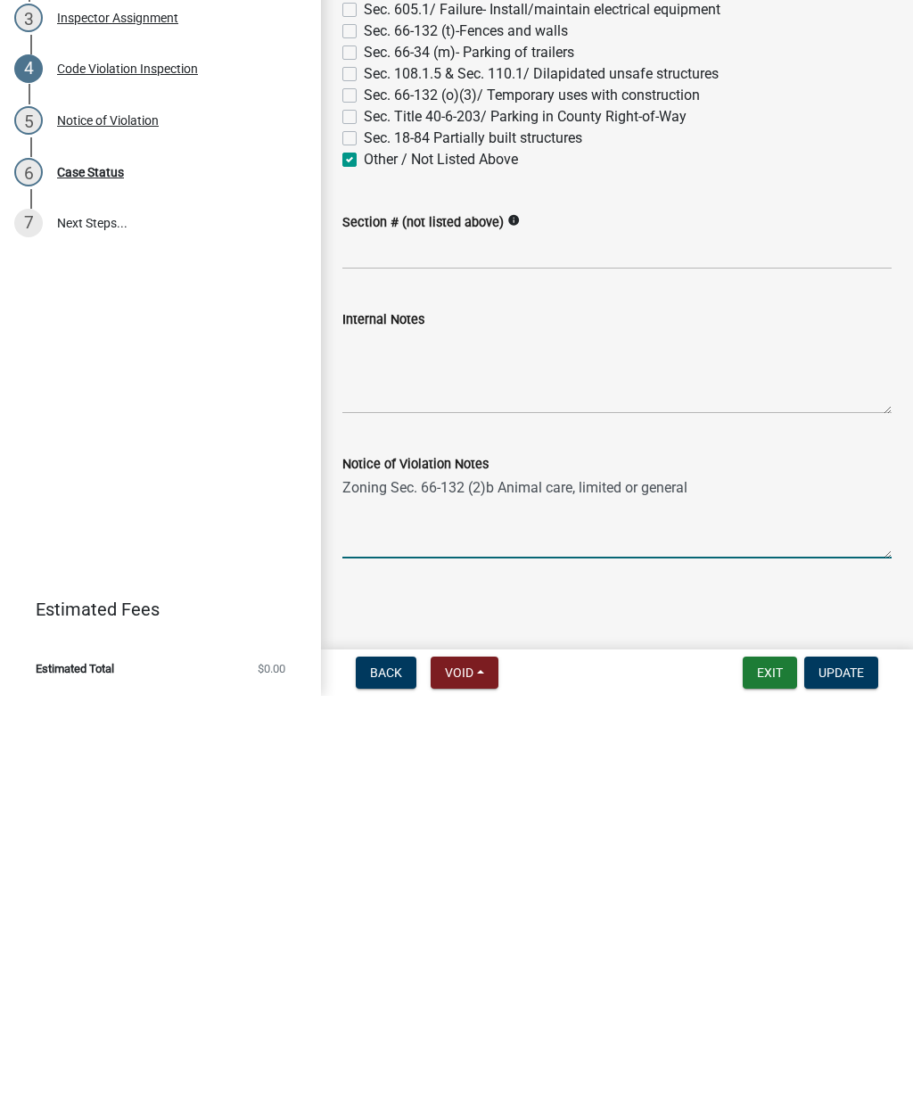
checkbox input "false"
checkbox input "true"
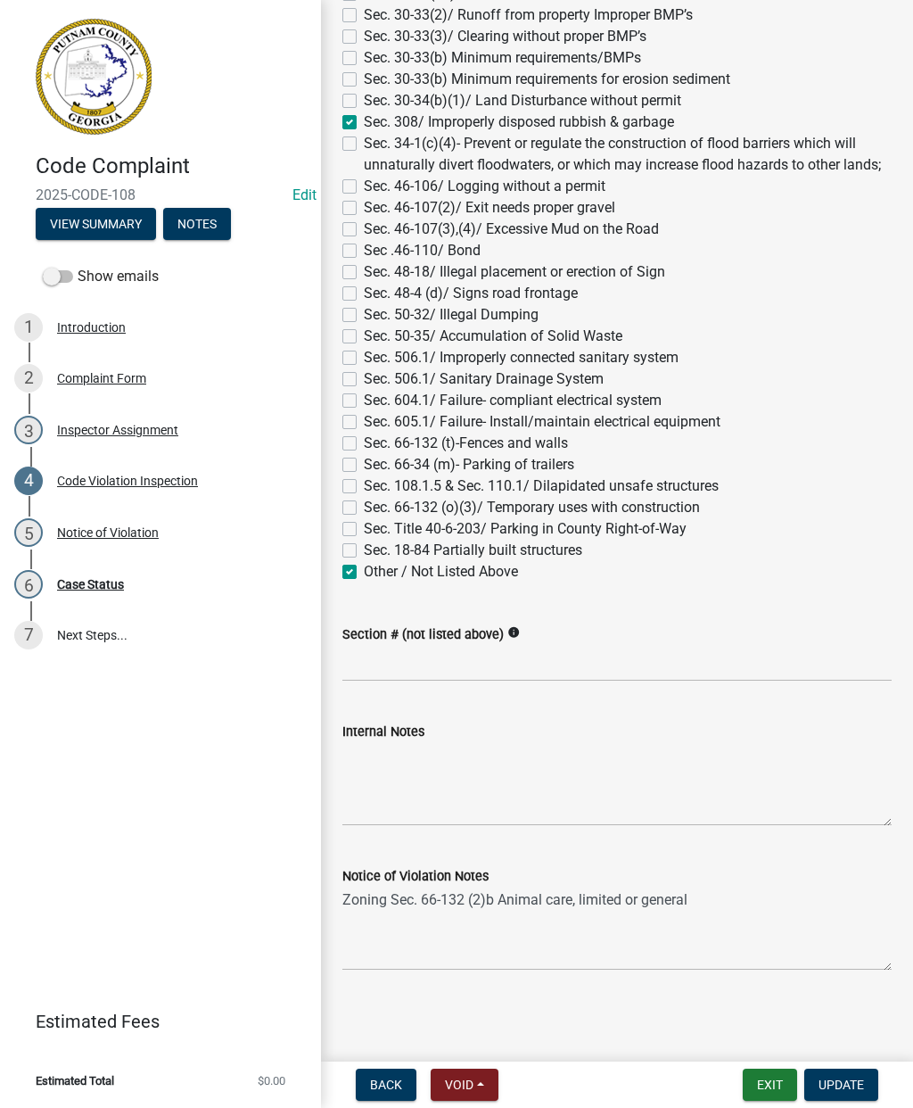
click at [168, 480] on div "Code Violation Inspection" at bounding box center [127, 480] width 141 height 12
click at [858, 1079] on span "Update" at bounding box center [841, 1084] width 45 height 14
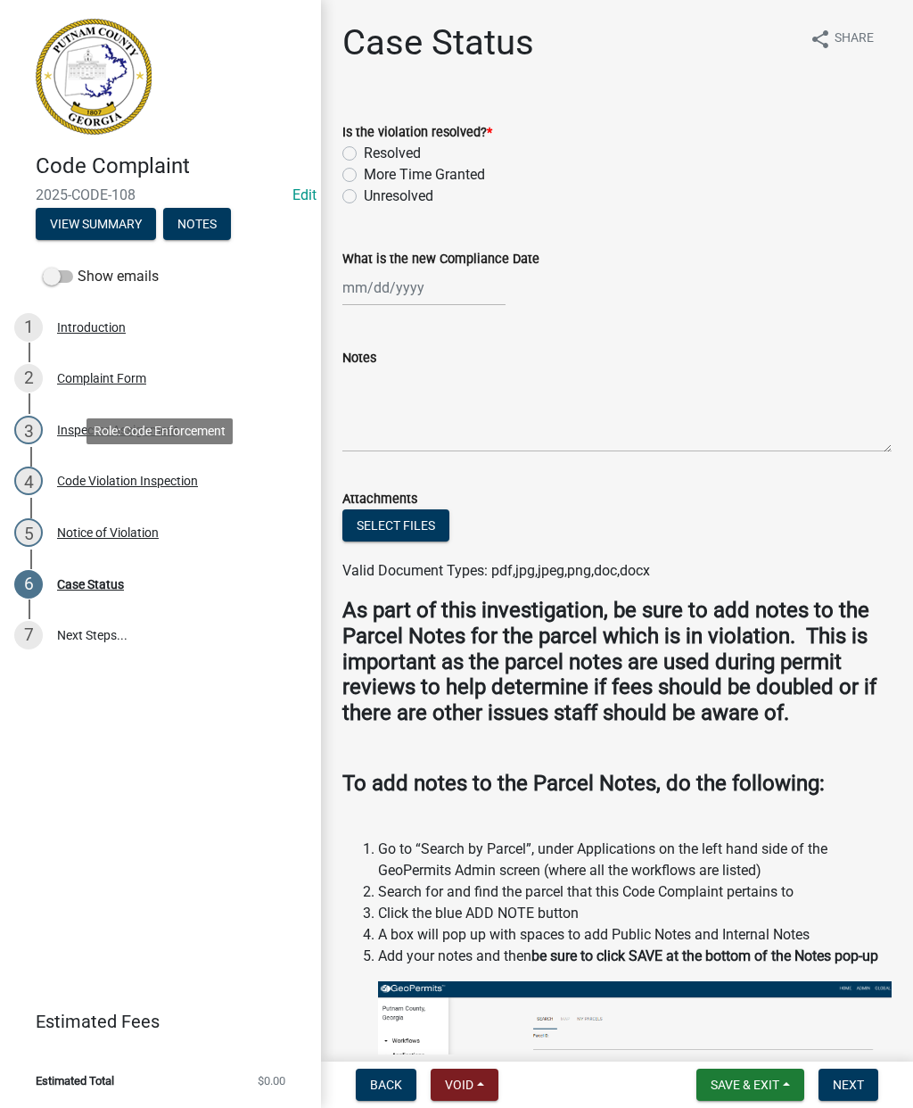
click at [160, 483] on div "Code Violation Inspection" at bounding box center [127, 480] width 141 height 12
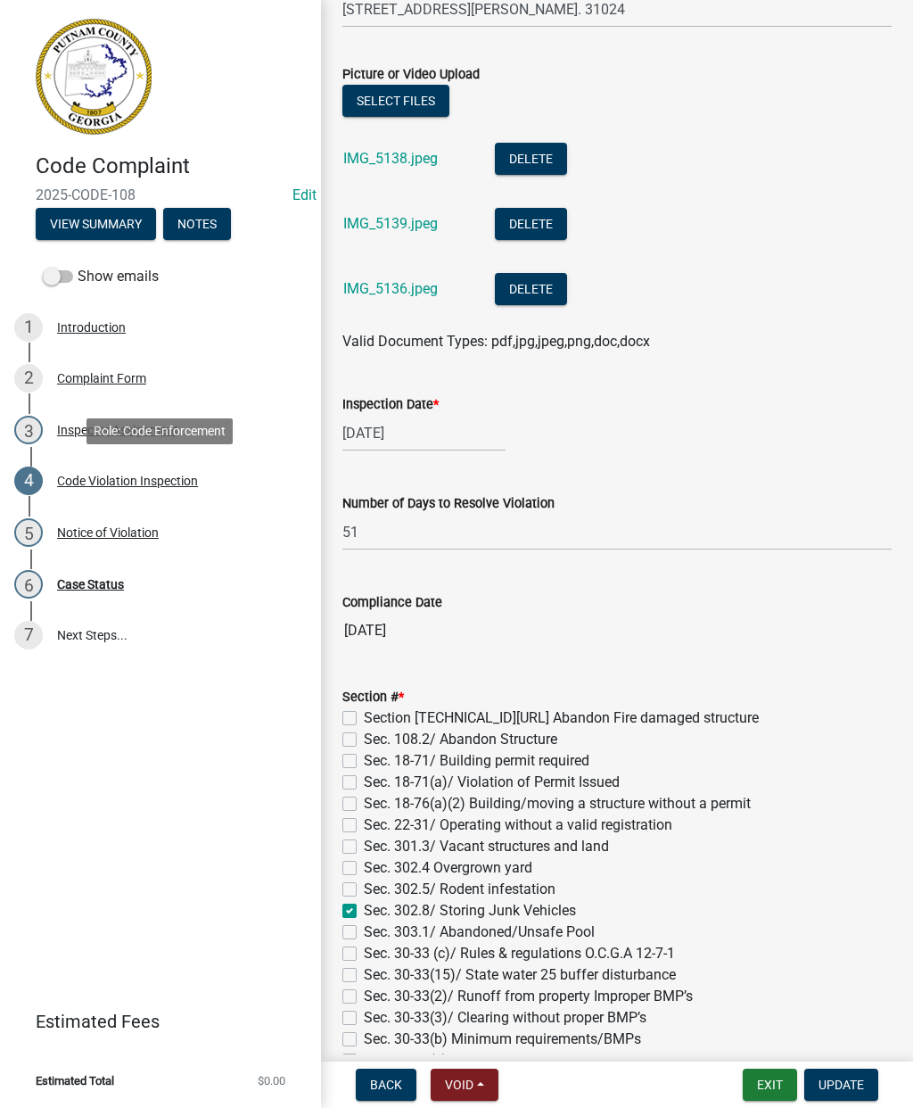
scroll to position [629, 0]
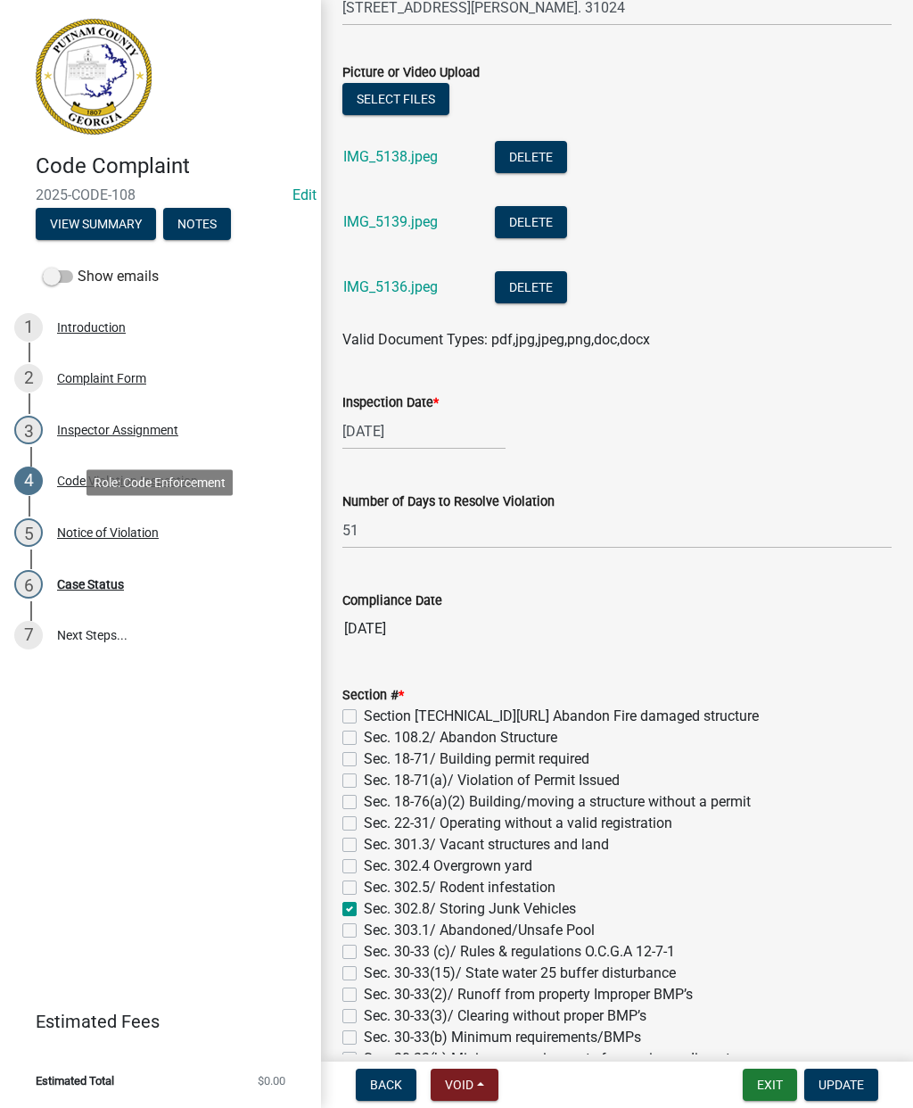
click at [156, 533] on div "Notice of Violation" at bounding box center [108, 532] width 102 height 12
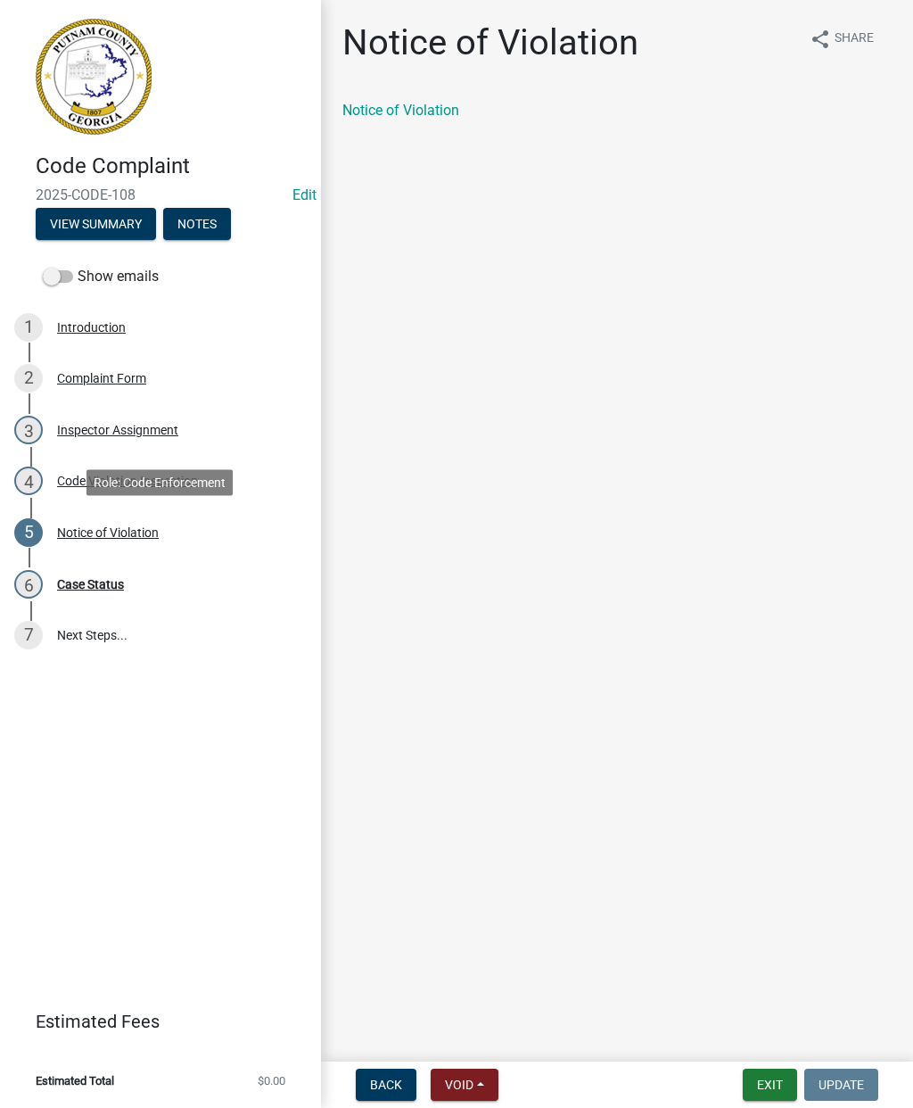
click at [428, 108] on link "Notice of Violation" at bounding box center [400, 110] width 117 height 17
click at [579, 1072] on div "Back Void Withdraw Lock Expire Void Exit Update" at bounding box center [617, 1084] width 564 height 32
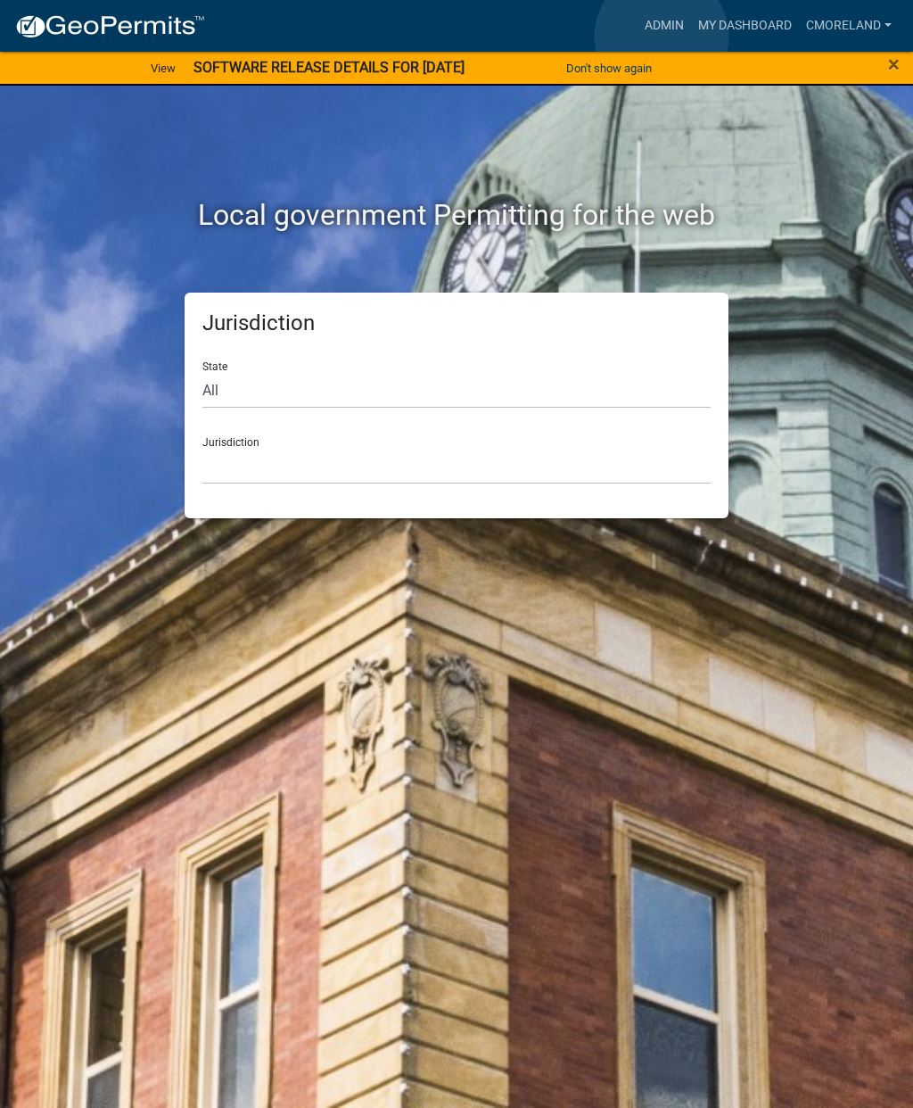
click at [662, 37] on link "Admin" at bounding box center [665, 26] width 54 height 34
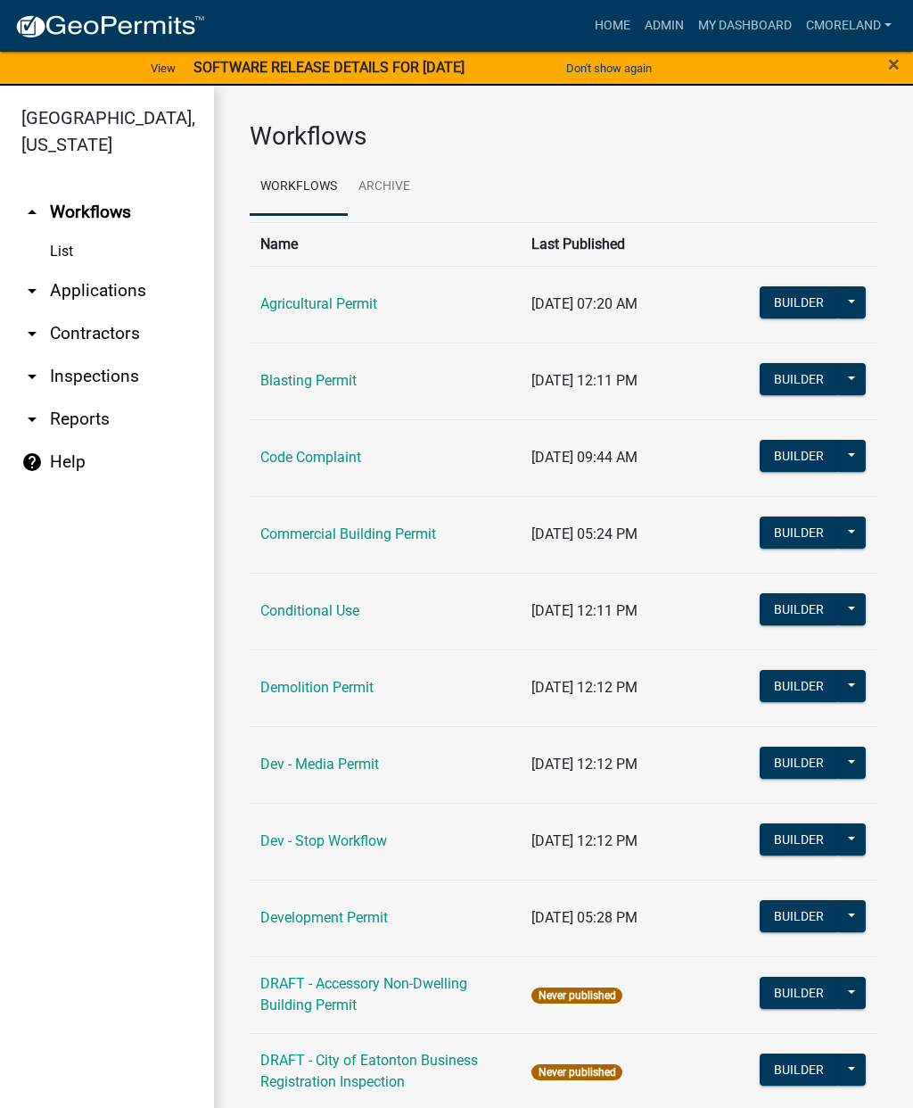
click at [337, 452] on link "Code Complaint" at bounding box center [310, 457] width 101 height 17
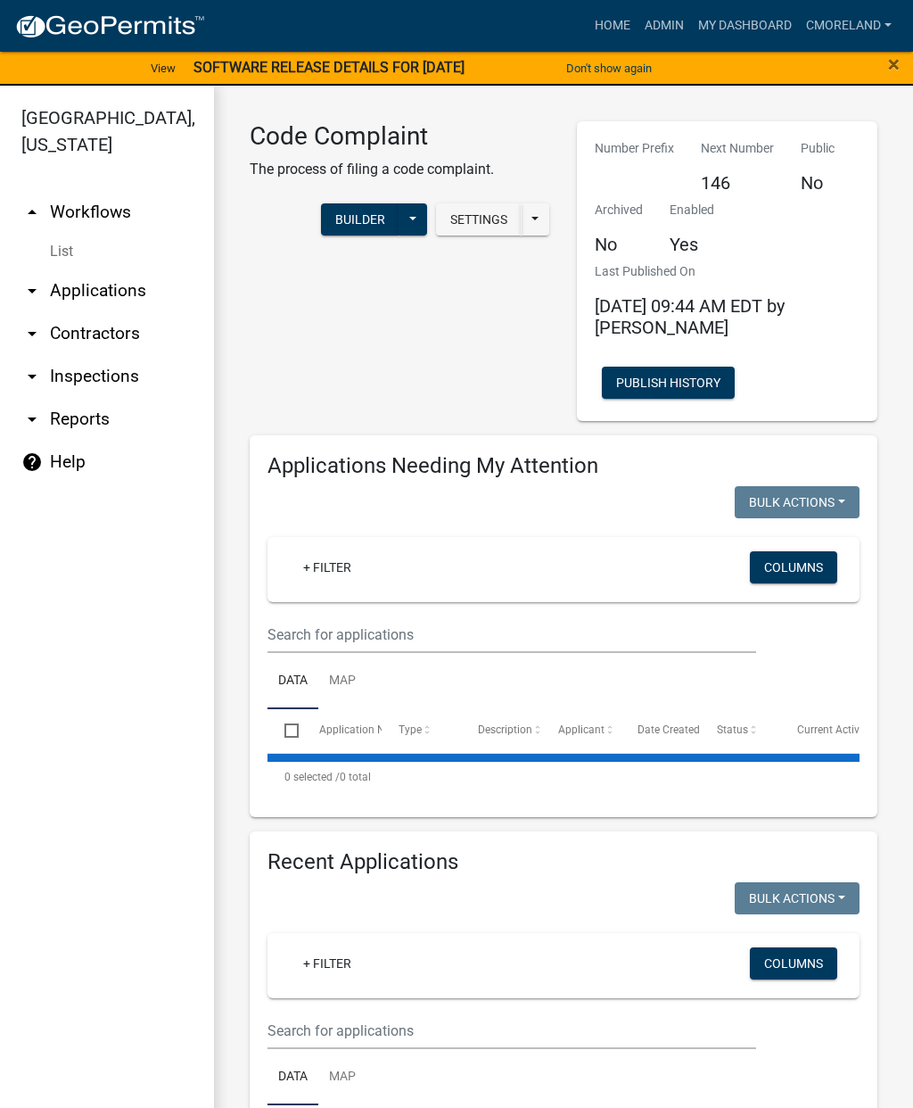
select select "2: 50"
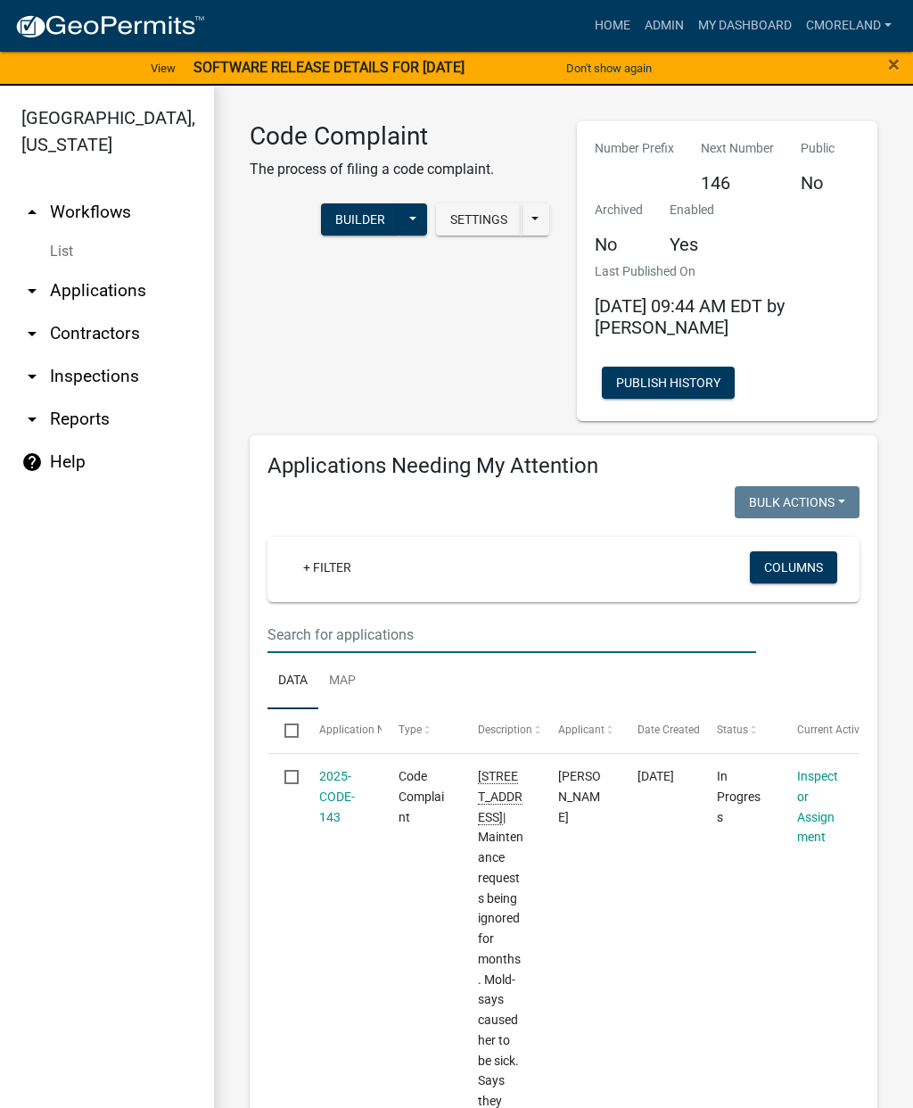
click at [424, 631] on input "text" at bounding box center [512, 634] width 489 height 37
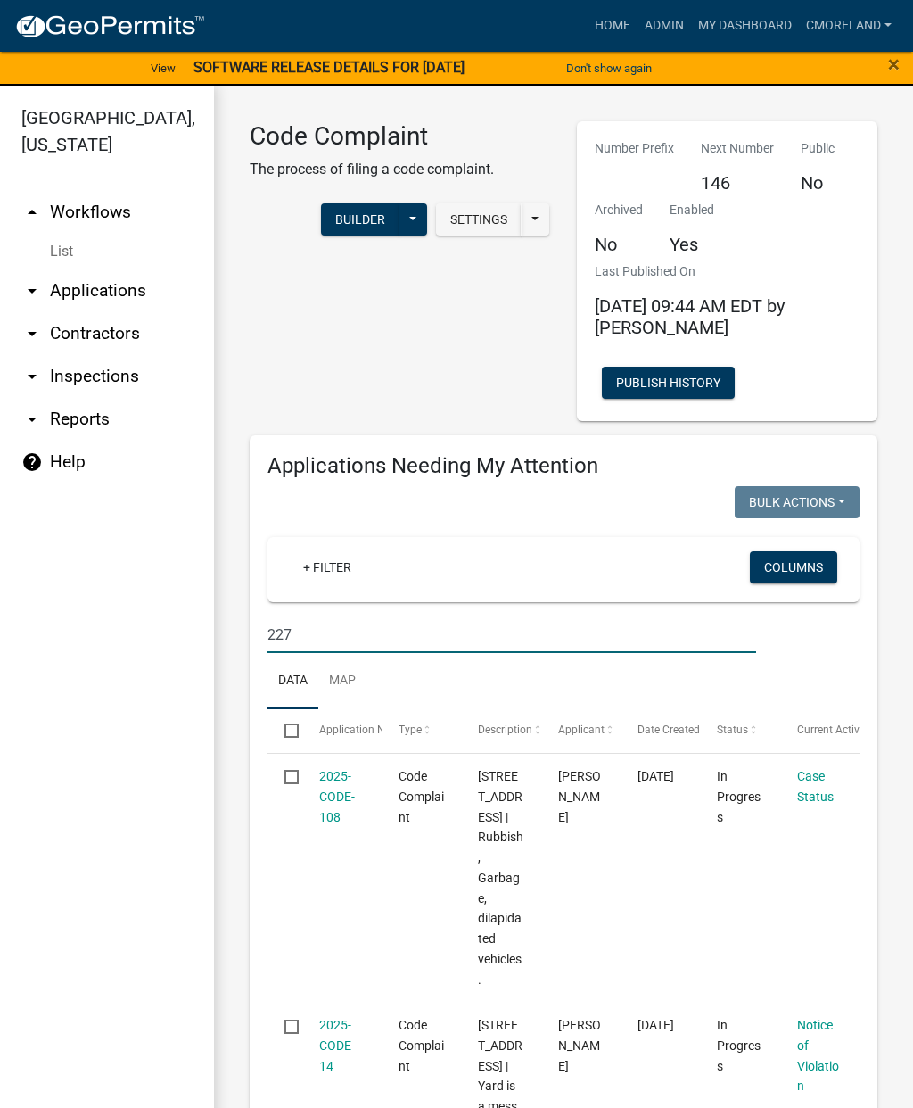
type input "[STREET_ADDRESS]"
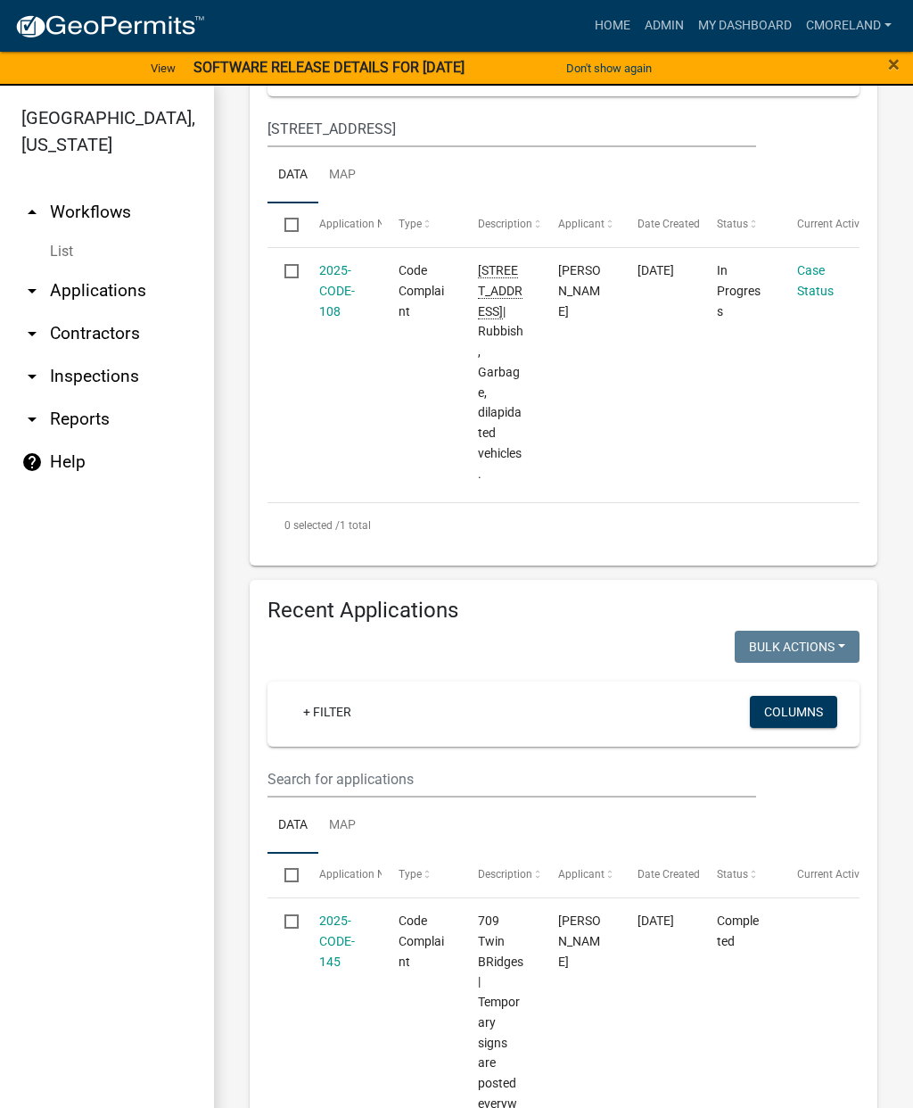
scroll to position [501, 0]
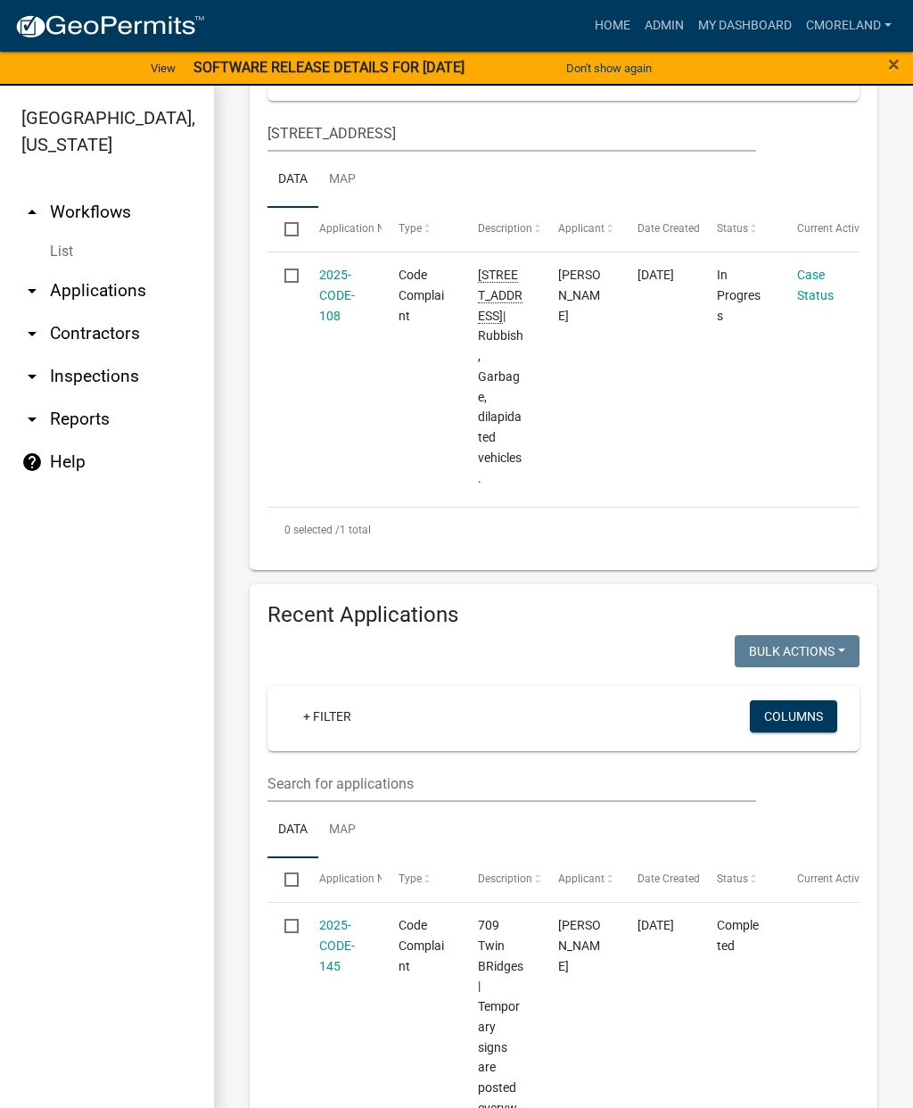
click at [342, 291] on link "2025-CODE-108" at bounding box center [337, 295] width 36 height 55
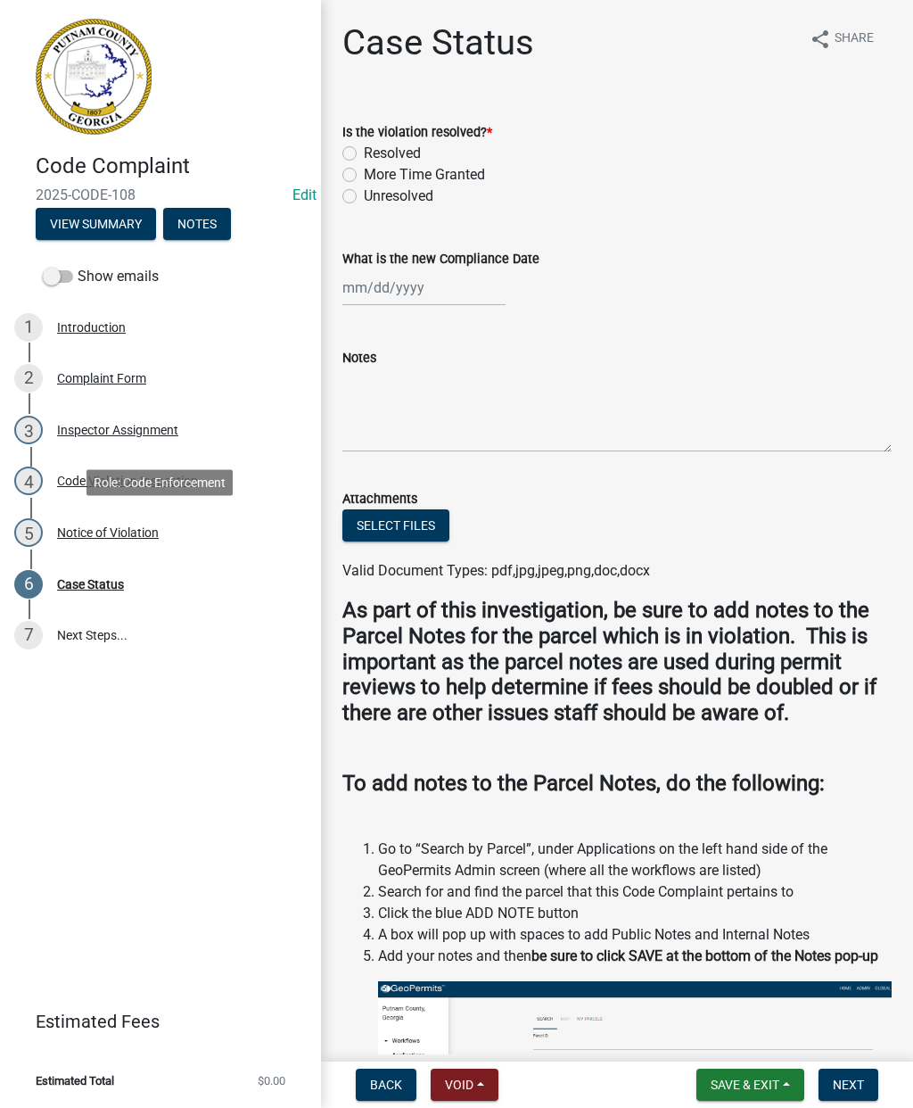
click at [128, 534] on div "Notice of Violation" at bounding box center [108, 532] width 102 height 12
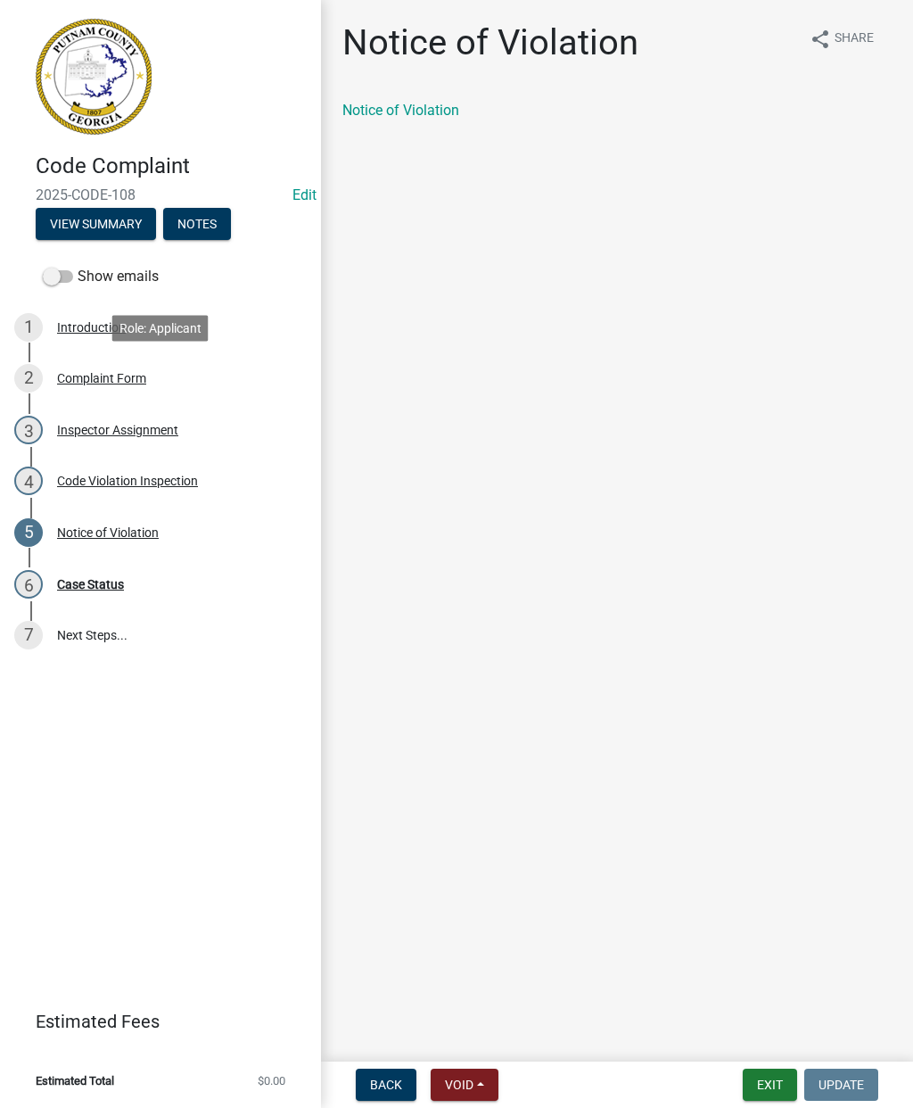
click at [248, 356] on link "2 Complaint Form" at bounding box center [160, 378] width 321 height 52
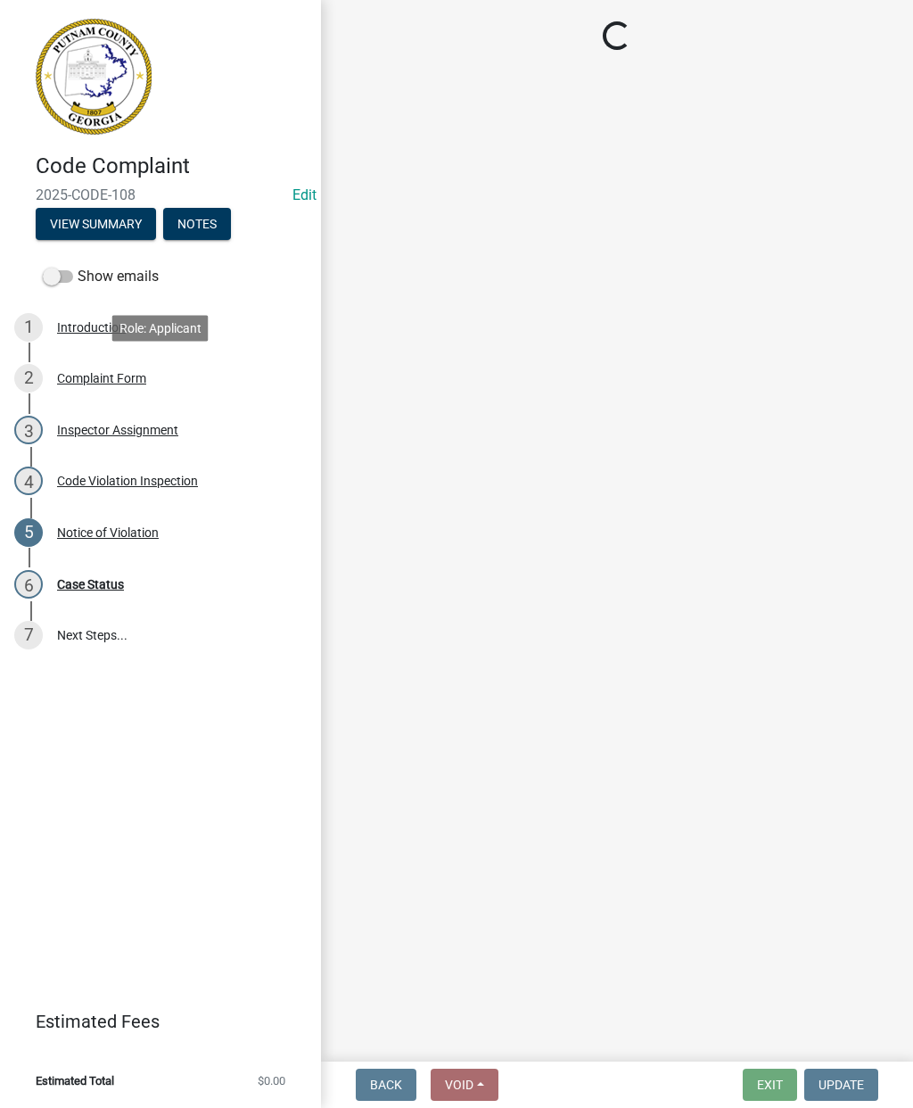
select select "76170ab1-b25a-468b-8231-d5eb0e85b261"
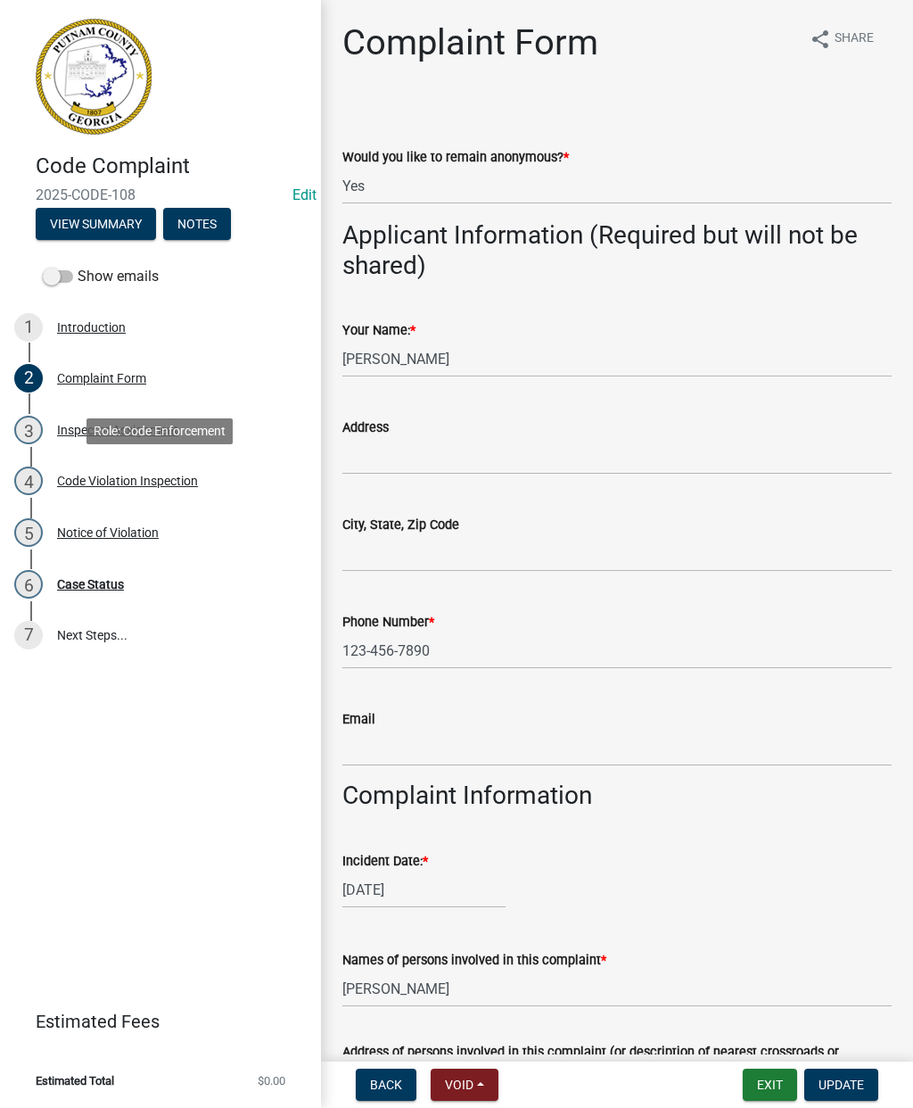
click at [164, 482] on div "Code Violation Inspection" at bounding box center [127, 480] width 141 height 12
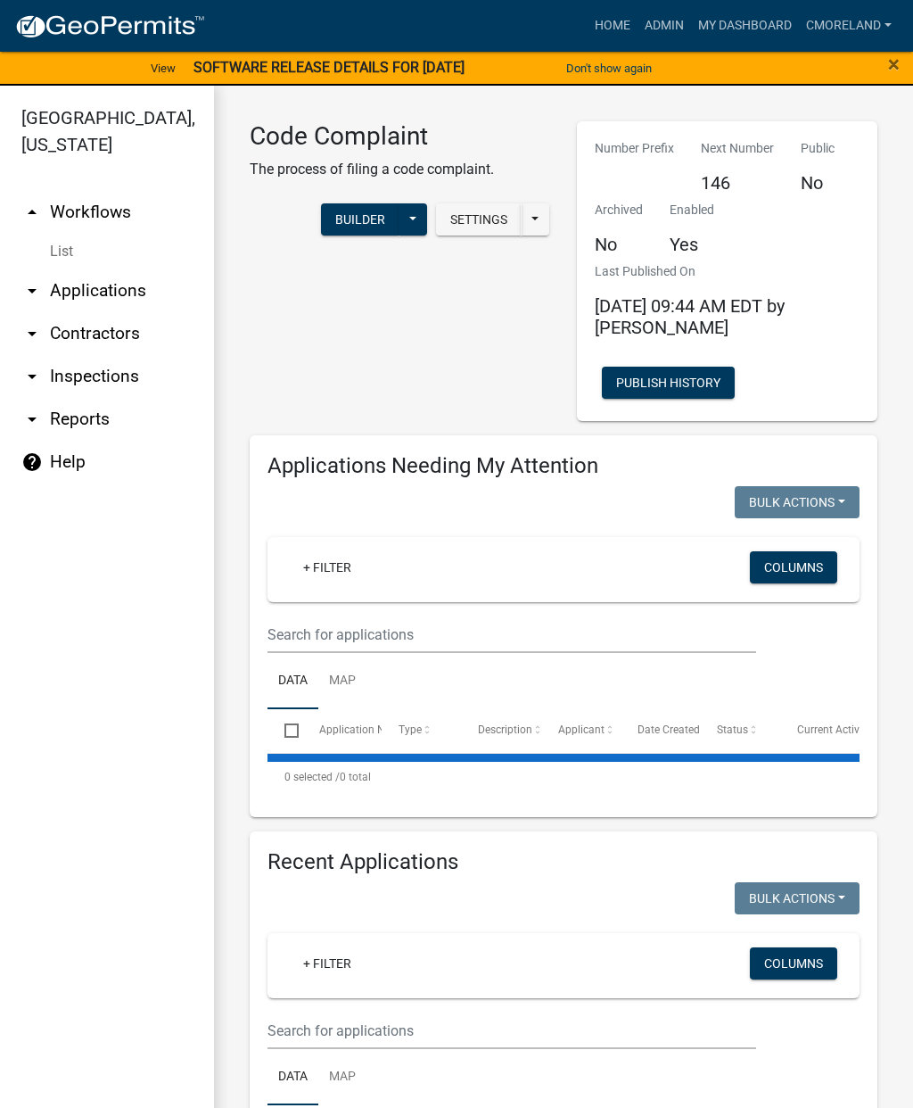
select select "2: 50"
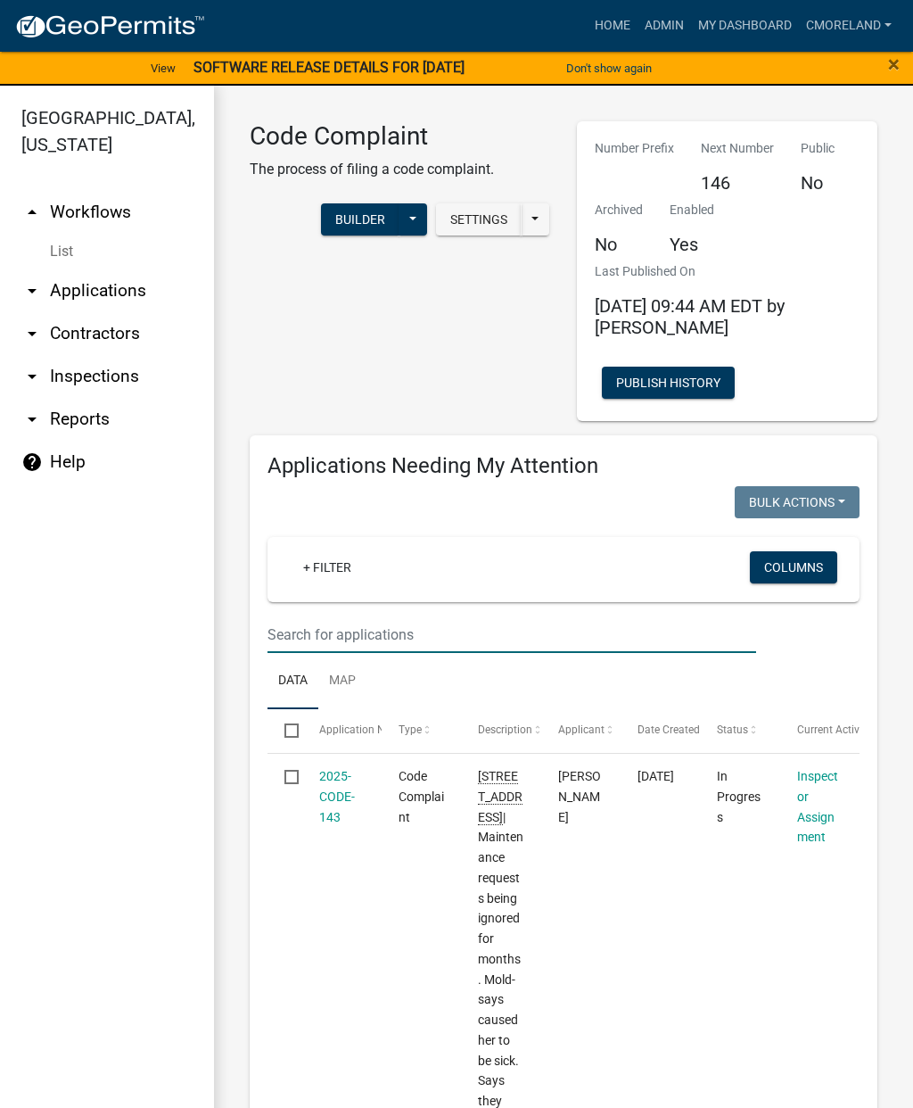
click at [397, 618] on input "text" at bounding box center [512, 634] width 489 height 37
type input "2025-code"
select select "2: 50"
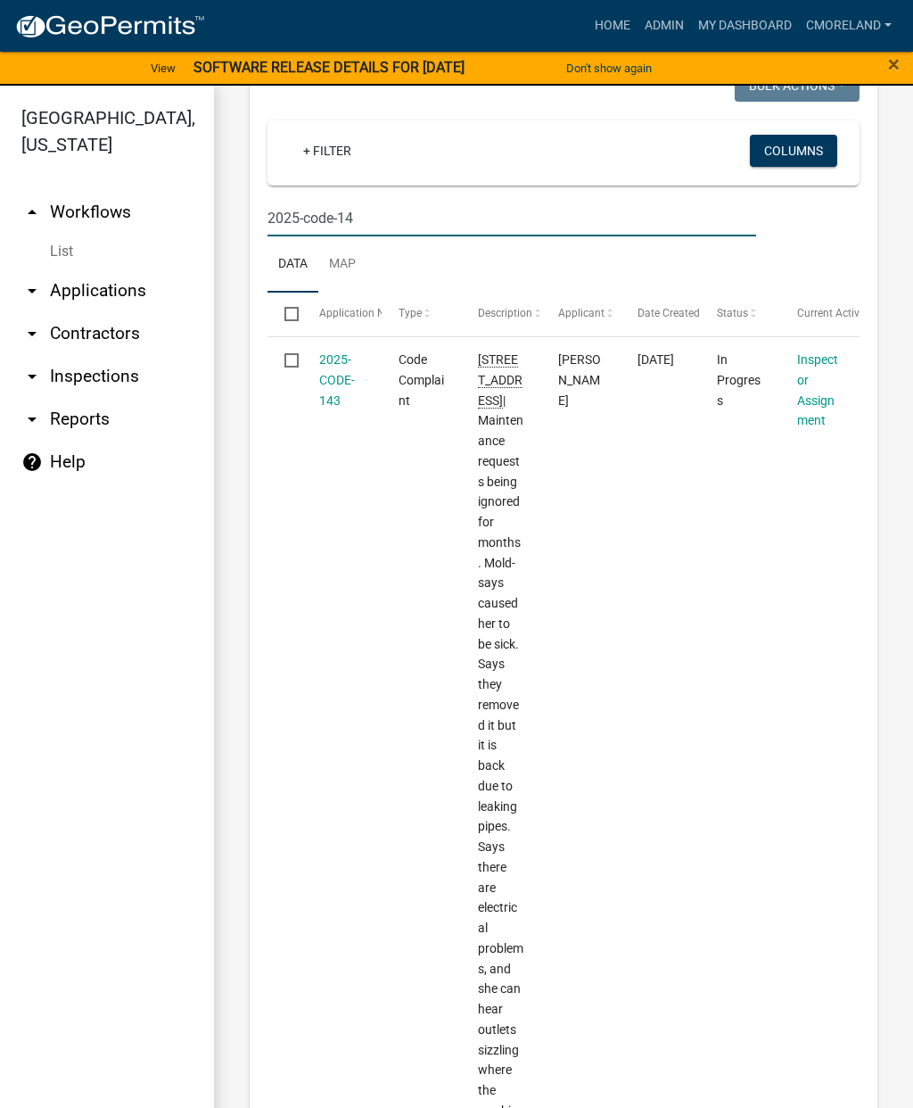
scroll to position [413, 0]
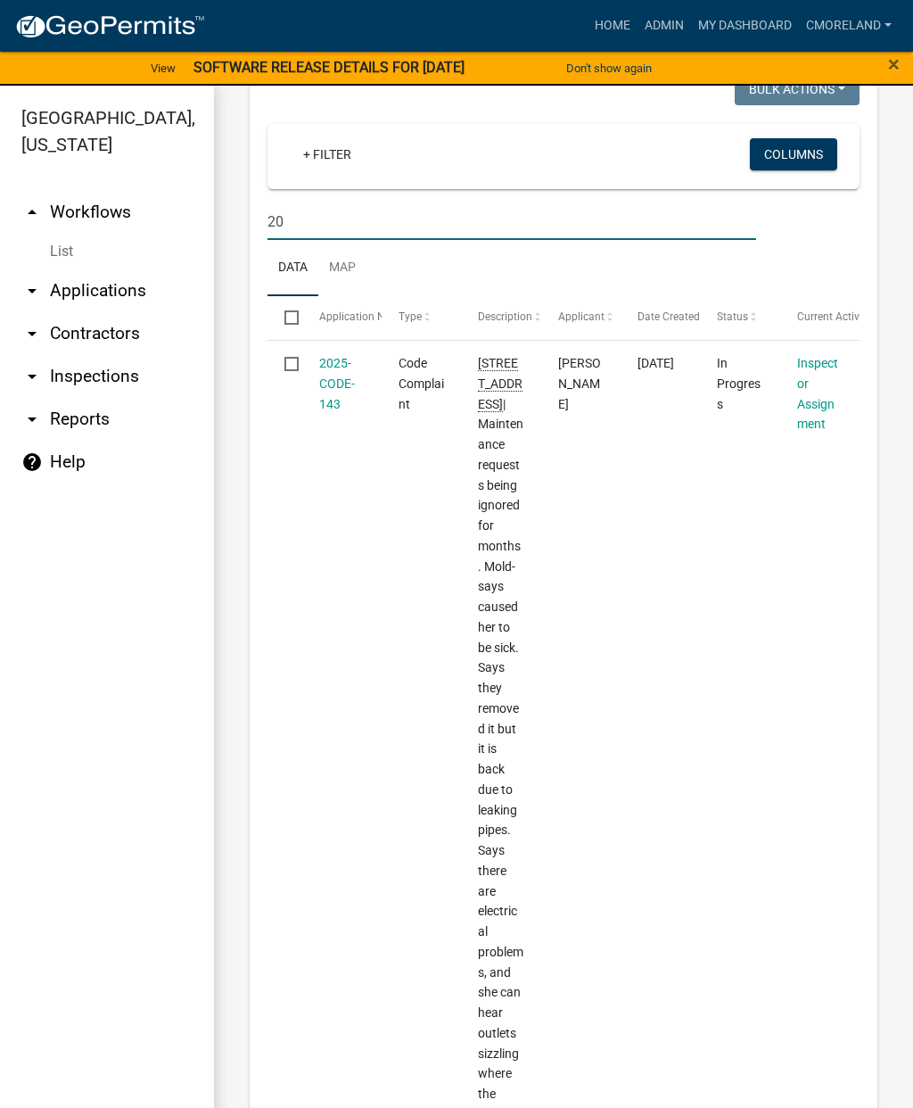
type input "2"
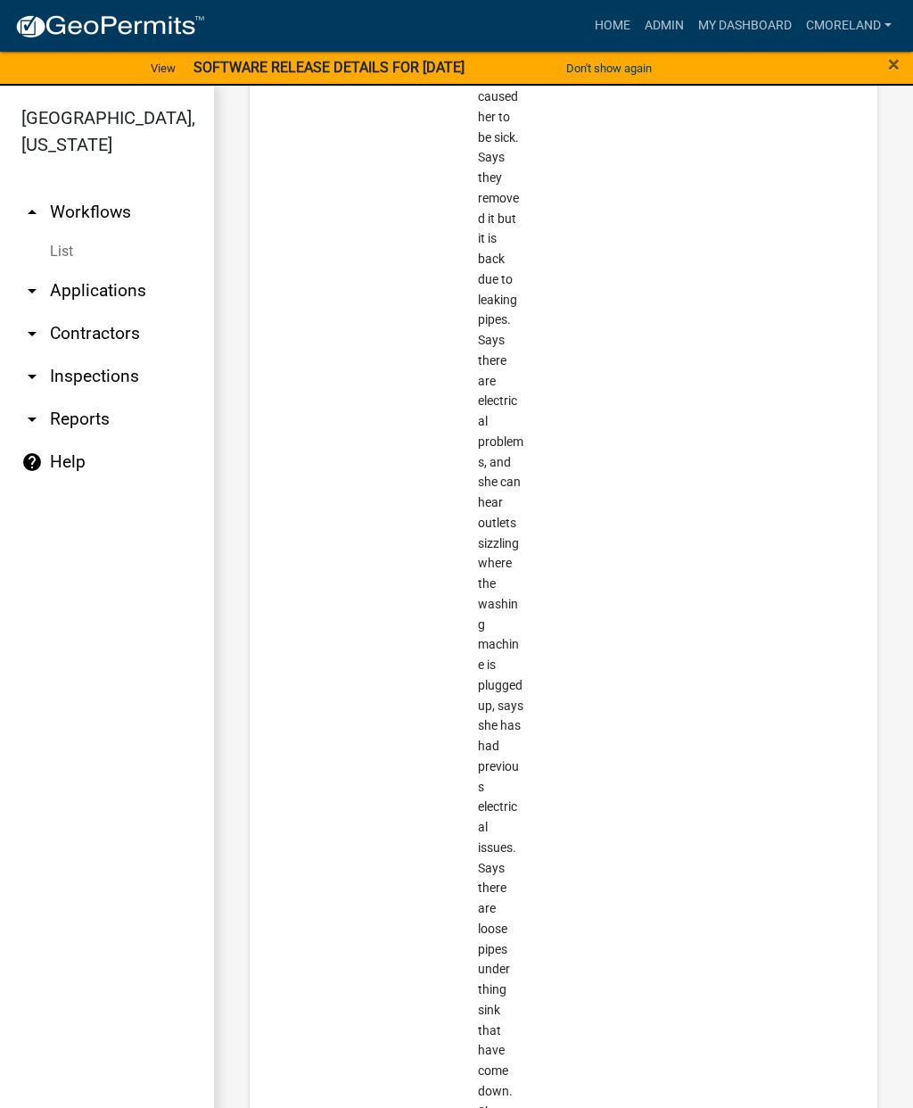
select select "2: 50"
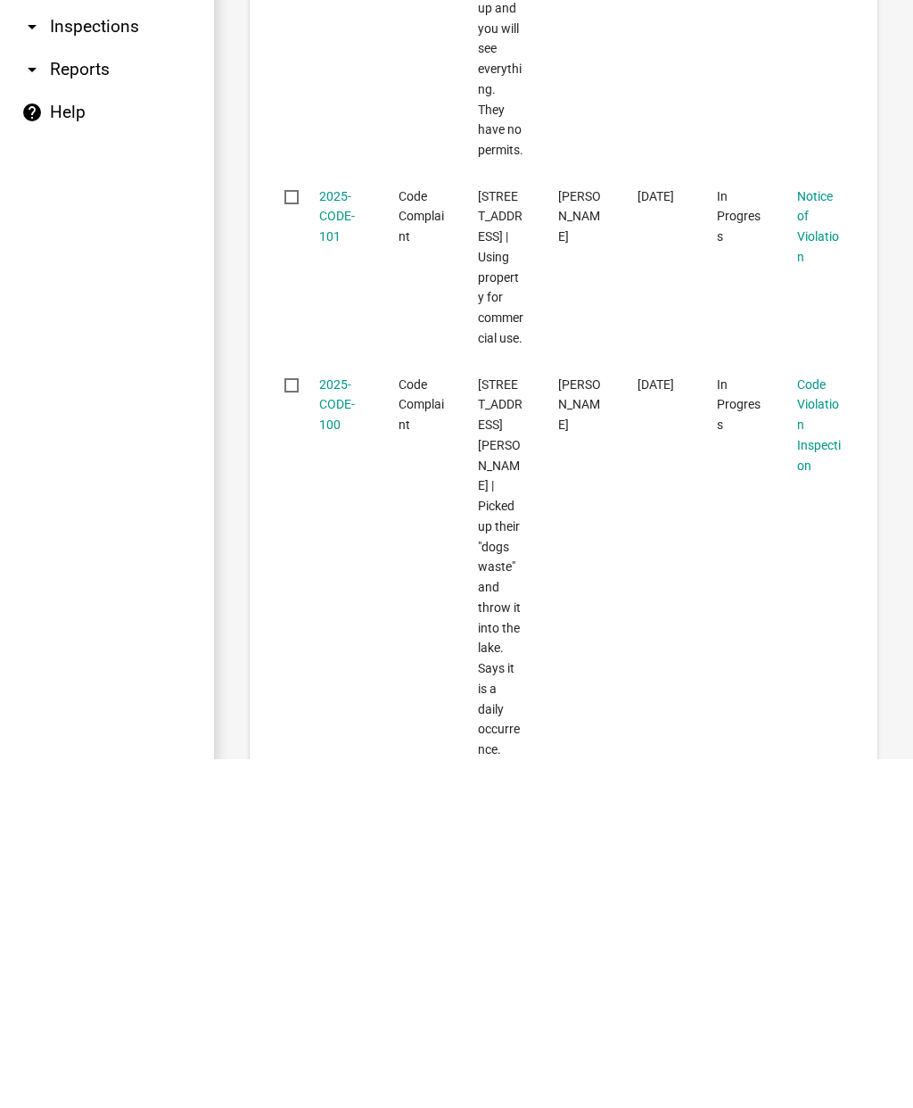
scroll to position [21, 0]
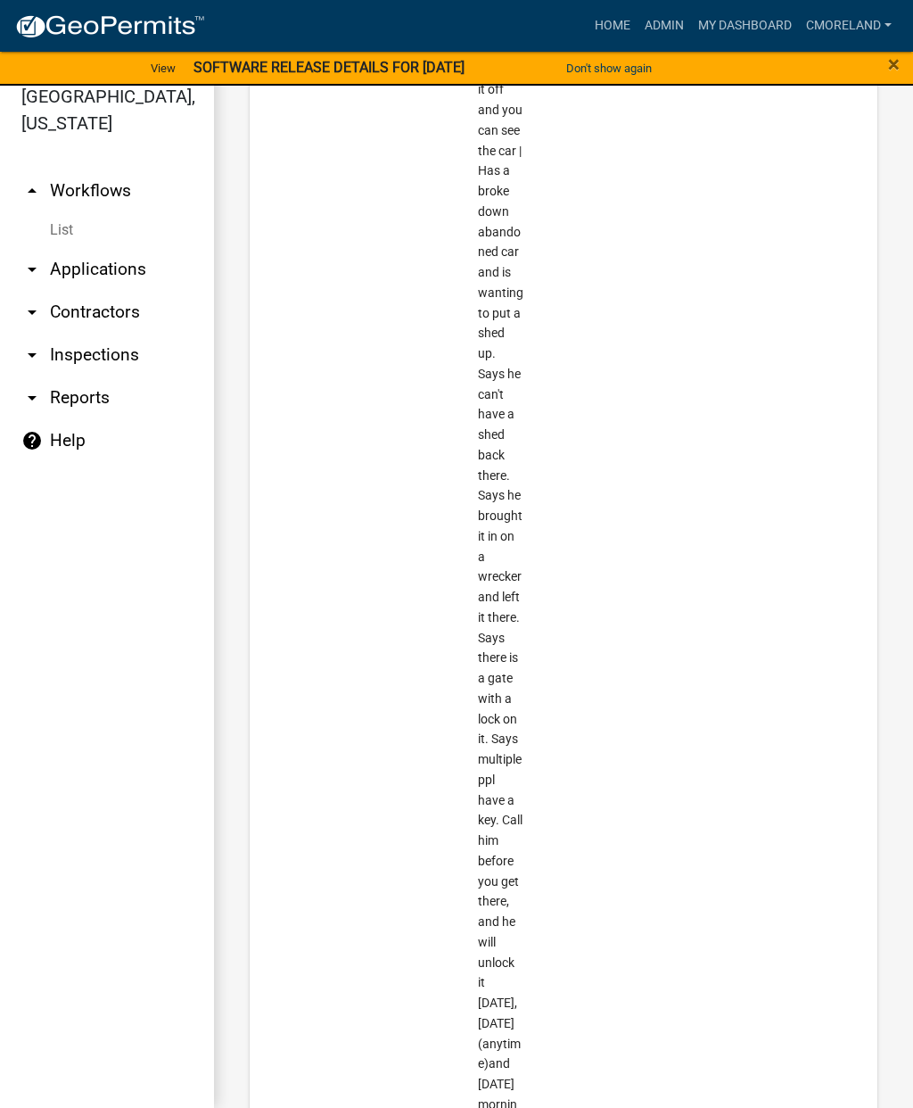
scroll to position [83510, 0]
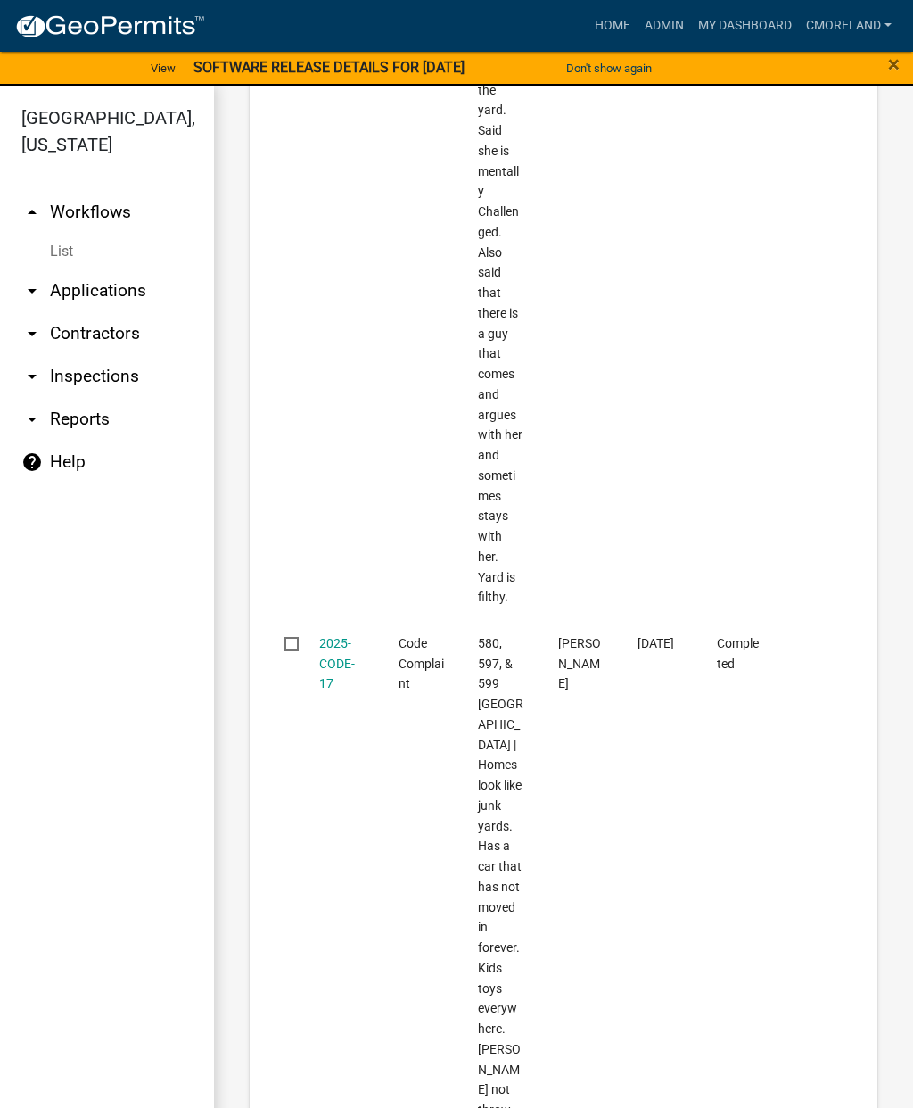
scroll to position [62686, 0]
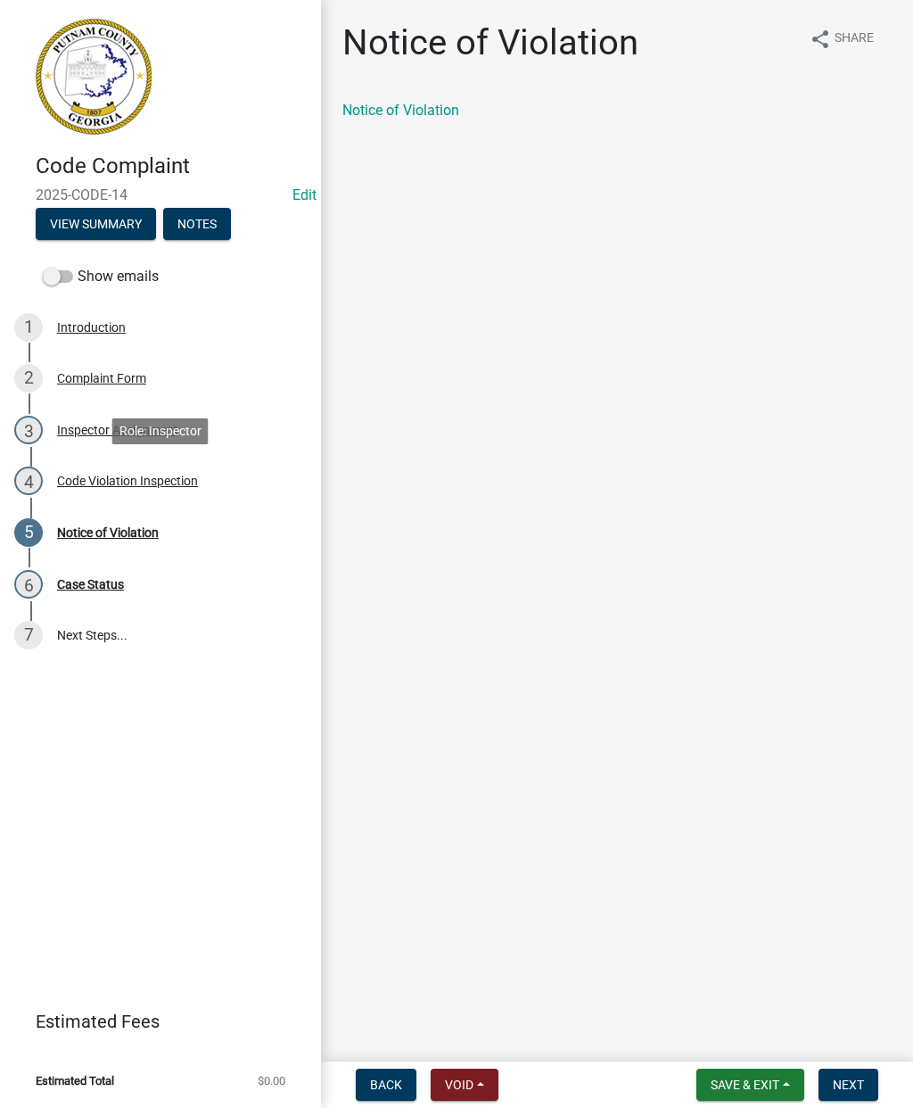
click at [165, 483] on div "Code Violation Inspection" at bounding box center [127, 480] width 141 height 12
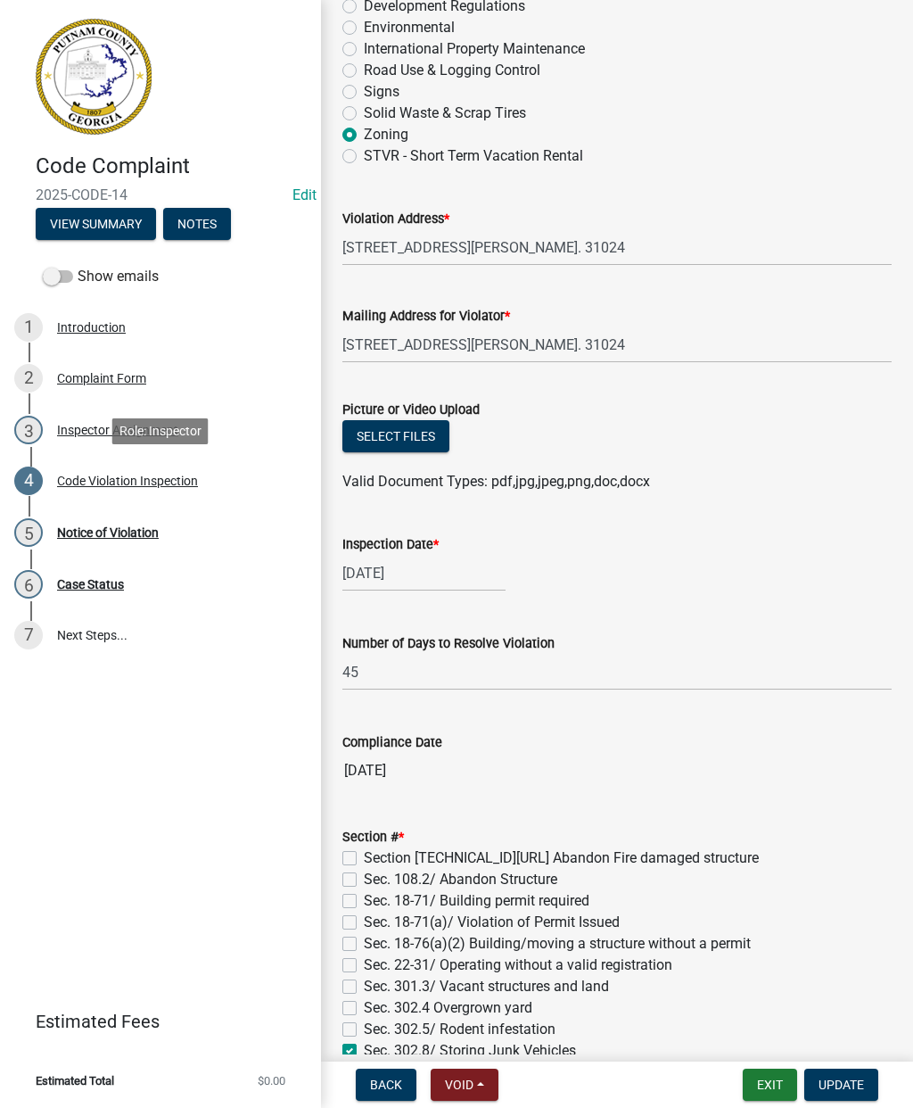
scroll to position [285, 0]
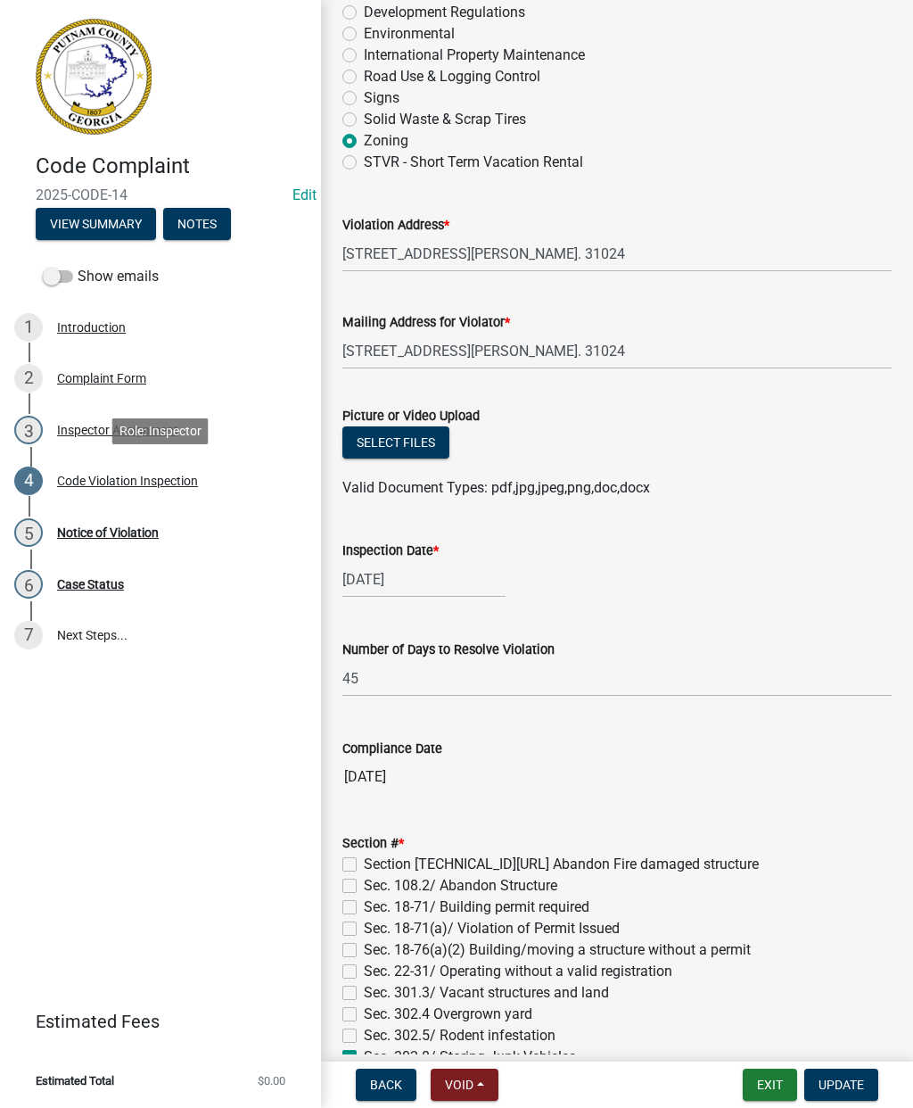
click at [408, 445] on button "Select files" at bounding box center [395, 442] width 107 height 32
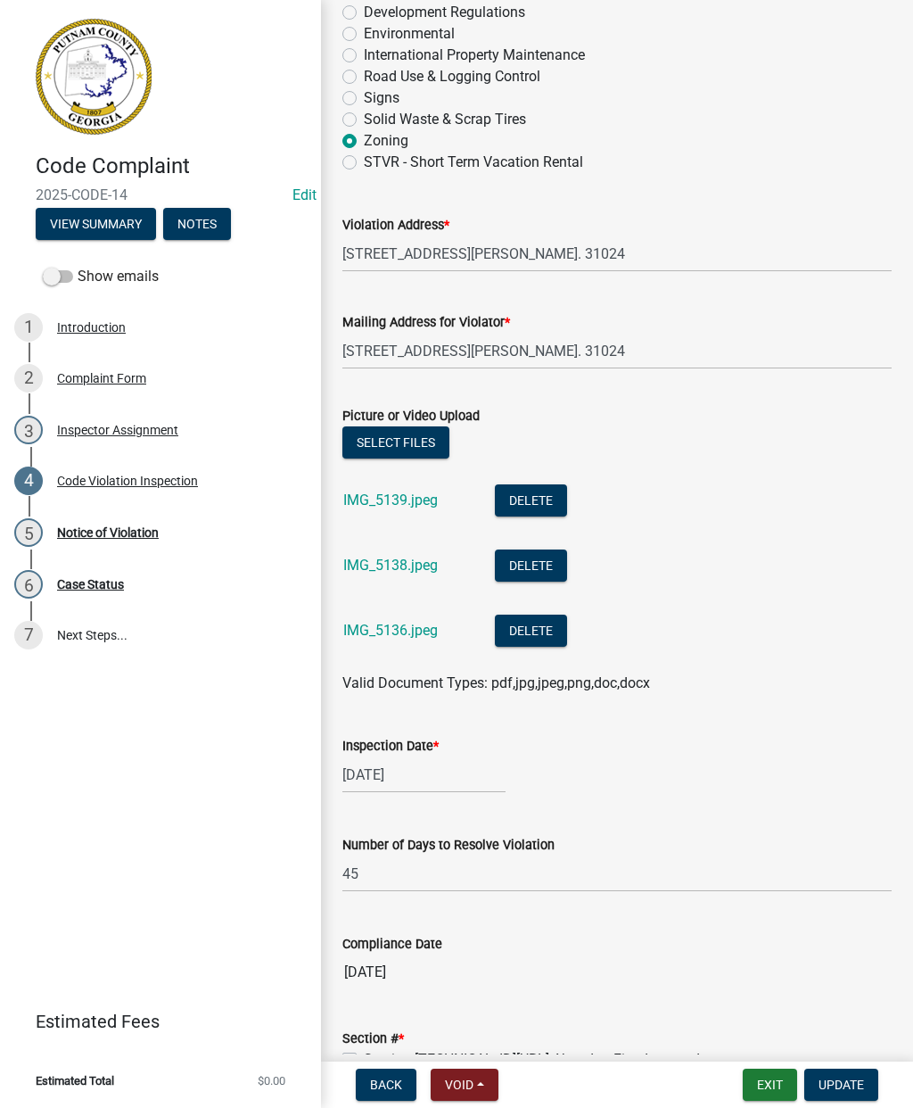
click at [852, 1088] on span "Update" at bounding box center [841, 1084] width 45 height 14
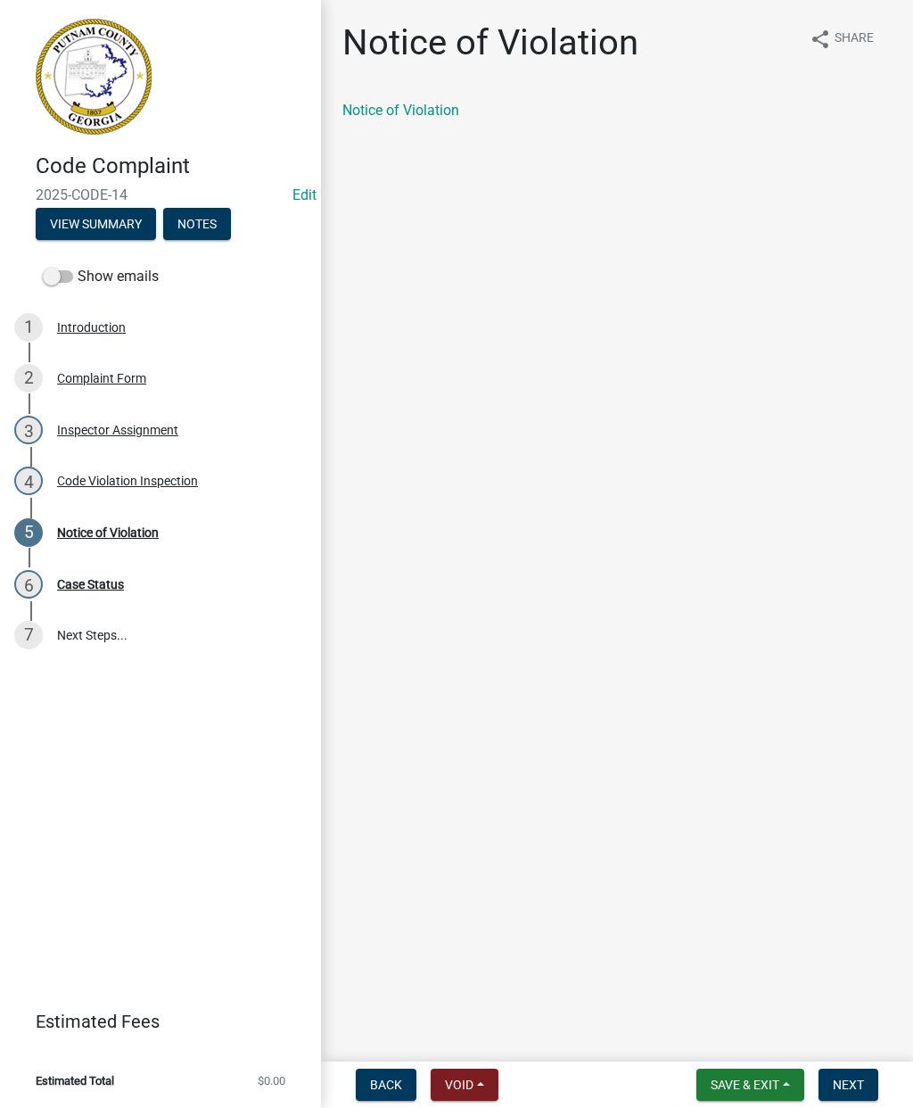
click at [422, 118] on link "Notice of Violation" at bounding box center [400, 110] width 117 height 17
click at [130, 532] on div "Notice of Violation" at bounding box center [108, 532] width 102 height 12
click at [866, 1085] on button "Next" at bounding box center [849, 1084] width 60 height 32
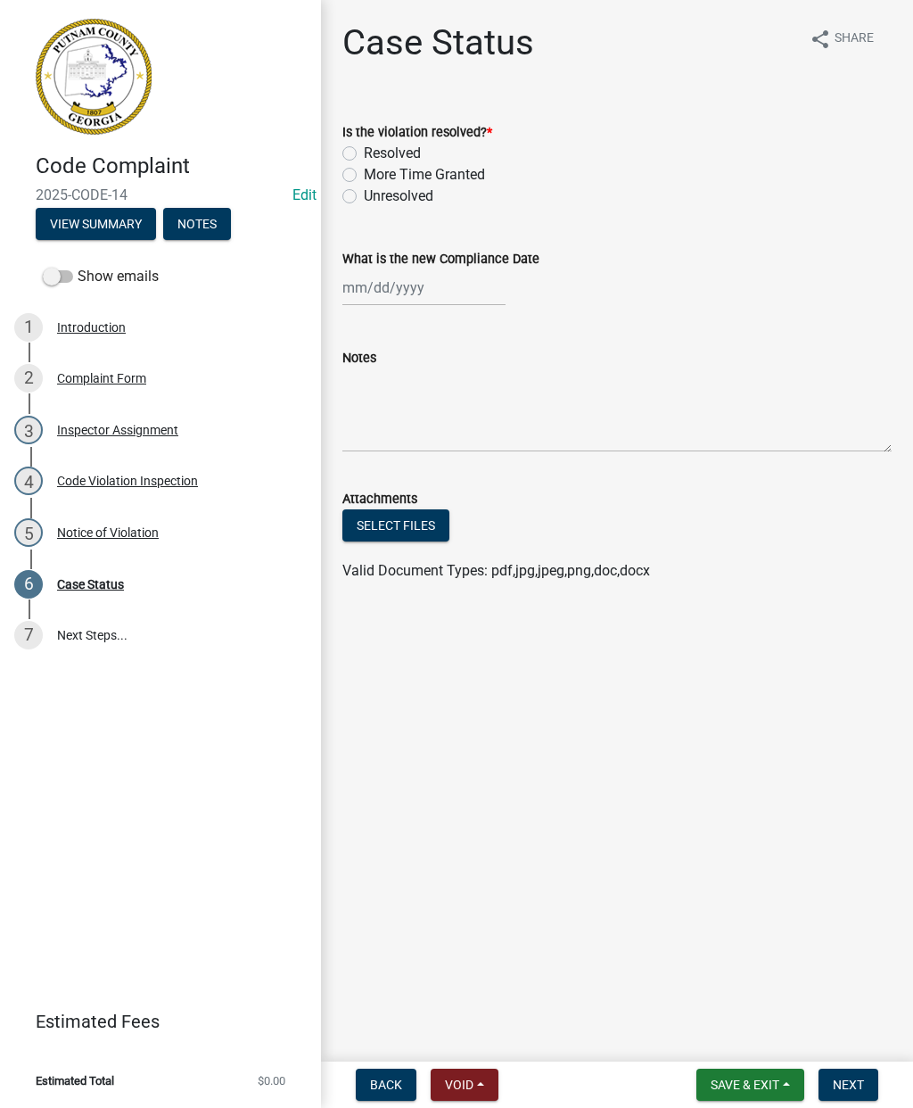
click at [133, 475] on div "Code Violation Inspection" at bounding box center [127, 480] width 141 height 12
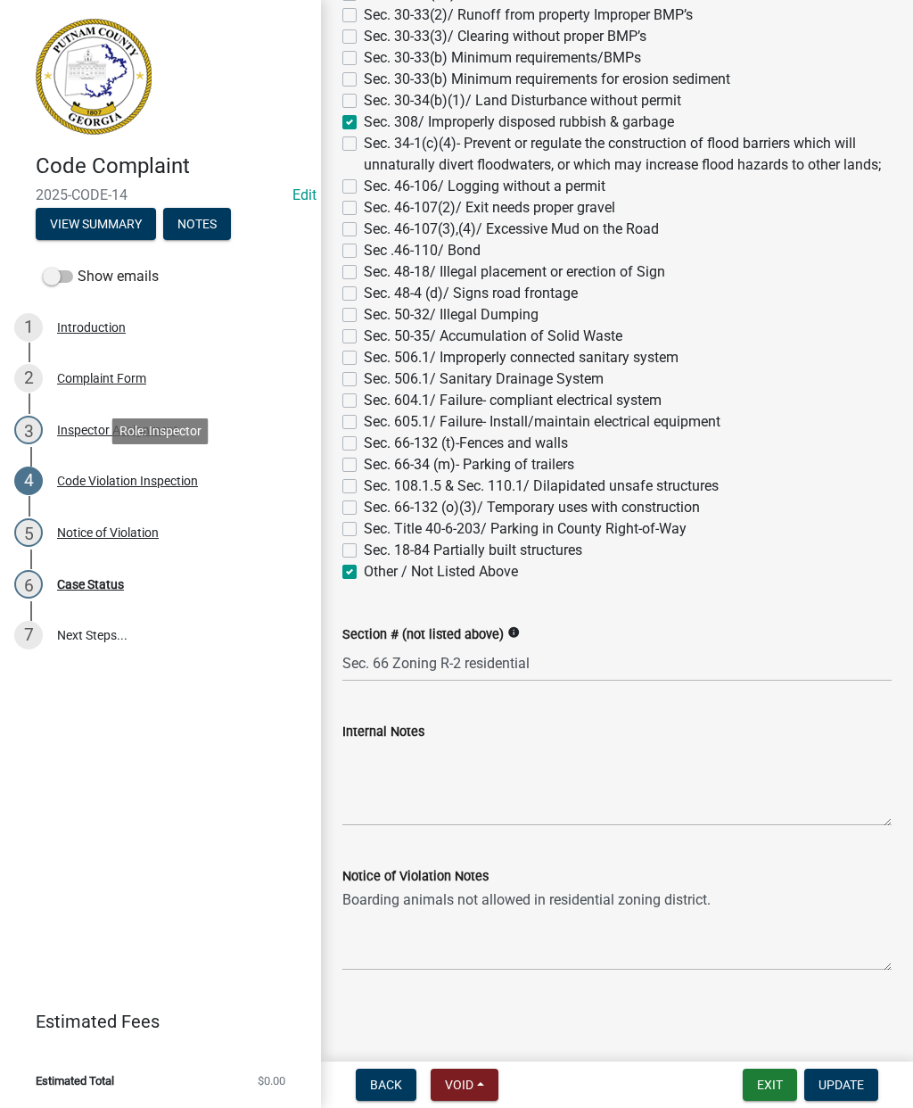
scroll to position [1608, 0]
click at [583, 661] on input "Sec. 66 Zoning R-2 residential" at bounding box center [616, 663] width 549 height 37
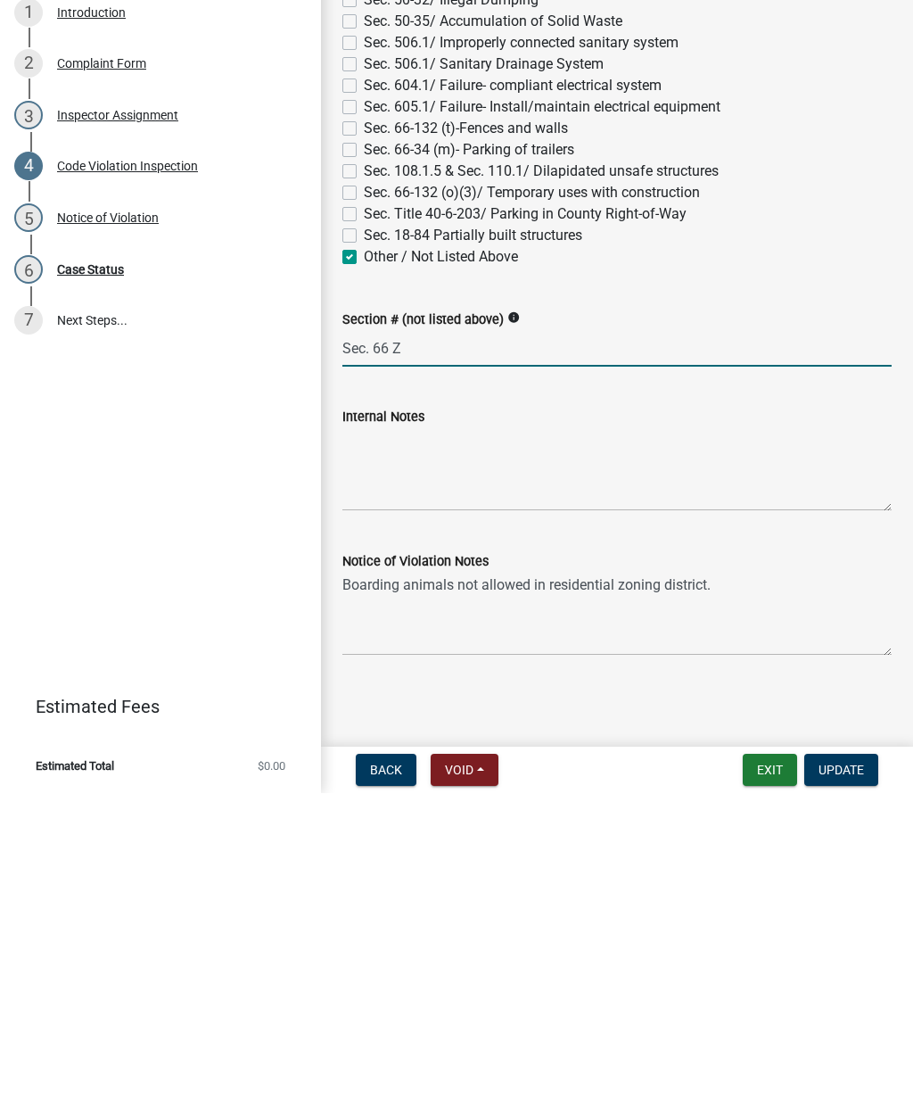
type input "Sec."
click at [726, 887] on textarea "Boarding animals not allowed in residential zoning district." at bounding box center [616, 929] width 549 height 84
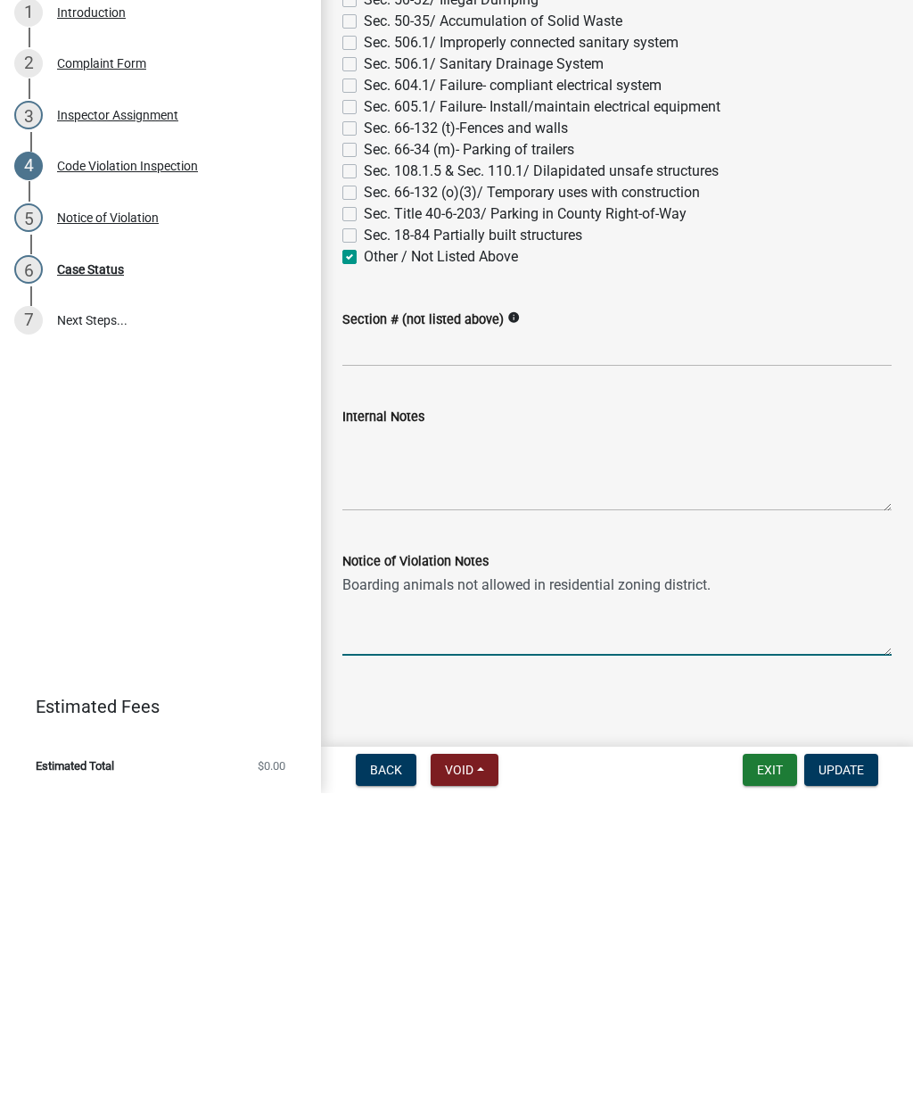
type textarea "Boarding animals not allowed in residential zoning district."
click at [364, 742] on textarea "Internal Notes" at bounding box center [616, 784] width 549 height 84
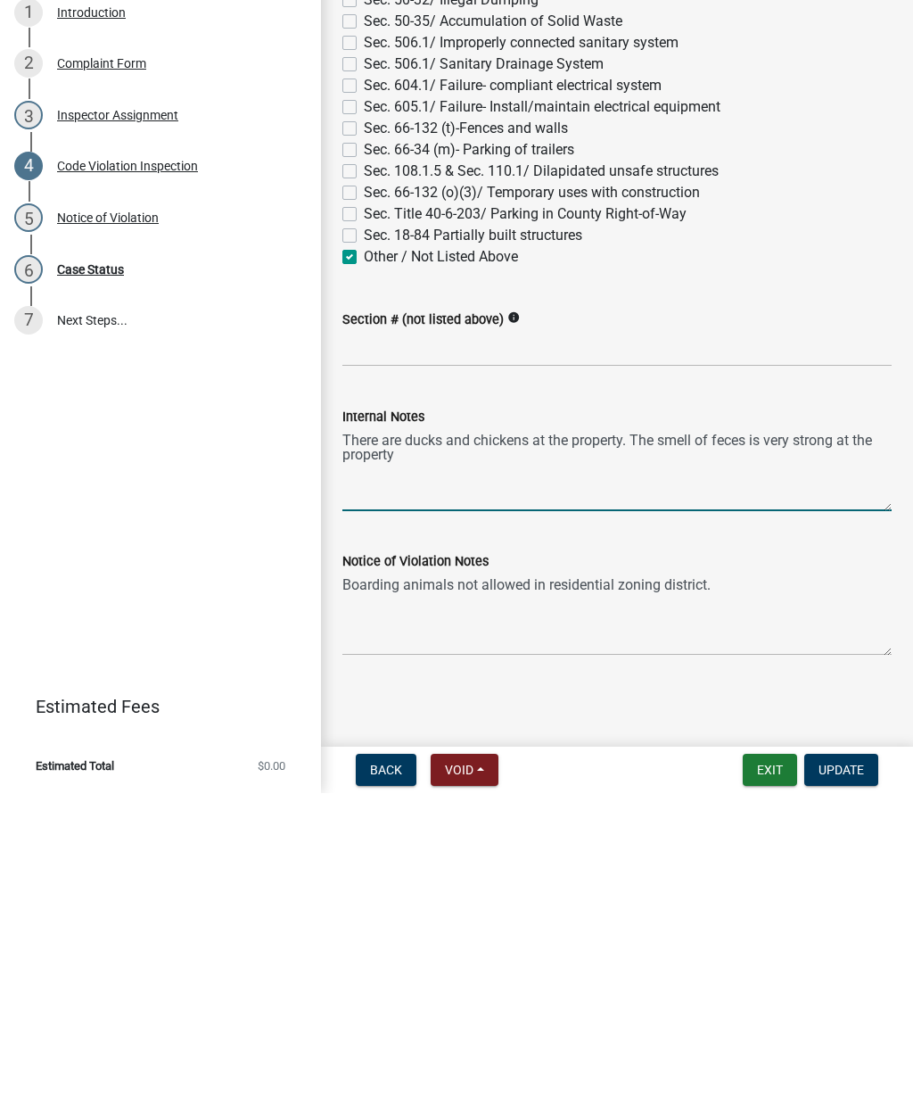
type textarea "There are ducks and chickens at the property. The smell of feces is very strong…"
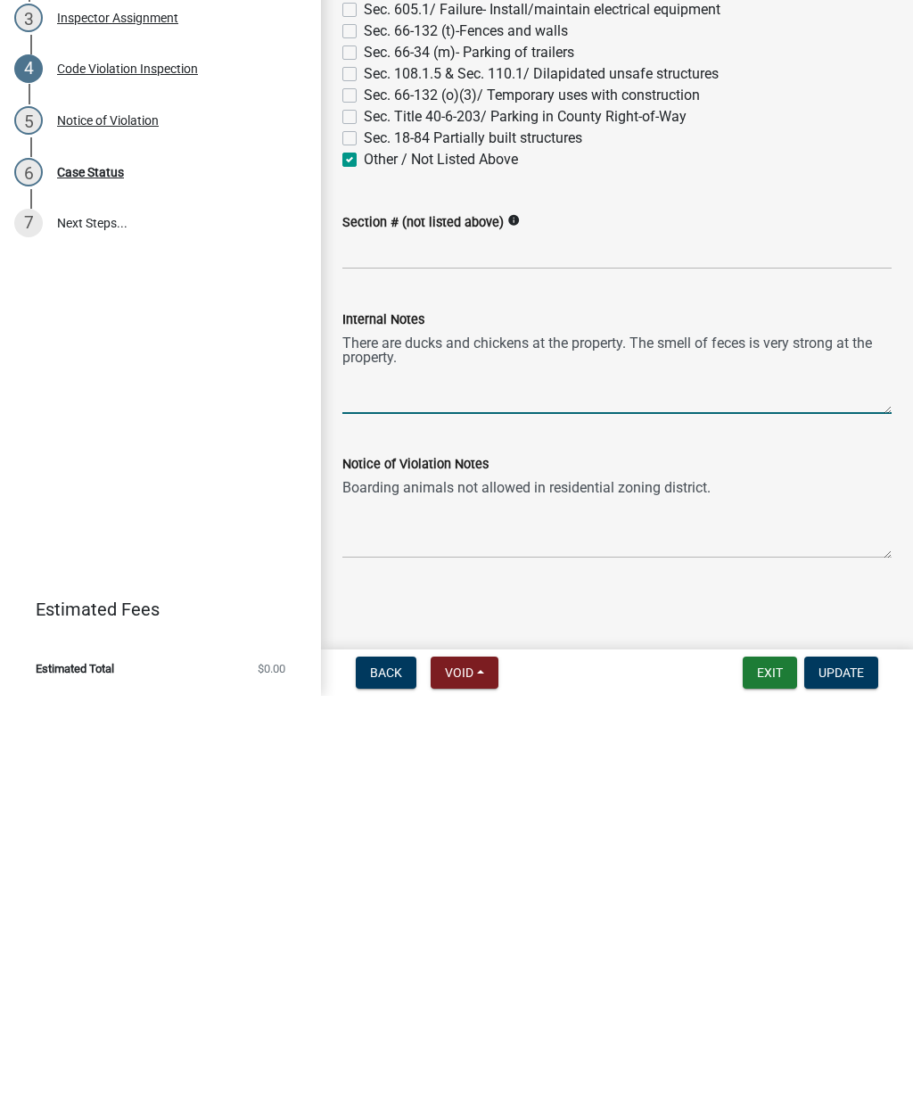
click at [849, 1077] on span "Update" at bounding box center [841, 1084] width 45 height 14
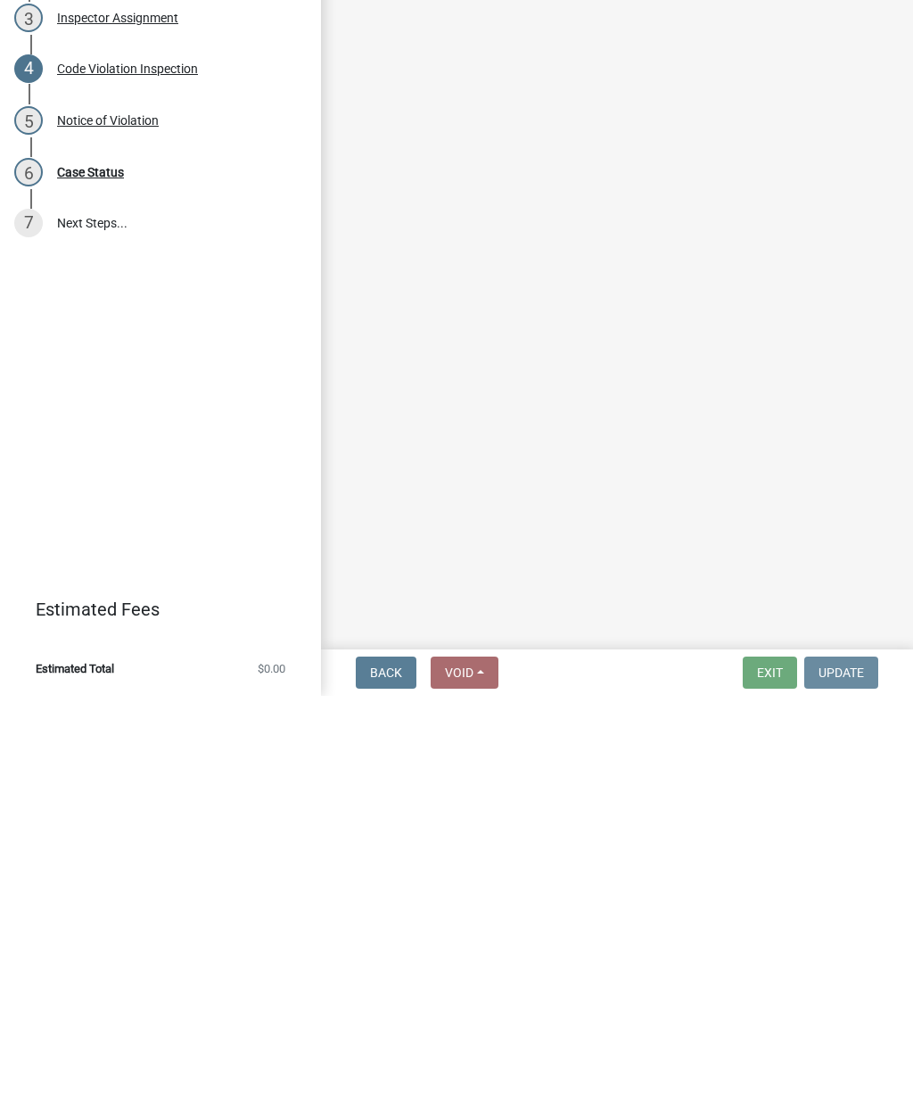
scroll to position [0, 0]
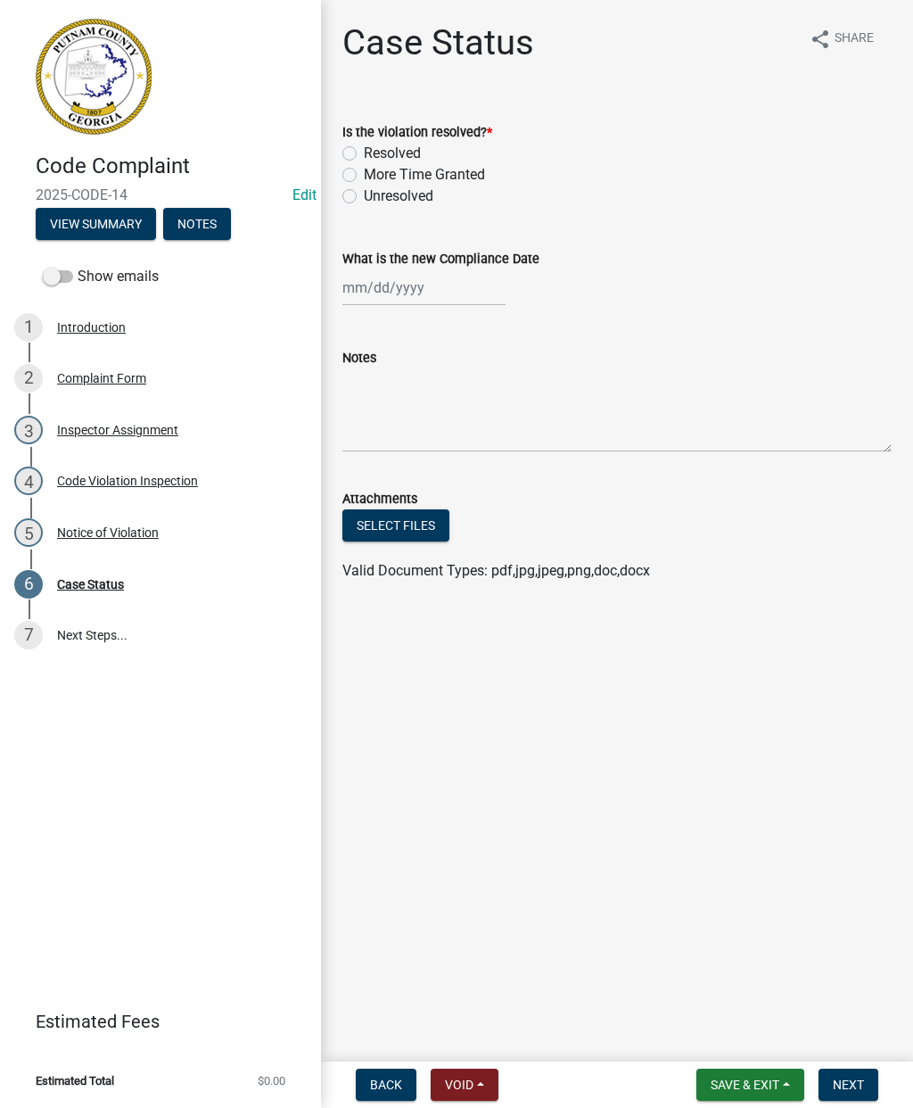
click at [121, 533] on div "Notice of Violation" at bounding box center [108, 532] width 102 height 12
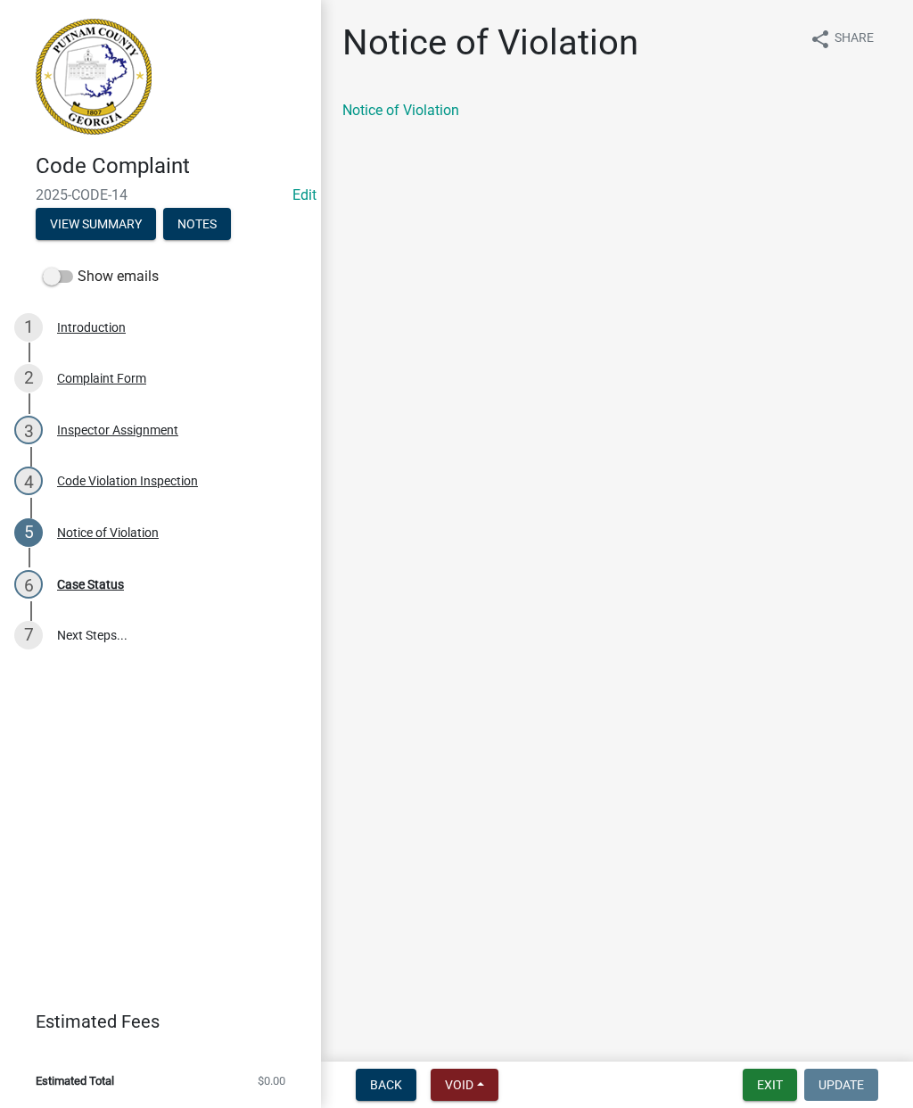
click at [418, 116] on link "Notice of Violation" at bounding box center [400, 110] width 117 height 17
